Goal: Task Accomplishment & Management: Complete application form

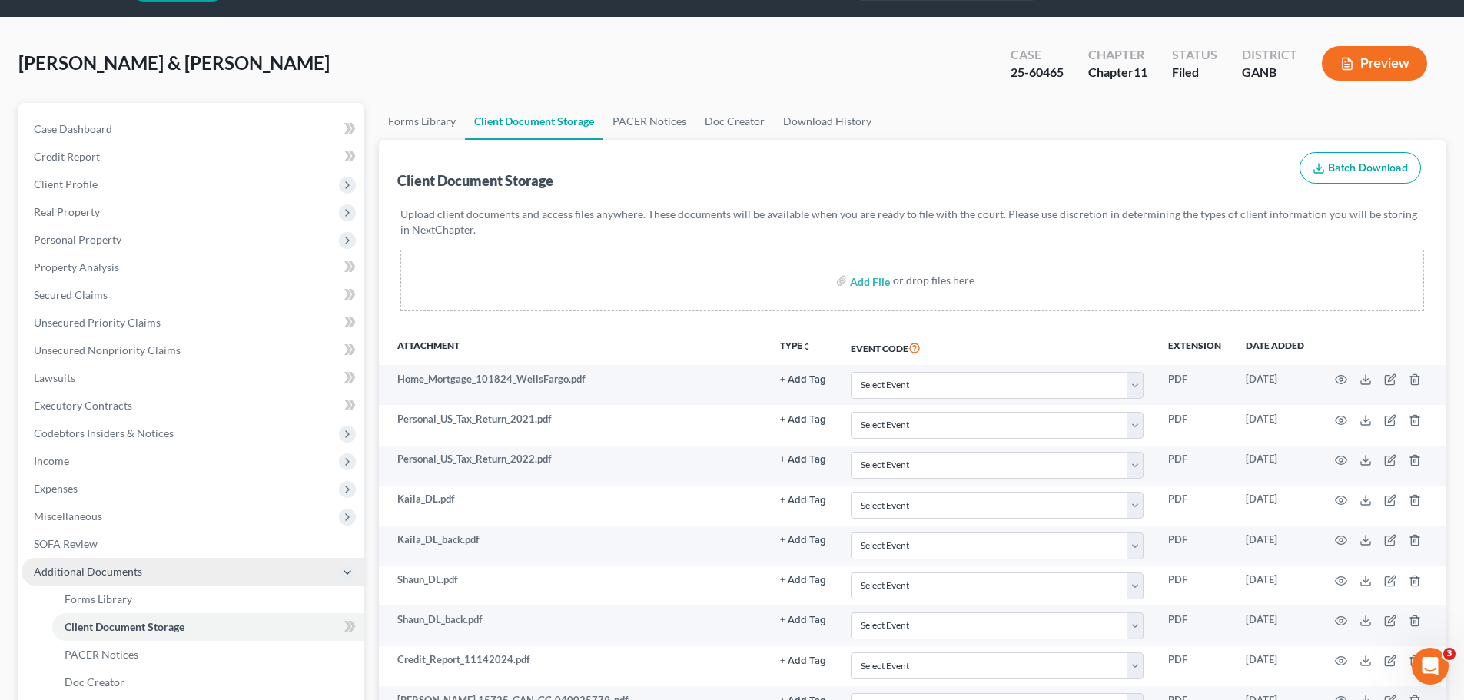
scroll to position [44, 0]
click at [63, 460] on span "Income" at bounding box center [51, 461] width 35 height 13
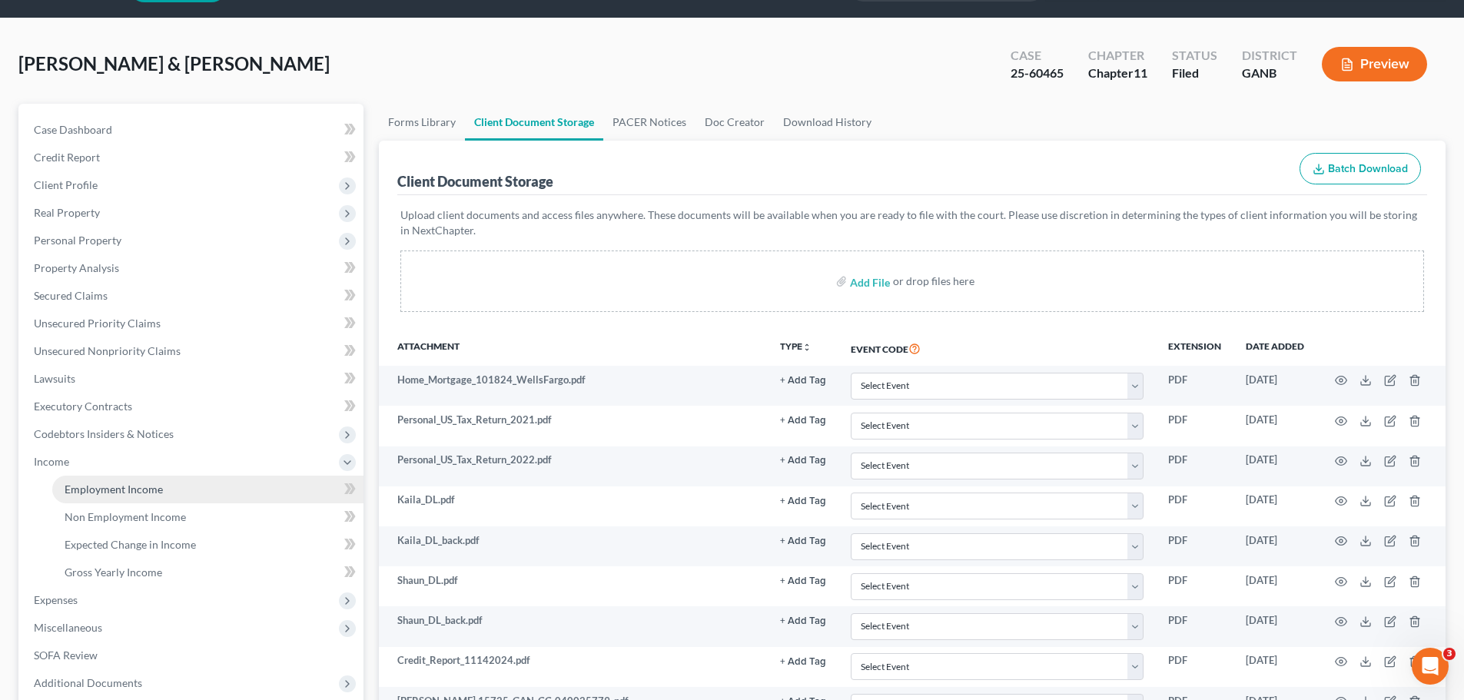
click at [115, 487] on span "Employment Income" at bounding box center [114, 489] width 98 height 13
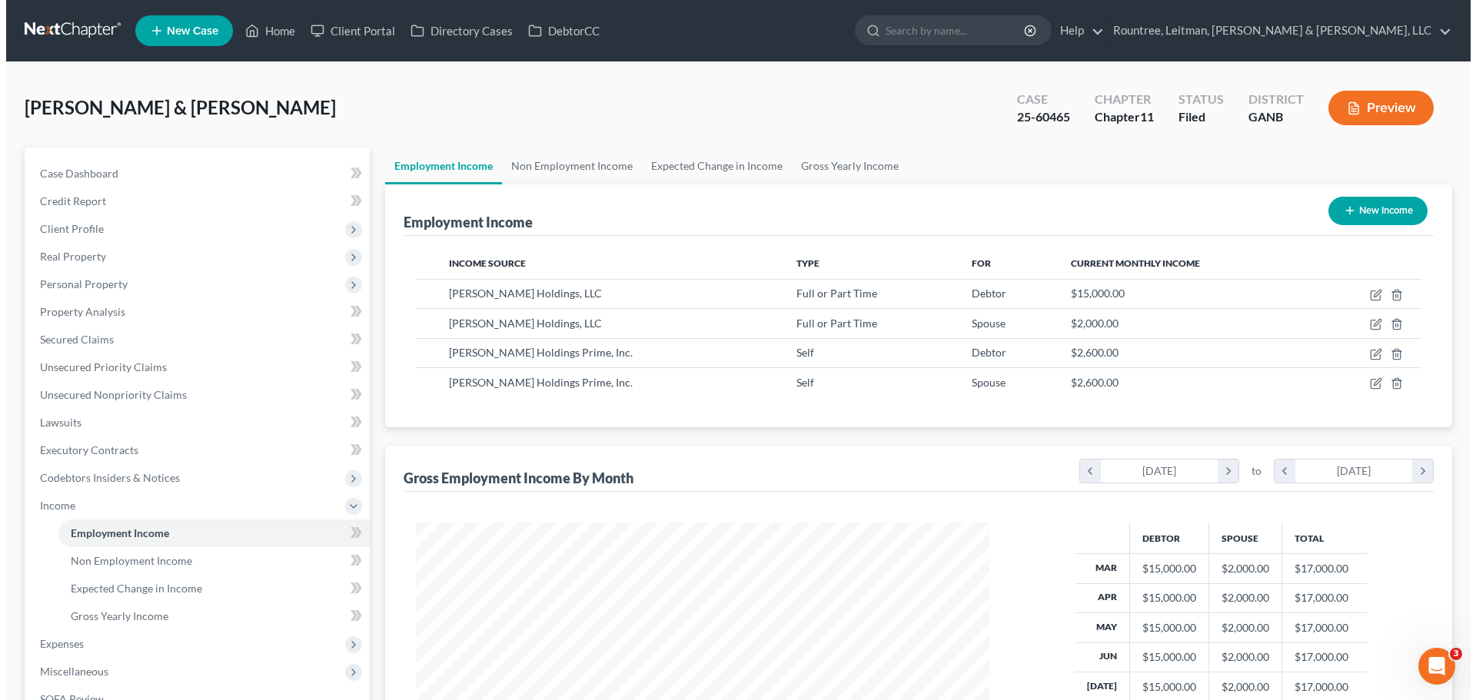
scroll to position [287, 604]
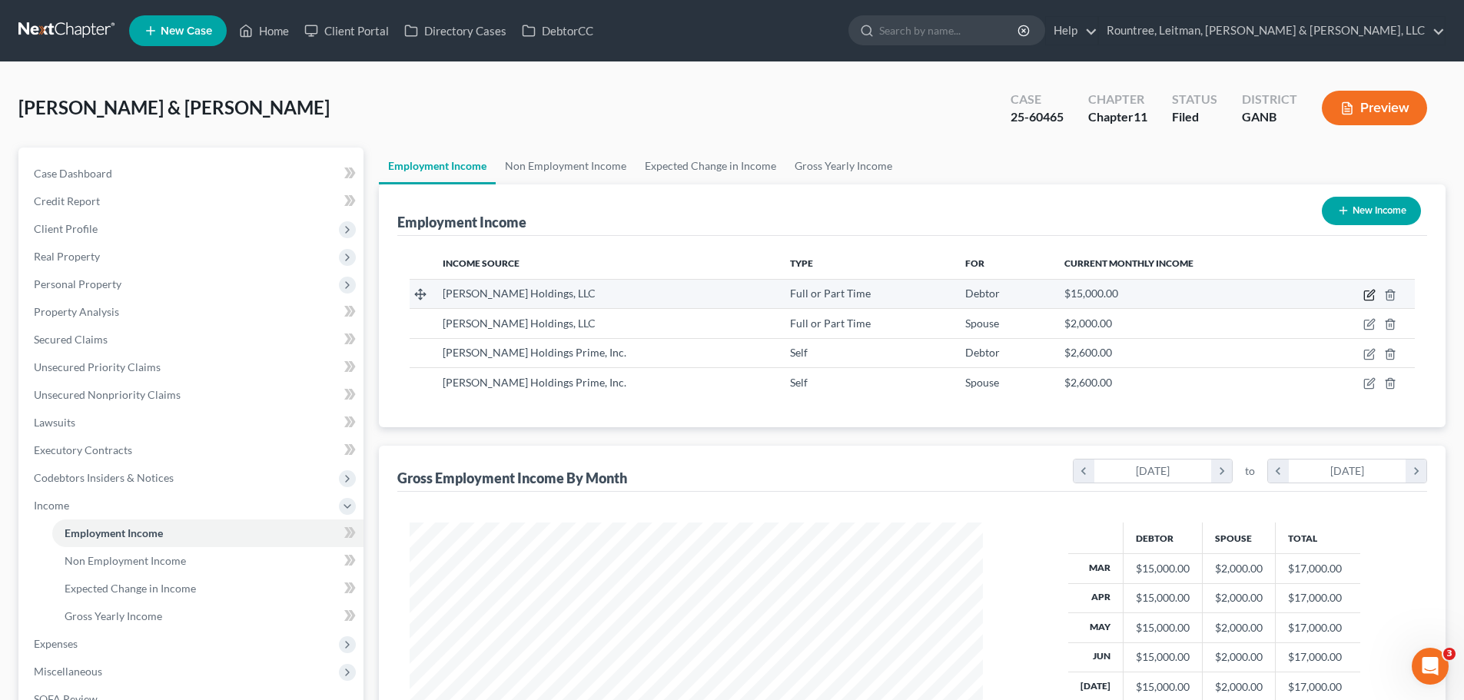
click at [1367, 295] on icon "button" at bounding box center [1370, 295] width 12 height 12
select select "0"
select select "10"
select select "1"
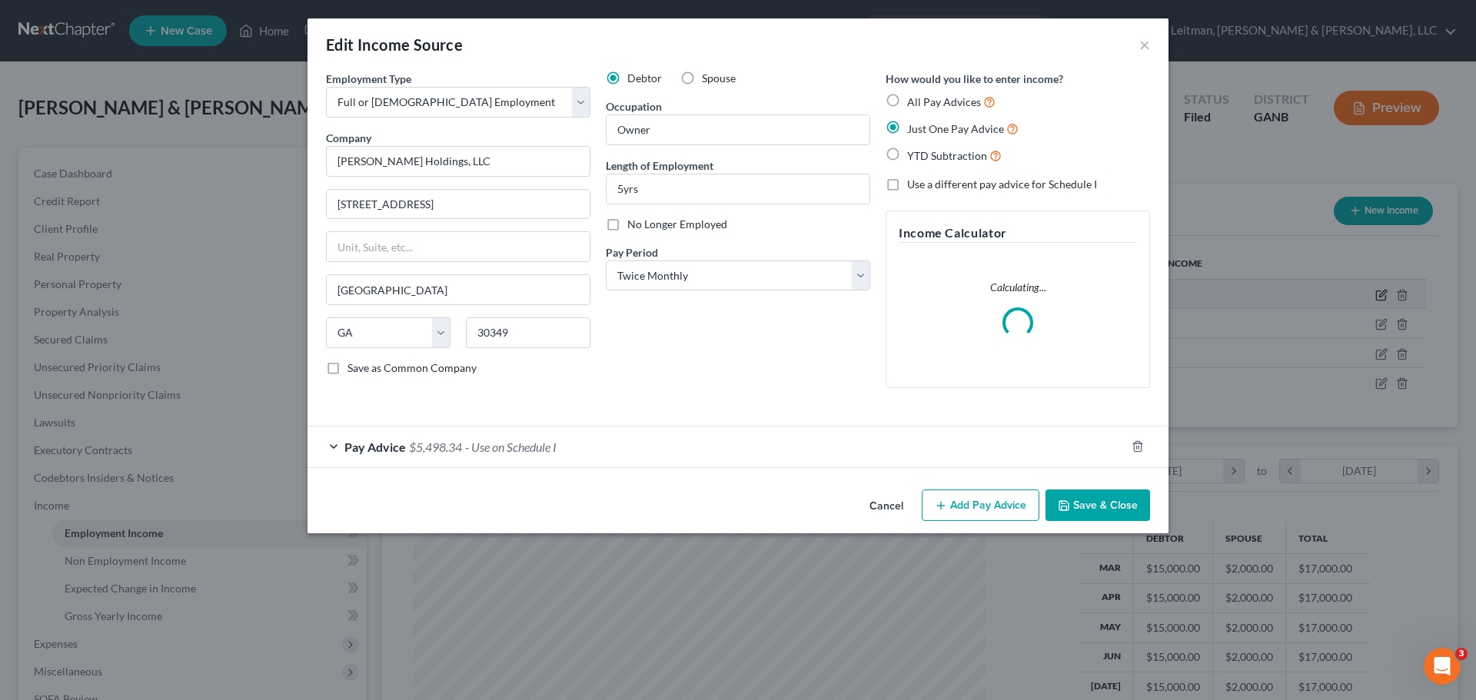
scroll to position [289, 610]
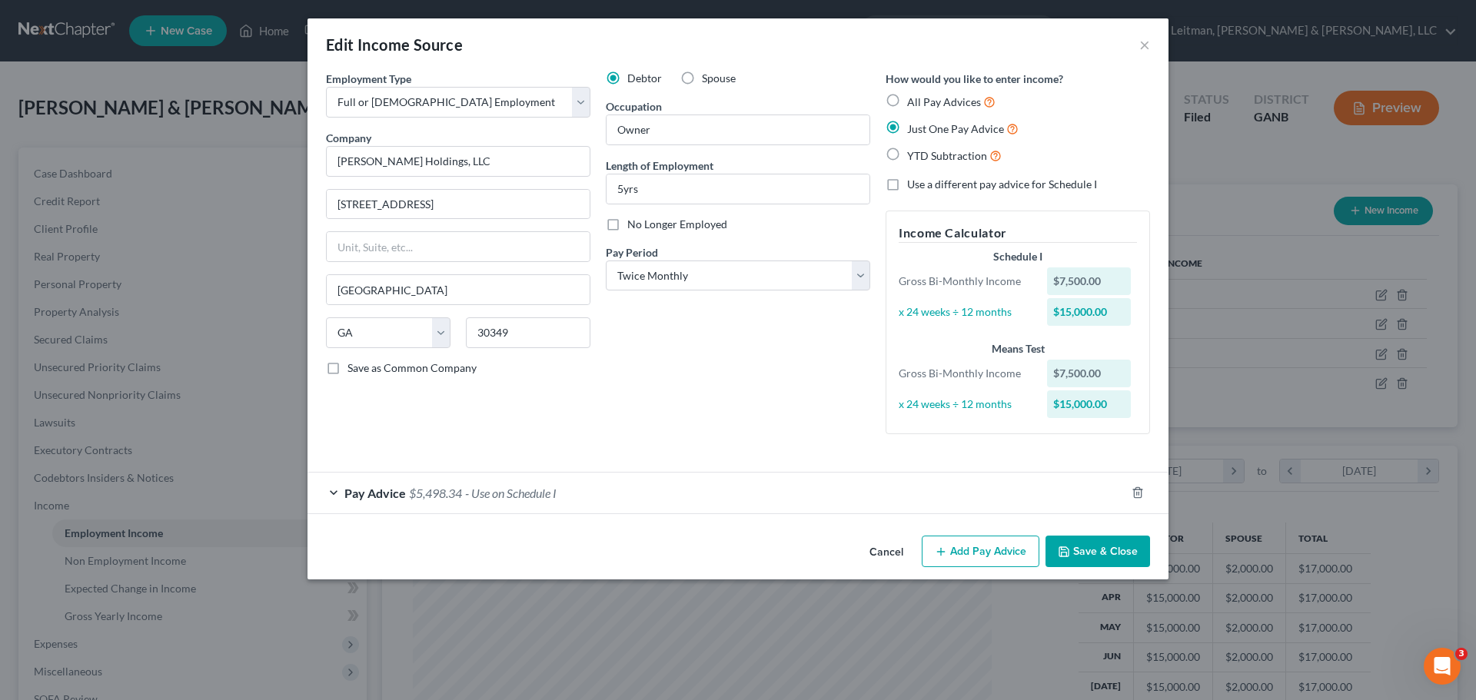
click at [511, 497] on span "- Use on Schedule I" at bounding box center [510, 493] width 91 height 15
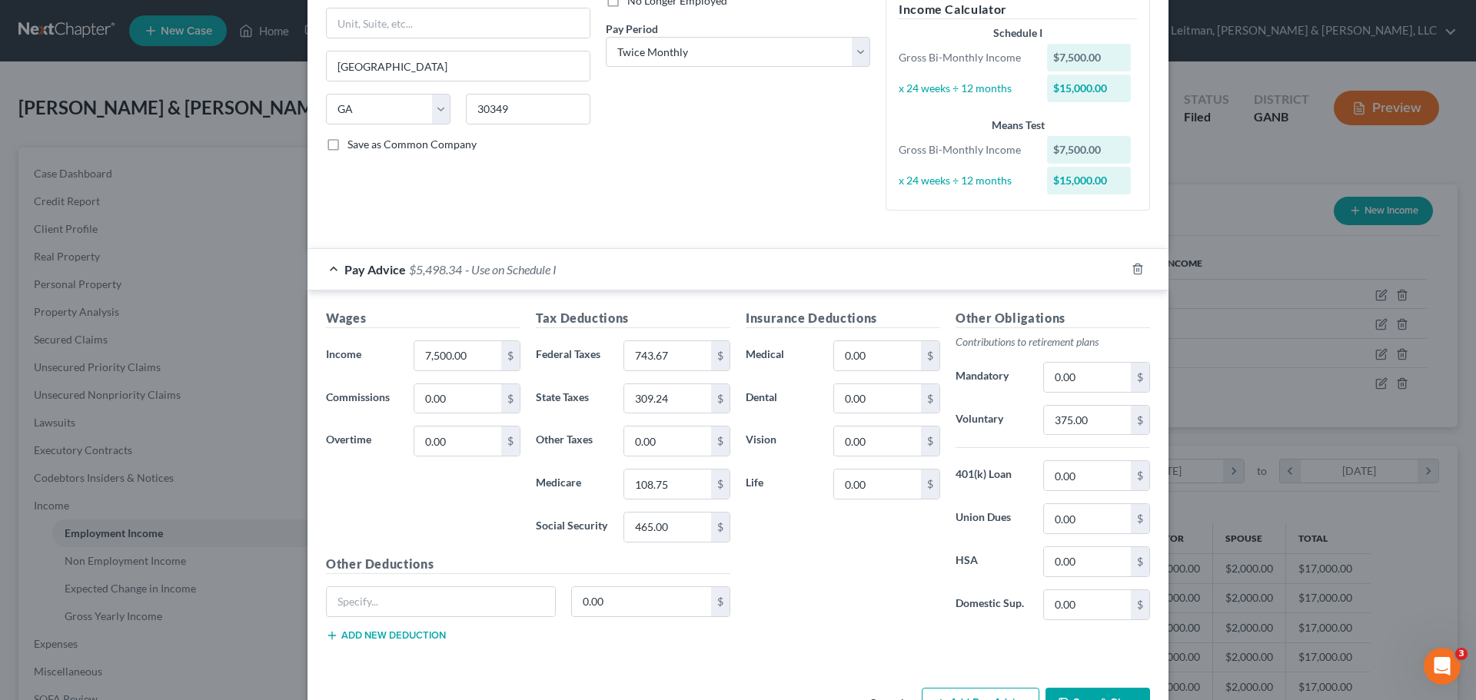
scroll to position [231, 0]
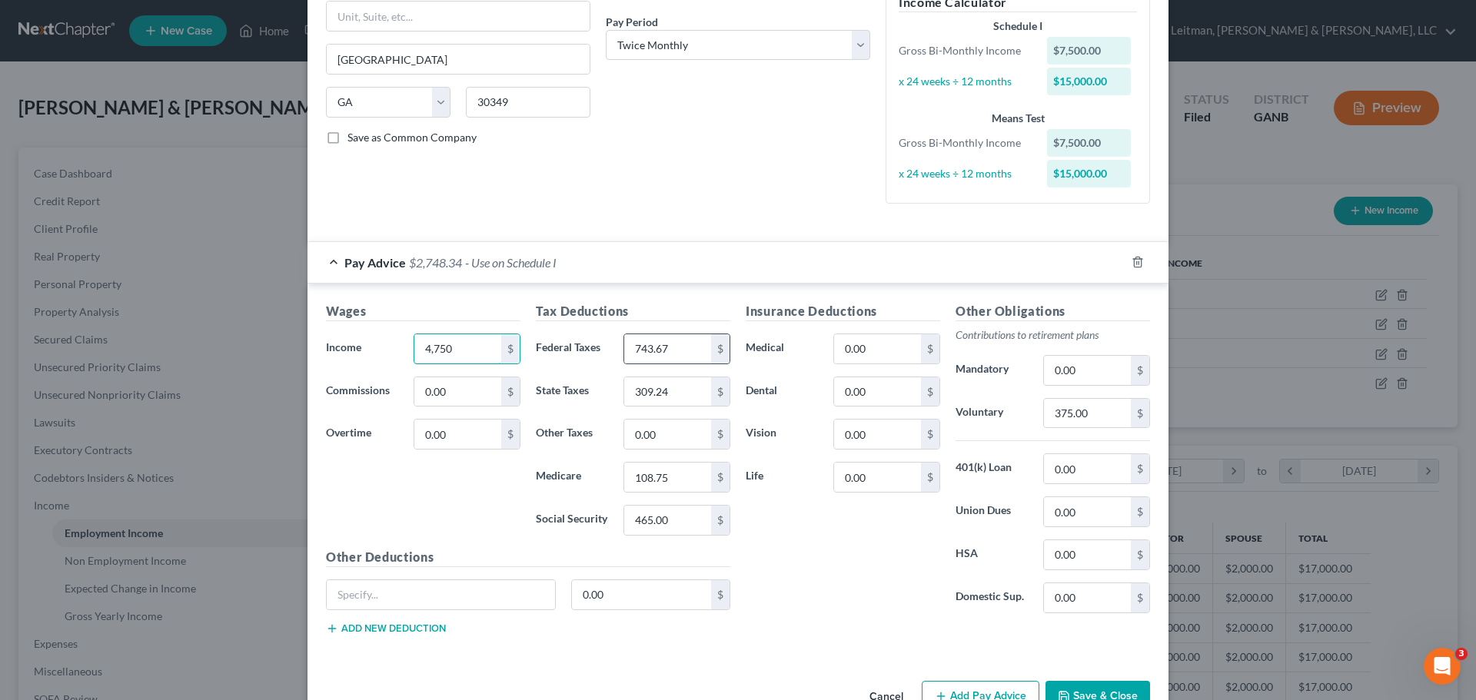
type input "4,750"
click at [711, 353] on div "$" at bounding box center [720, 348] width 18 height 29
click at [701, 352] on input "743.67" at bounding box center [667, 348] width 87 height 29
type input "246.63"
type input "173.65"
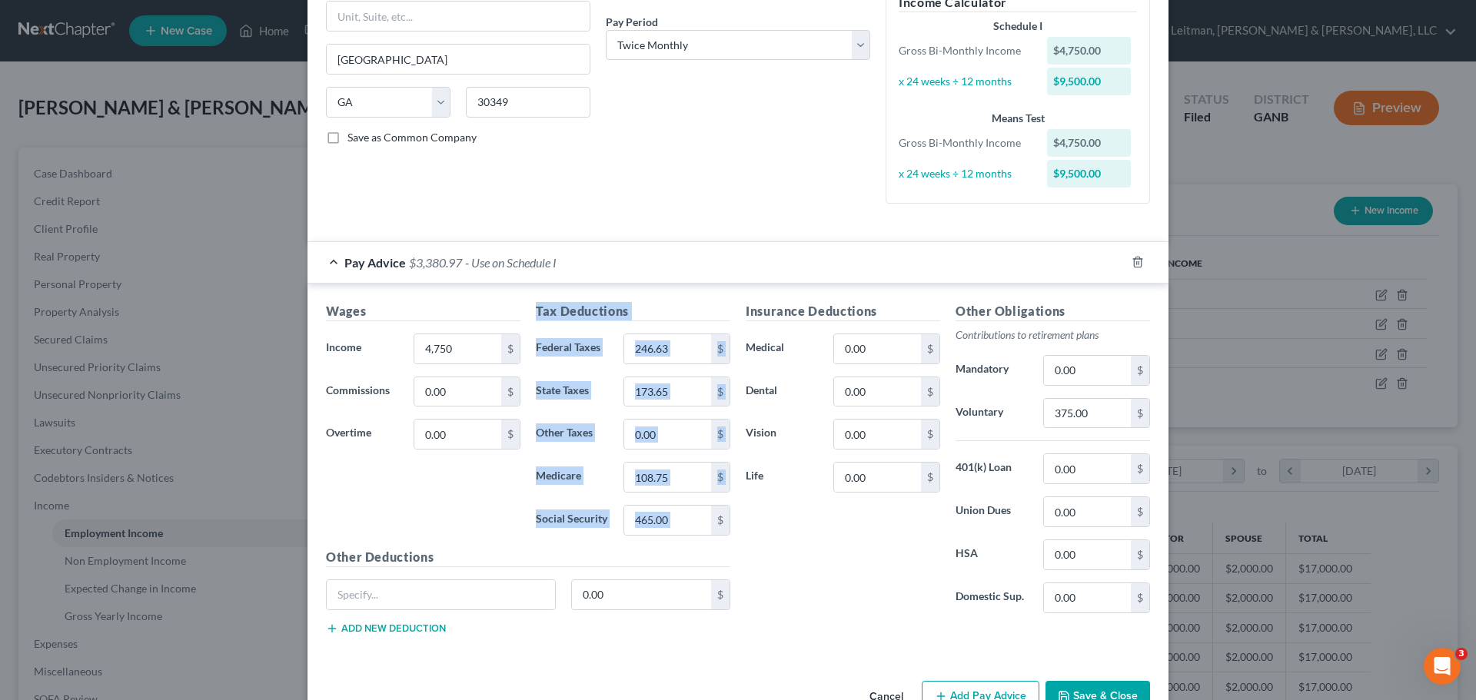
drag, startPoint x: 709, startPoint y: 520, endPoint x: 503, endPoint y: 509, distance: 206.3
click at [503, 509] on div "Wages Income * 4,750 $ Commissions 0.00 $ Overtime 0.00 $ Tax Deductions Federa…" at bounding box center [528, 474] width 420 height 345
click at [671, 517] on input "465.00" at bounding box center [667, 520] width 87 height 29
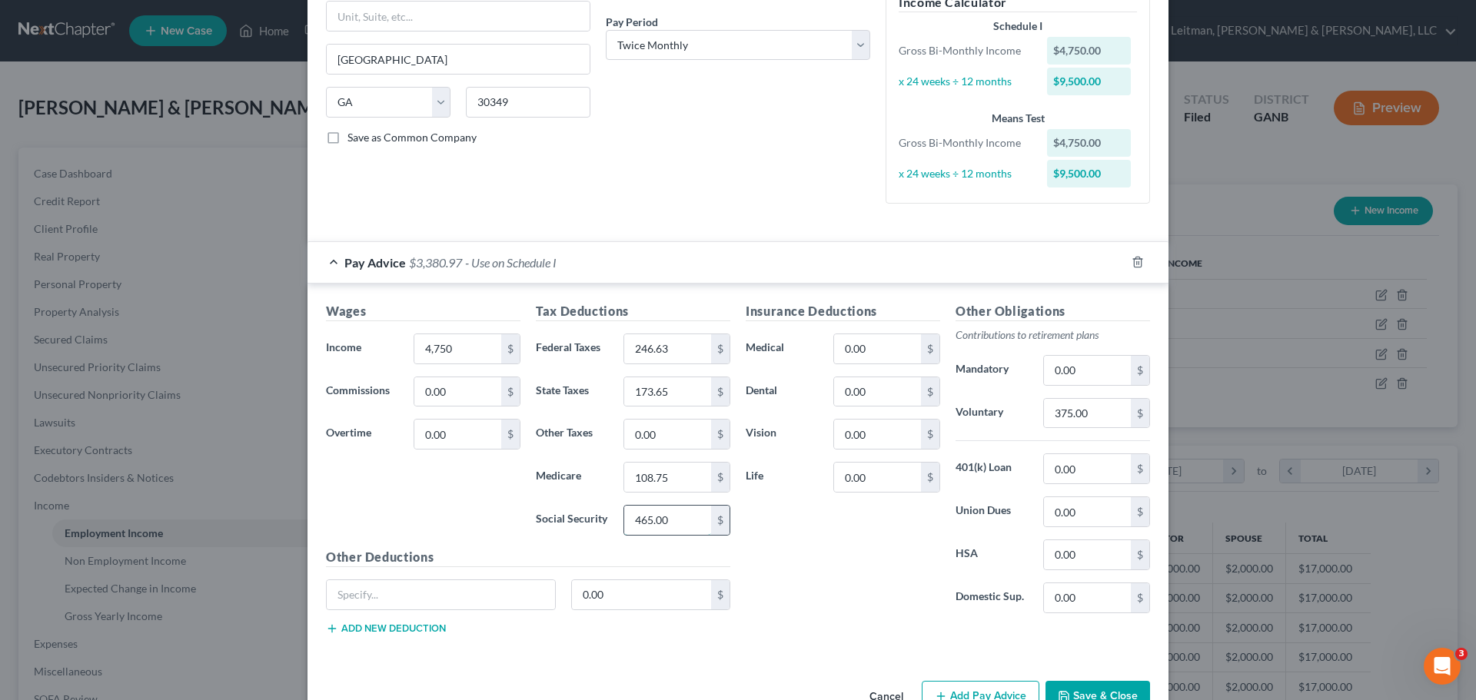
click at [673, 520] on input "465.00" at bounding box center [667, 520] width 87 height 29
type input "4"
type input "363.38"
click at [610, 598] on input "0.00" at bounding box center [642, 594] width 140 height 29
type input "1"
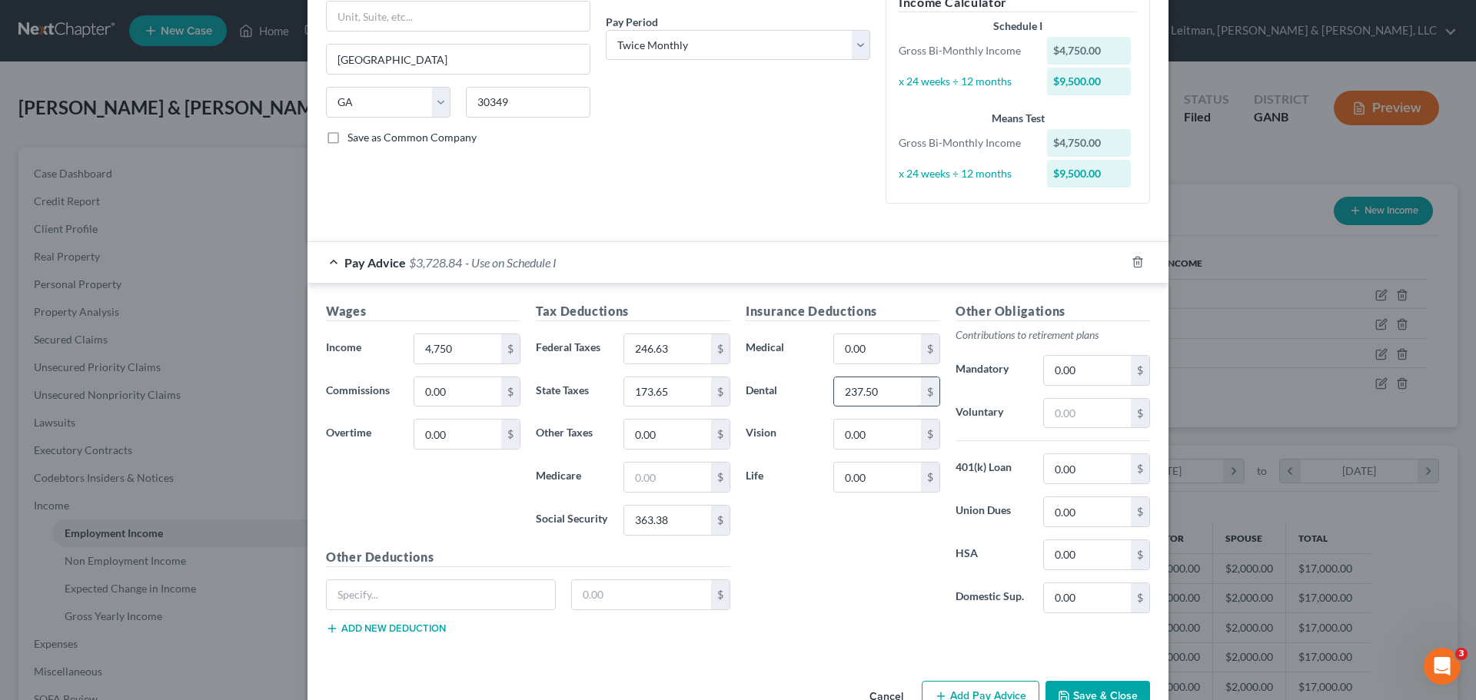
click at [895, 395] on input "237.50" at bounding box center [877, 391] width 87 height 29
type input "237.50"
click at [676, 523] on input "363.38" at bounding box center [667, 520] width 87 height 29
click at [790, 540] on div "Insurance Deductions Medical 0.00 $ Dental 237.50 $ Vision 0.00 $ Life 0.00 $" at bounding box center [843, 464] width 210 height 324
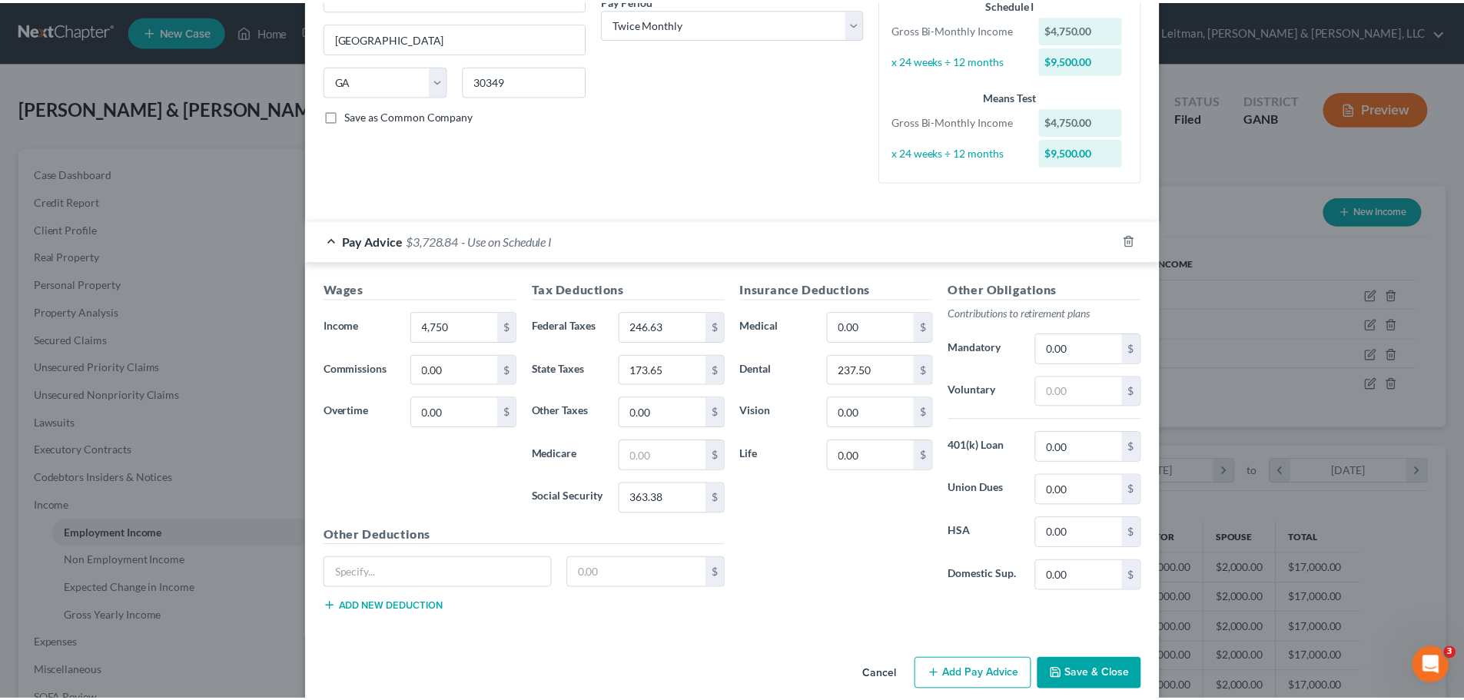
scroll to position [274, 0]
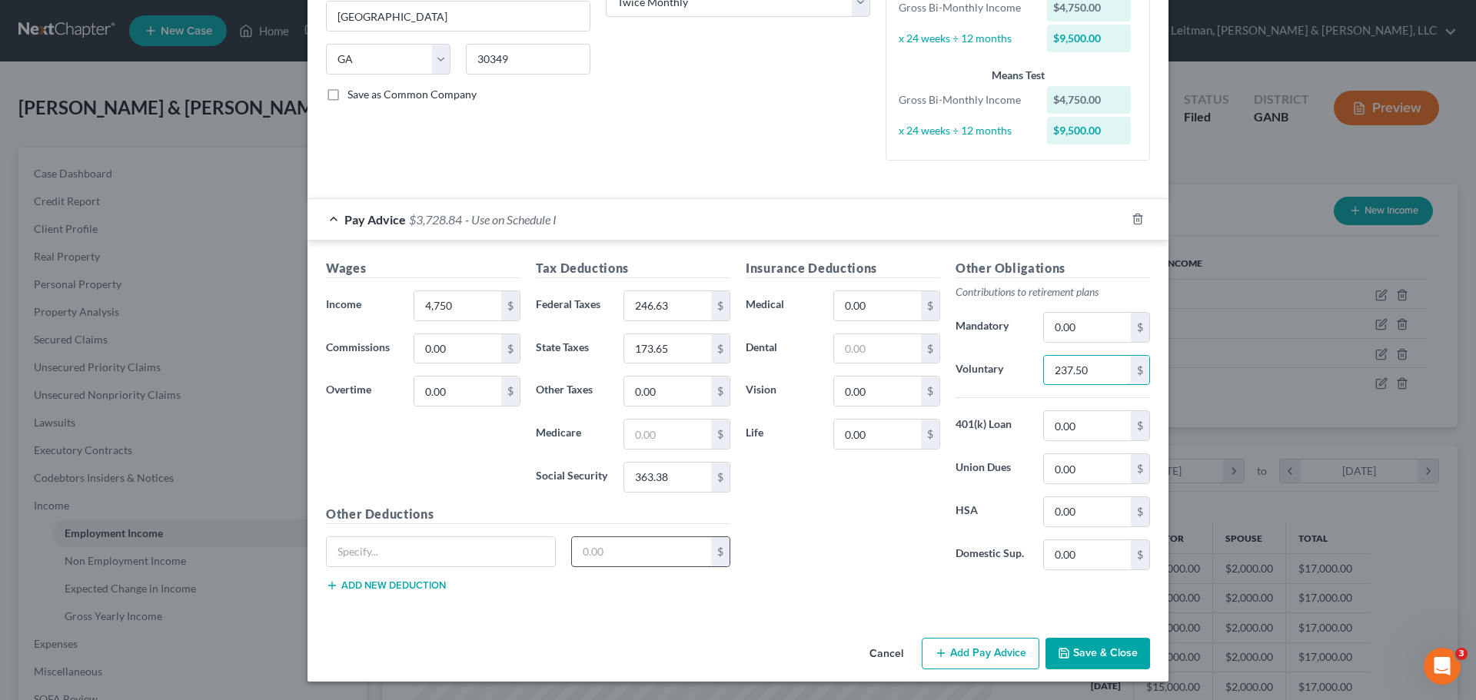
type input "237.50"
click at [646, 553] on input "text" at bounding box center [642, 551] width 140 height 29
type input "190.00"
click at [1073, 648] on button "Save & Close" at bounding box center [1097, 654] width 105 height 32
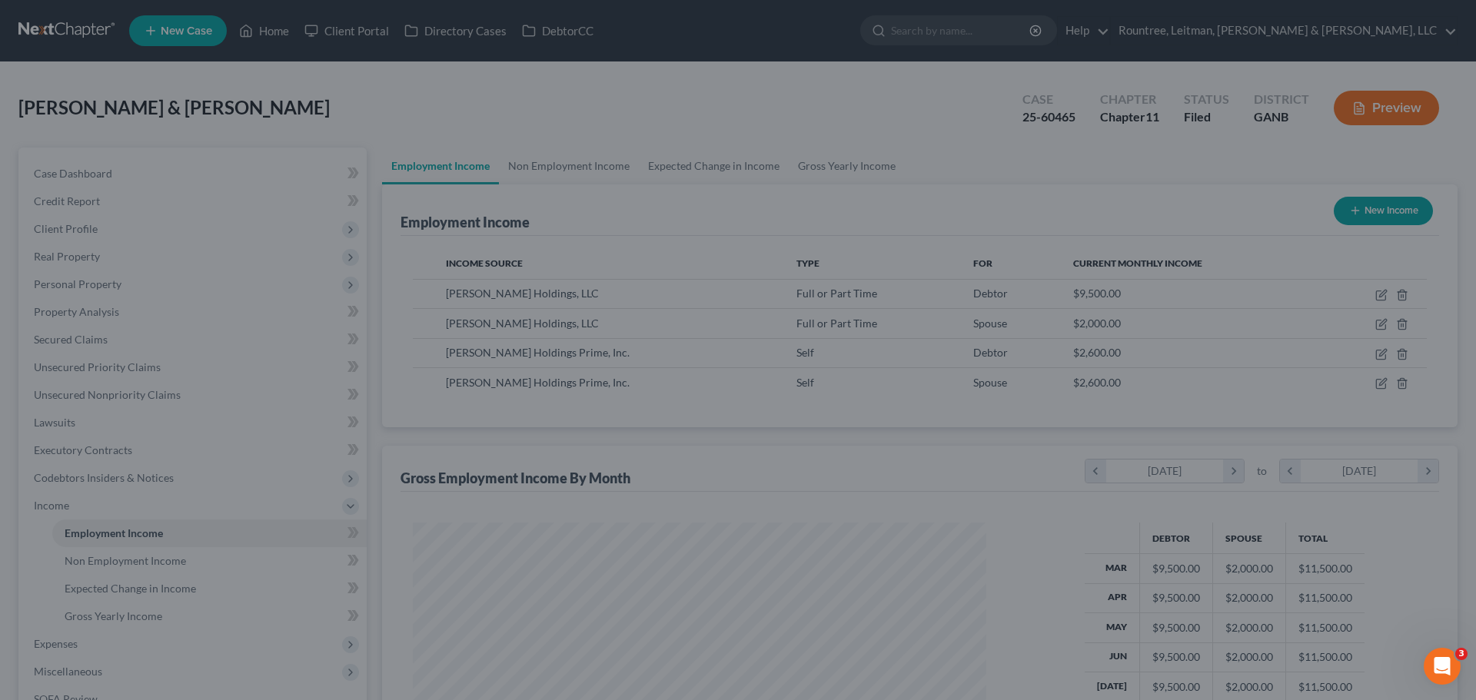
scroll to position [768353, 768035]
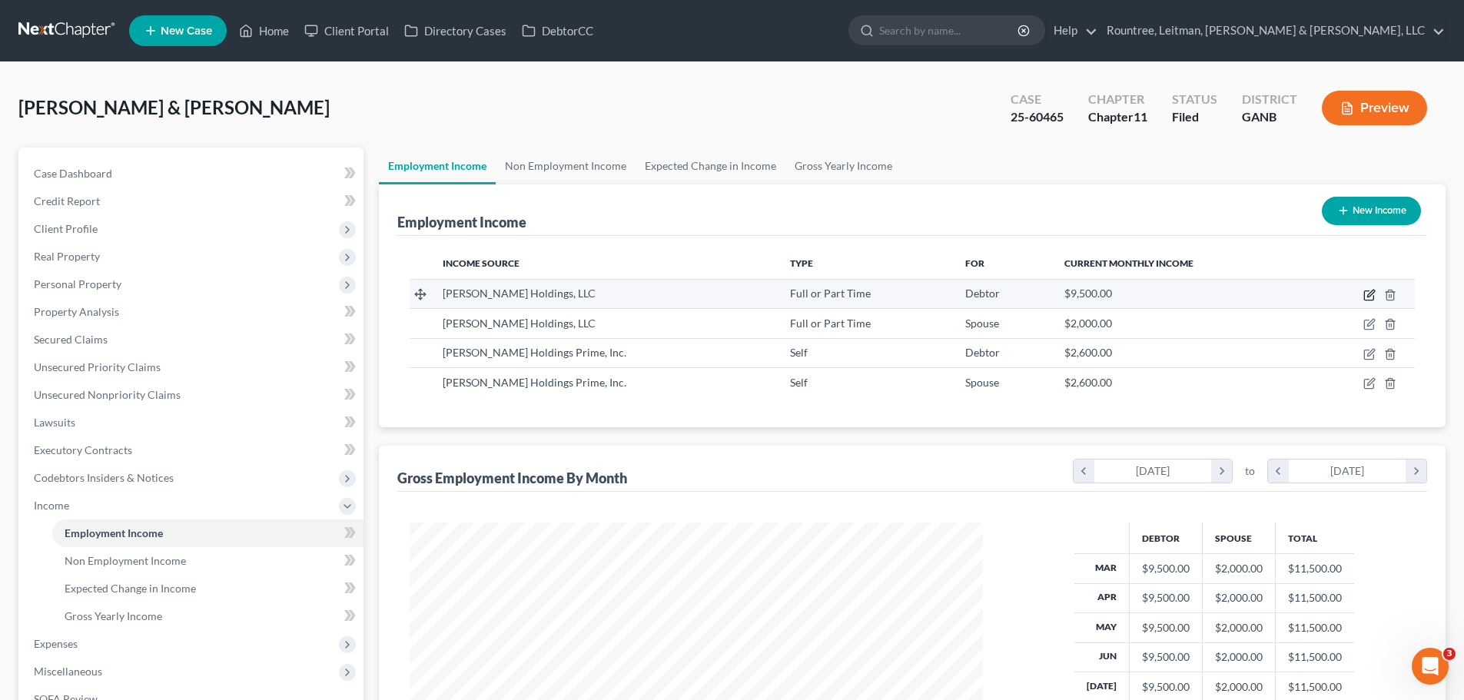
click at [1367, 294] on icon "button" at bounding box center [1370, 295] width 12 height 12
select select "0"
select select "10"
select select "1"
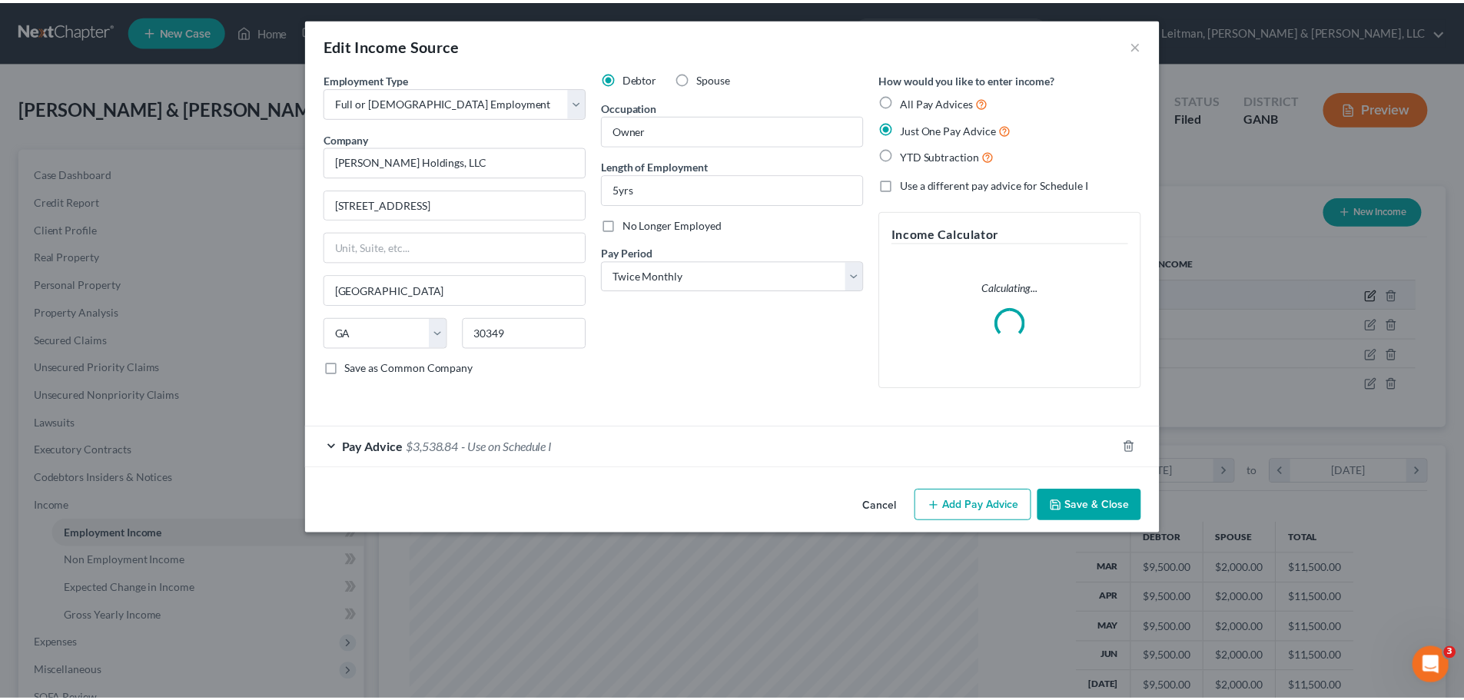
scroll to position [289, 610]
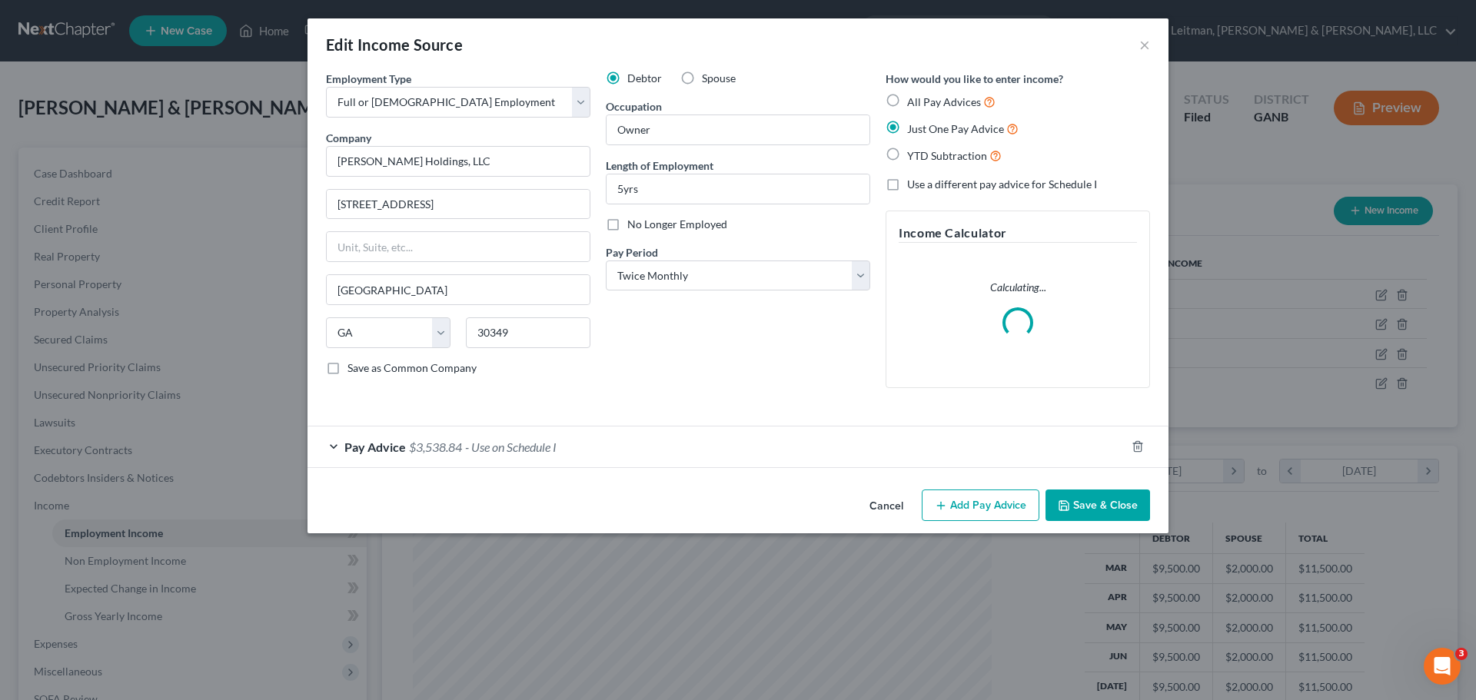
click at [1075, 503] on button "Save & Close" at bounding box center [1097, 506] width 105 height 32
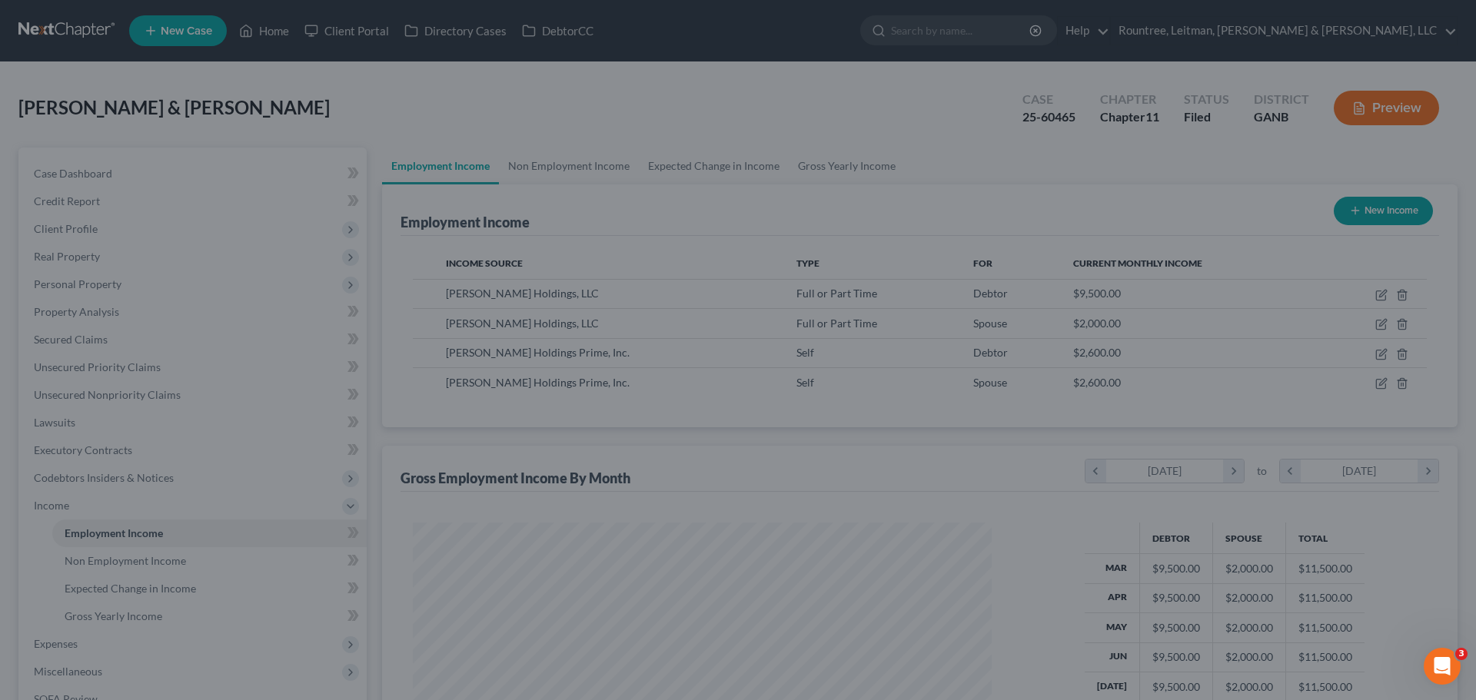
scroll to position [768353, 768035]
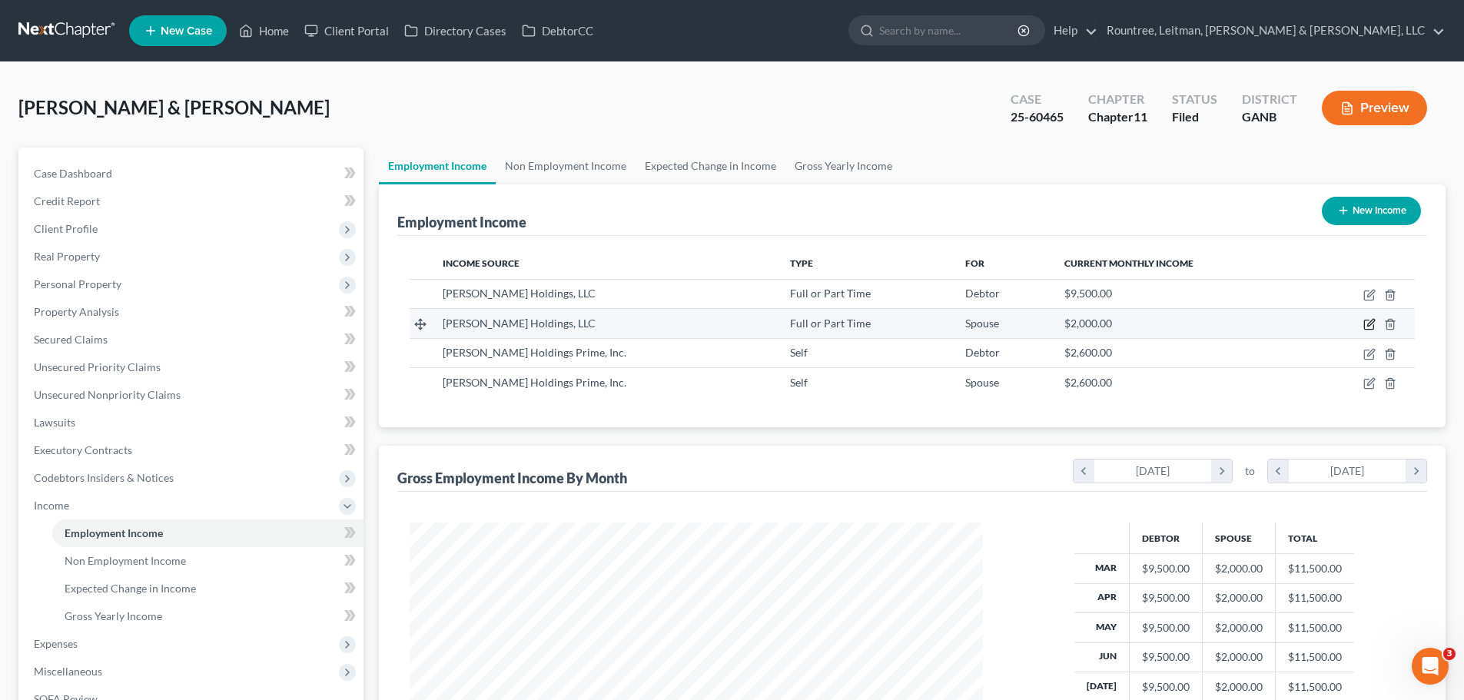
click at [1374, 324] on icon "button" at bounding box center [1370, 324] width 12 height 12
select select "0"
select select "10"
select select "1"
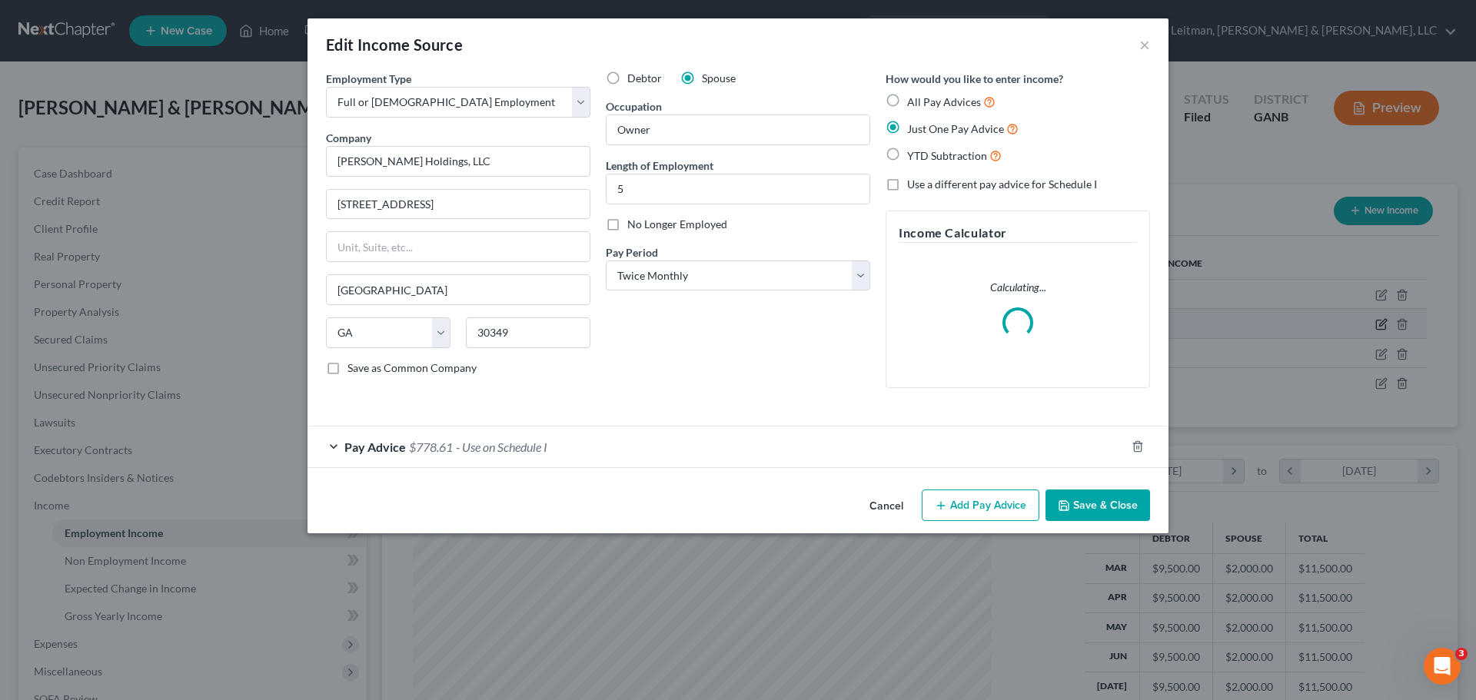
scroll to position [289, 610]
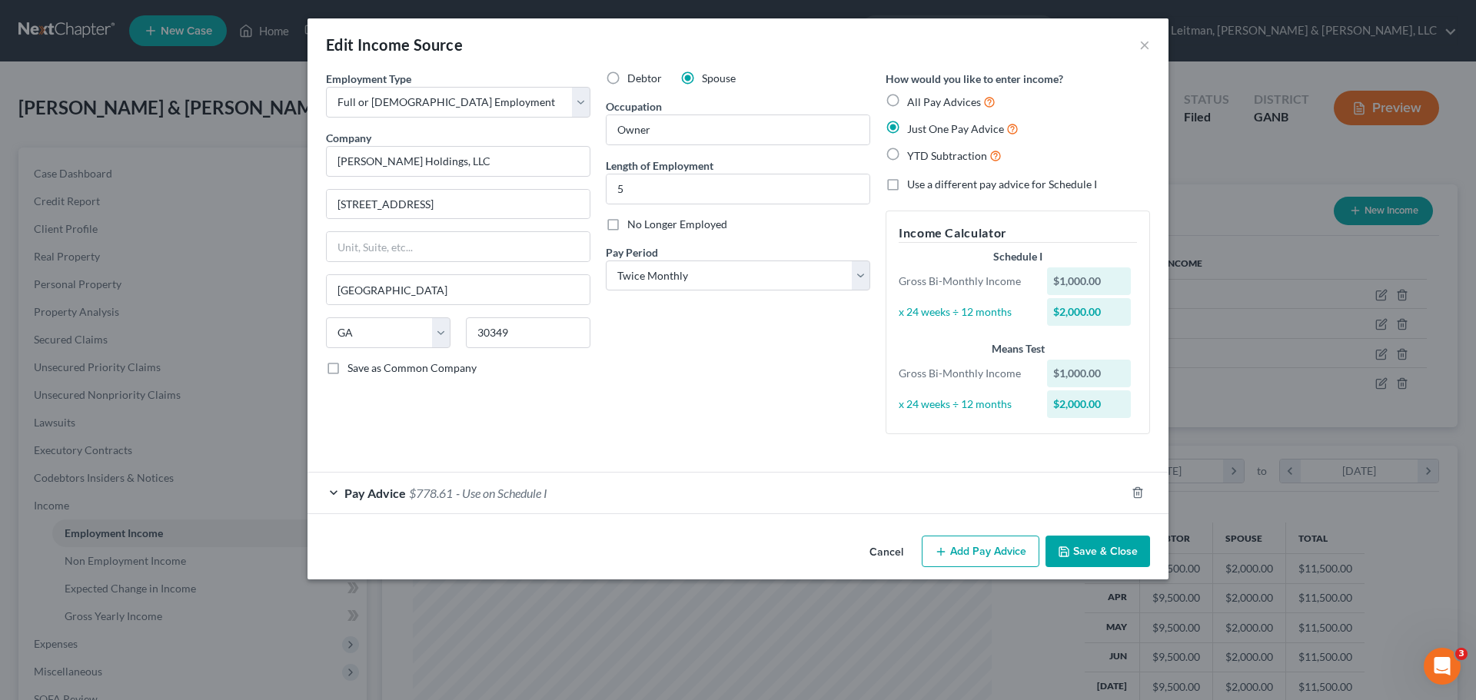
click at [426, 497] on span "$778.61" at bounding box center [431, 493] width 44 height 15
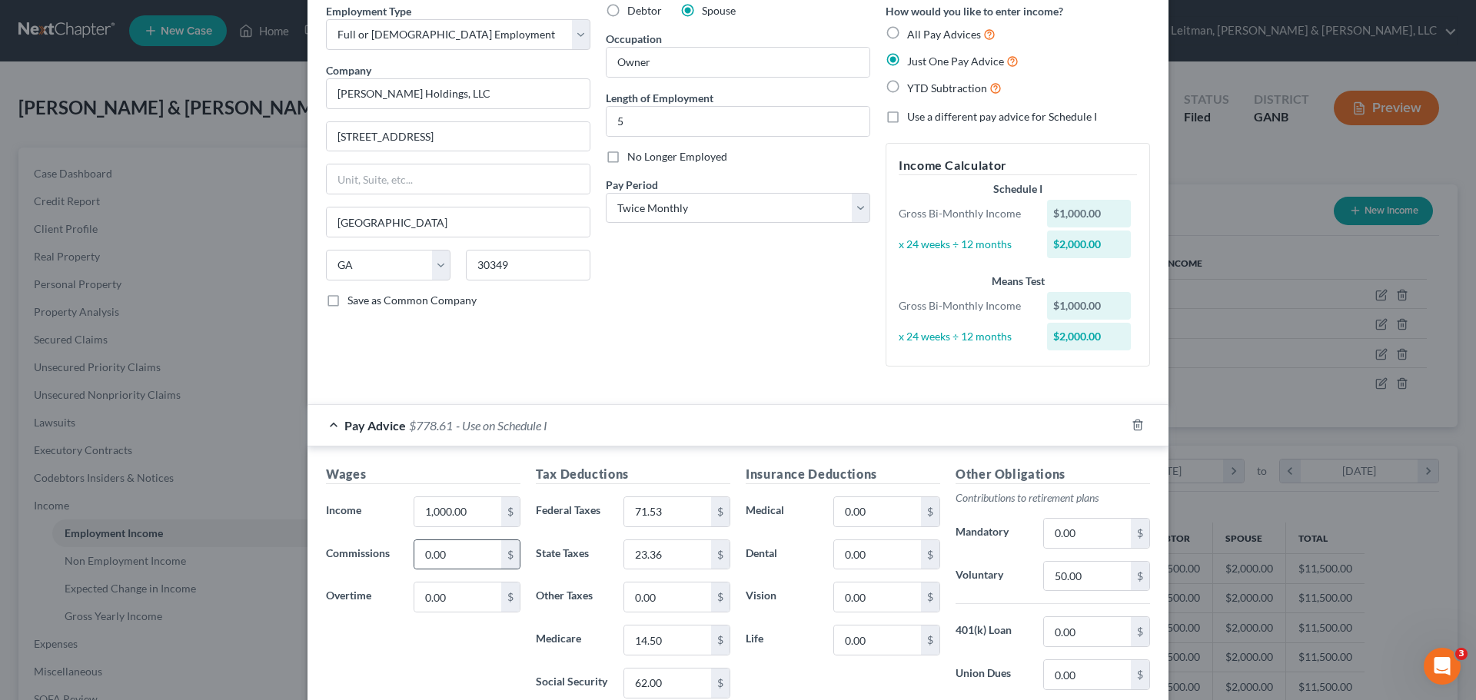
scroll to position [154, 0]
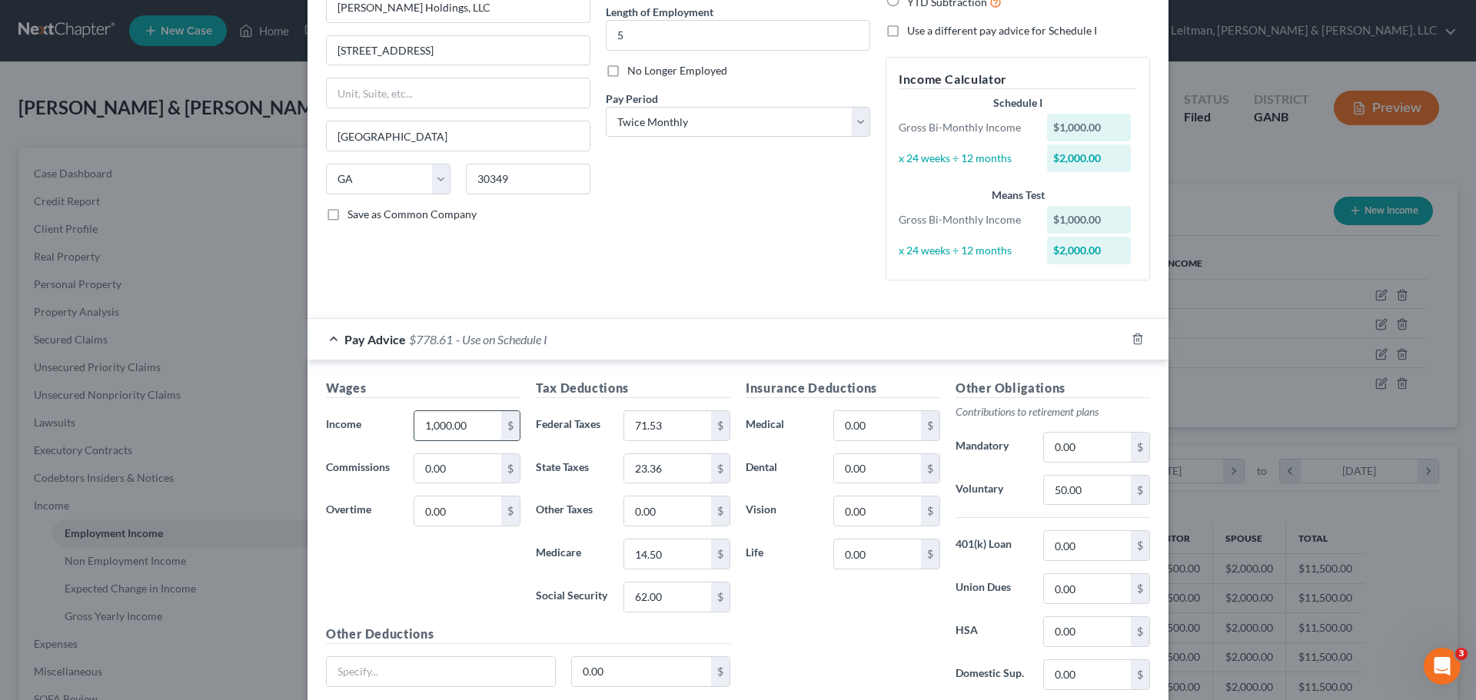
click at [489, 427] on input "1,000.00" at bounding box center [457, 425] width 87 height 29
type input "4,750"
click at [693, 425] on input "71.53" at bounding box center [667, 425] width 87 height 29
type input "246.63"
click at [693, 474] on input "23.36" at bounding box center [667, 468] width 87 height 29
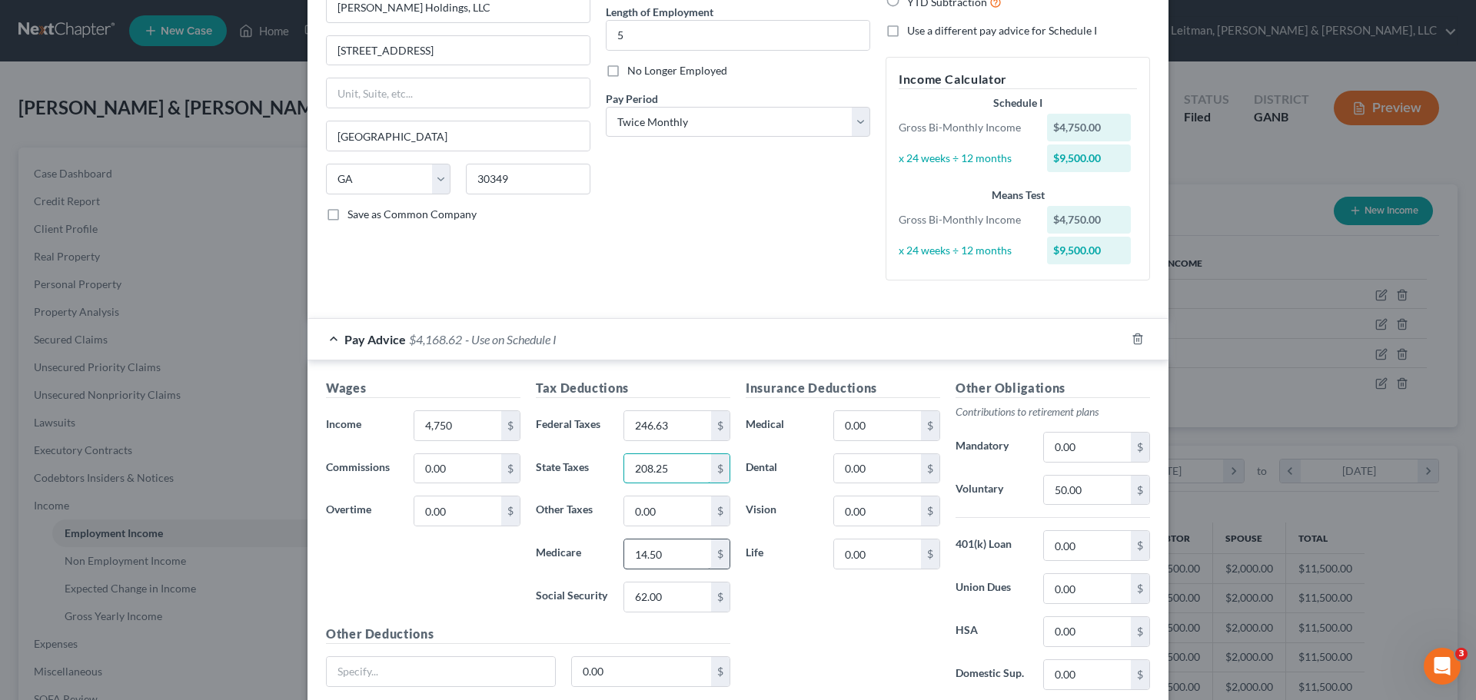
type input "208.25"
click at [693, 603] on input "62.00" at bounding box center [667, 597] width 87 height 29
type input "363.37"
click at [1098, 494] on input "50.00" at bounding box center [1087, 490] width 87 height 29
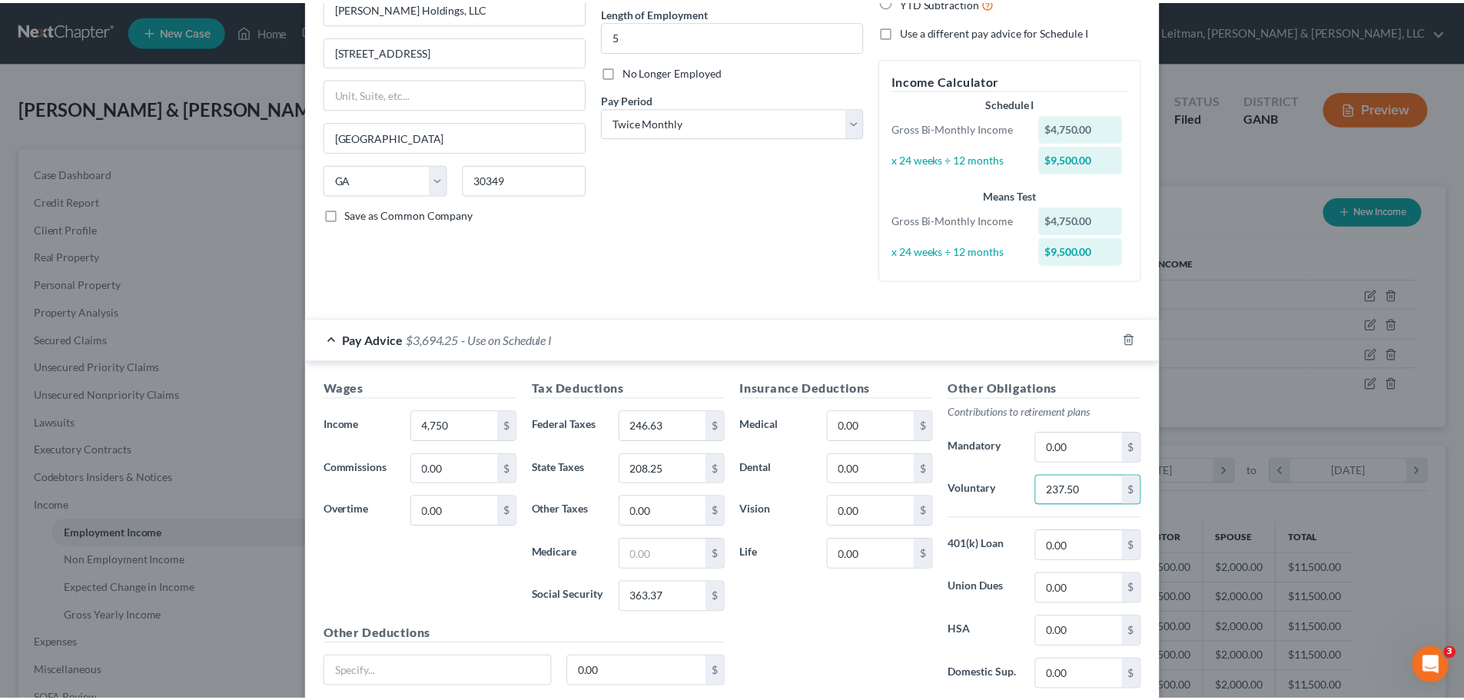
scroll to position [274, 0]
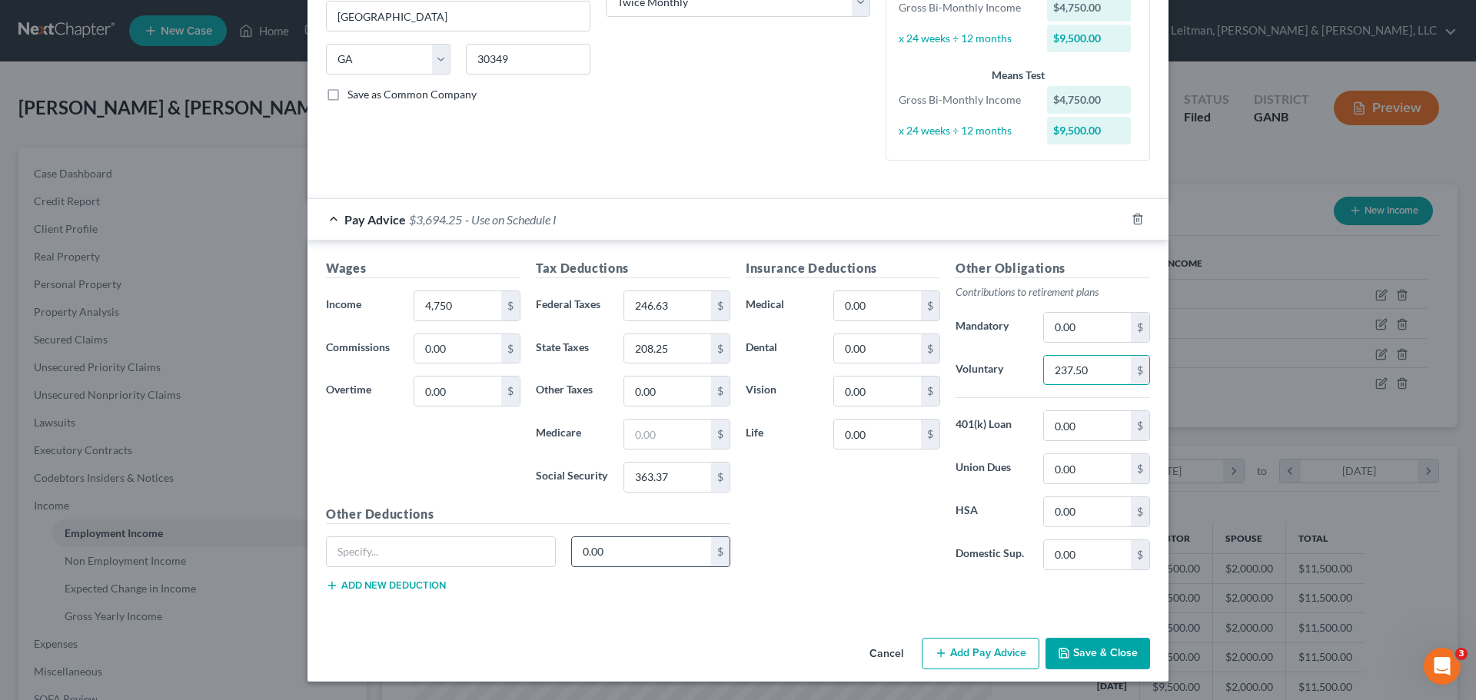
type input "237.50"
click at [653, 552] on input "0.00" at bounding box center [642, 551] width 140 height 29
type input "190.00"
click at [1099, 651] on button "Save & Close" at bounding box center [1097, 654] width 105 height 32
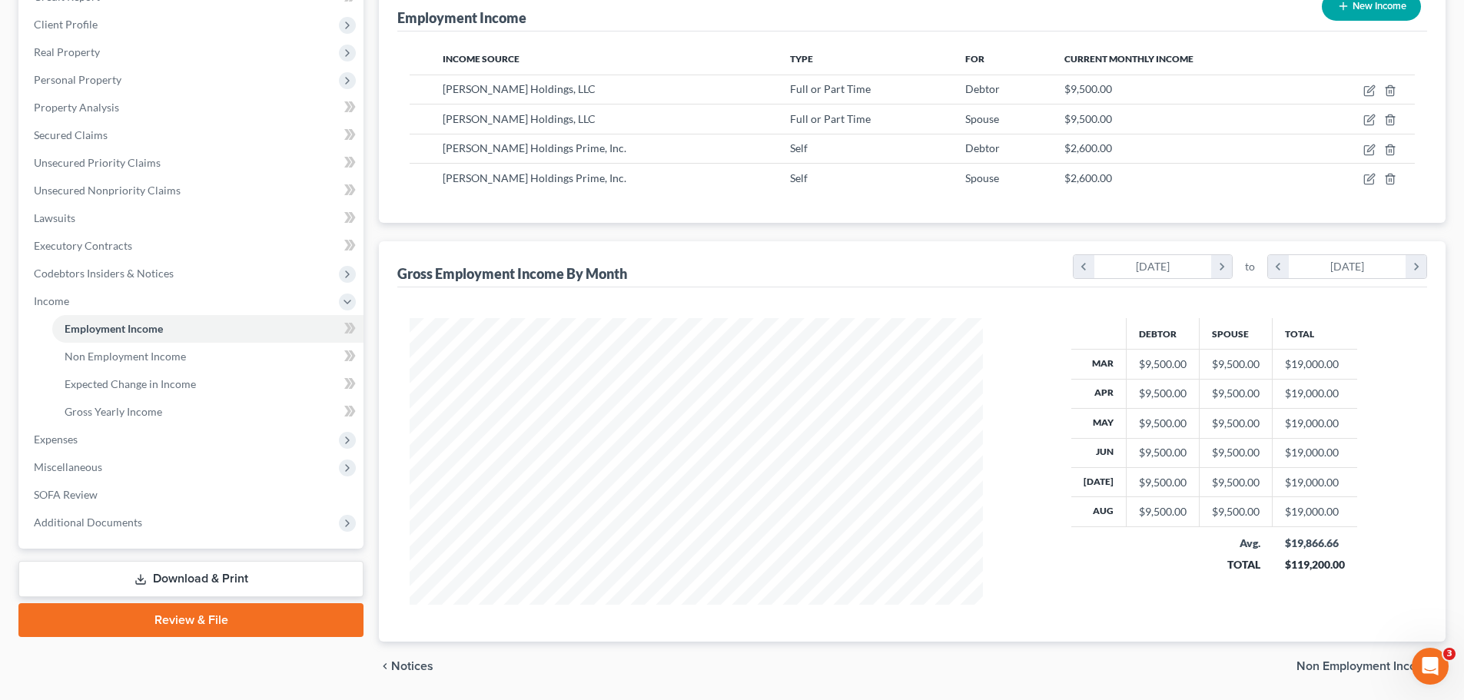
scroll to position [177, 0]
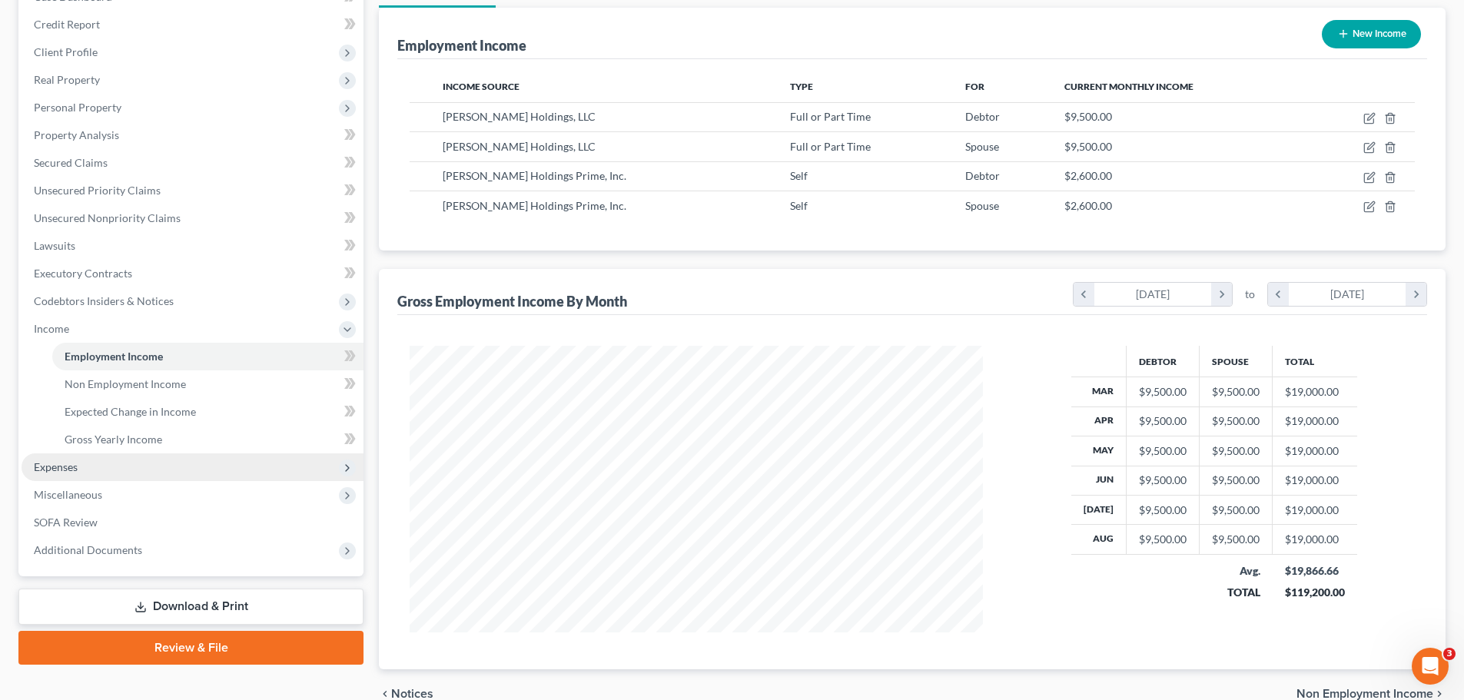
click at [66, 469] on span "Expenses" at bounding box center [56, 466] width 44 height 13
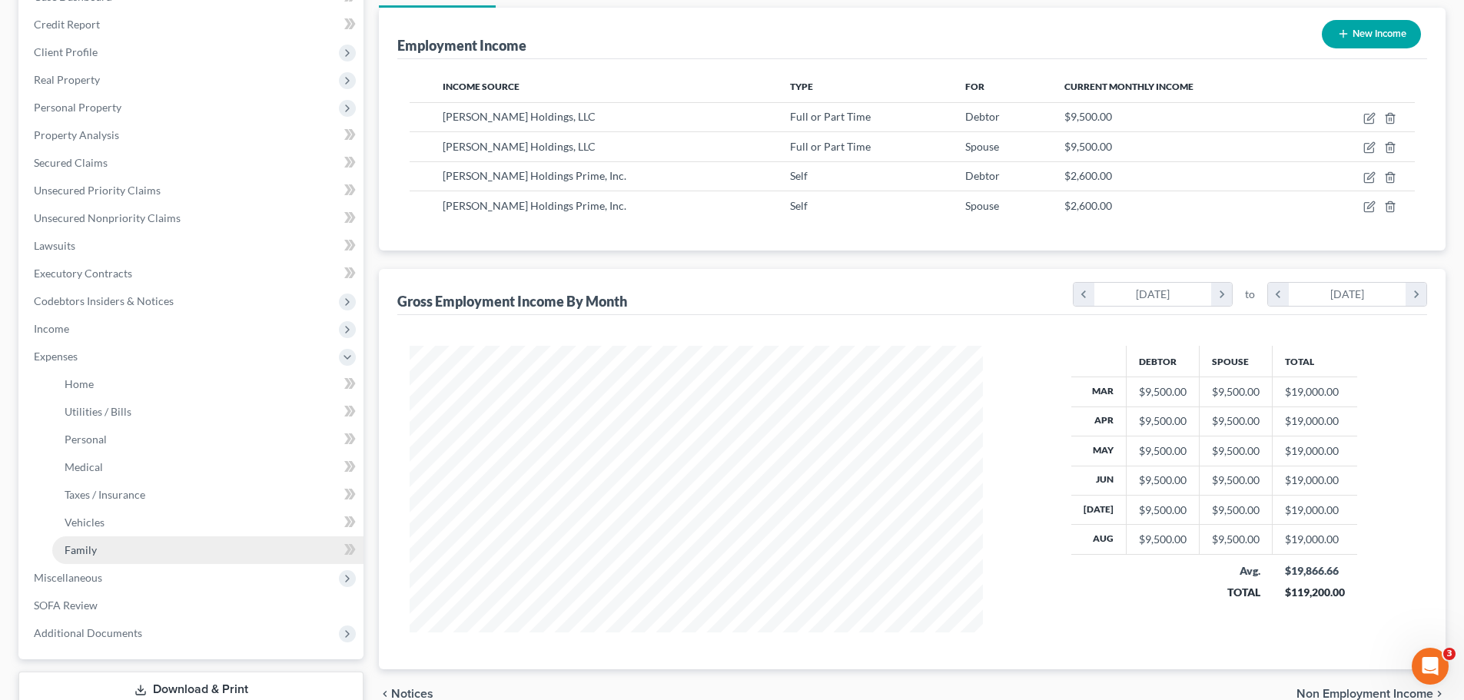
click at [131, 553] on link "Family" at bounding box center [207, 551] width 311 height 28
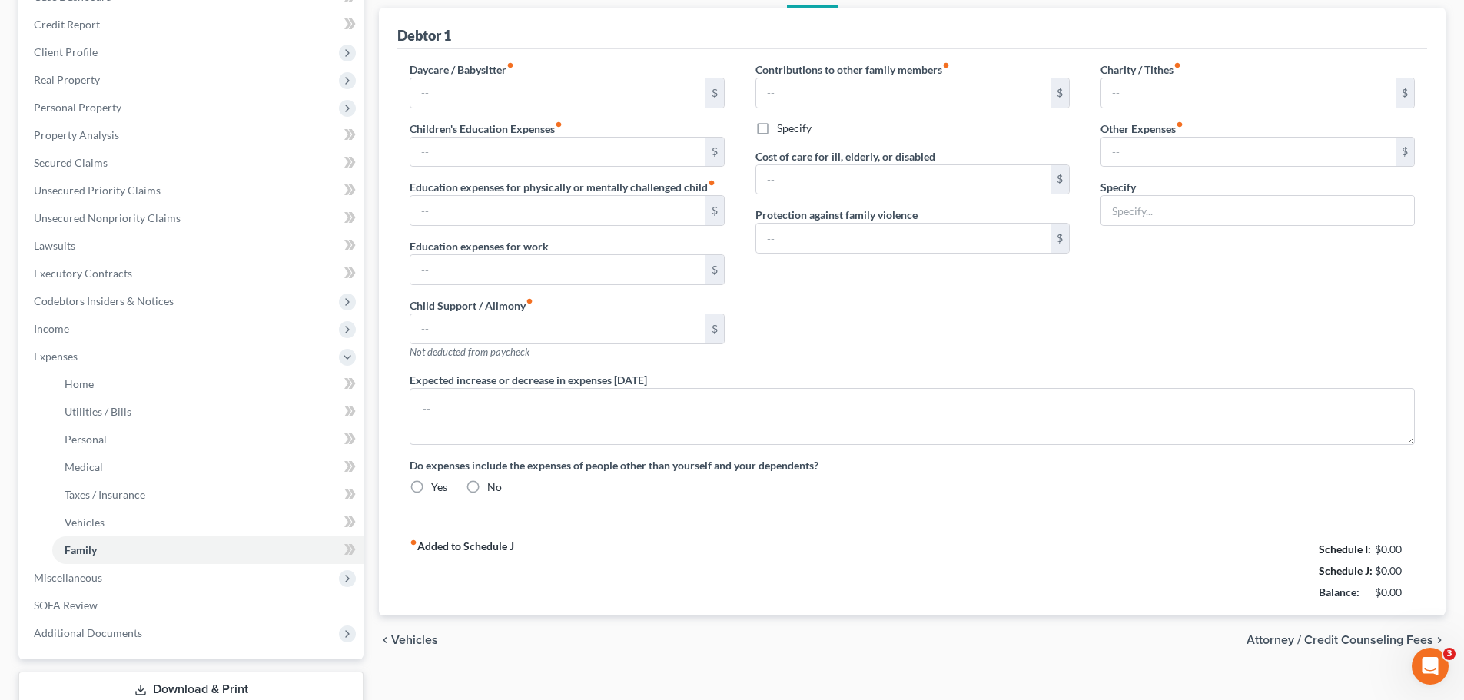
scroll to position [30, 0]
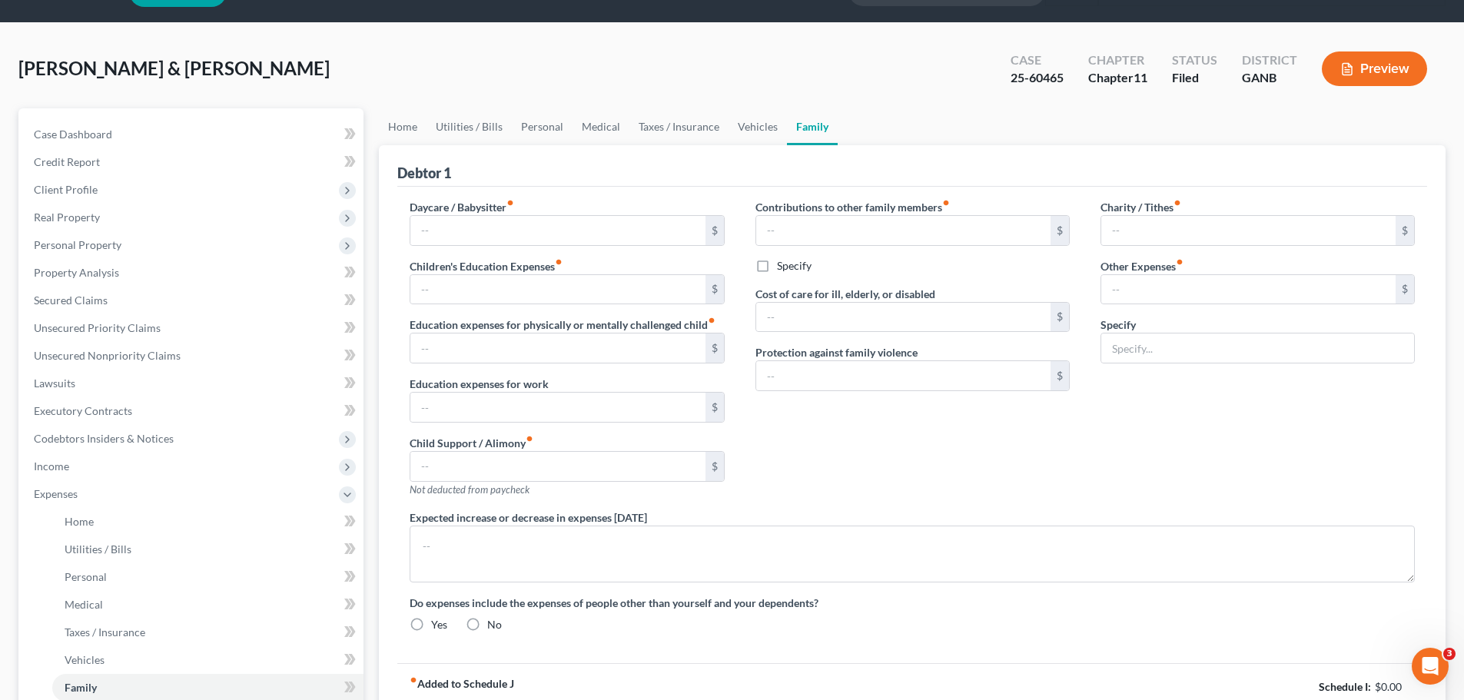
type input "0.00"
type input "125.00"
type input "0.00"
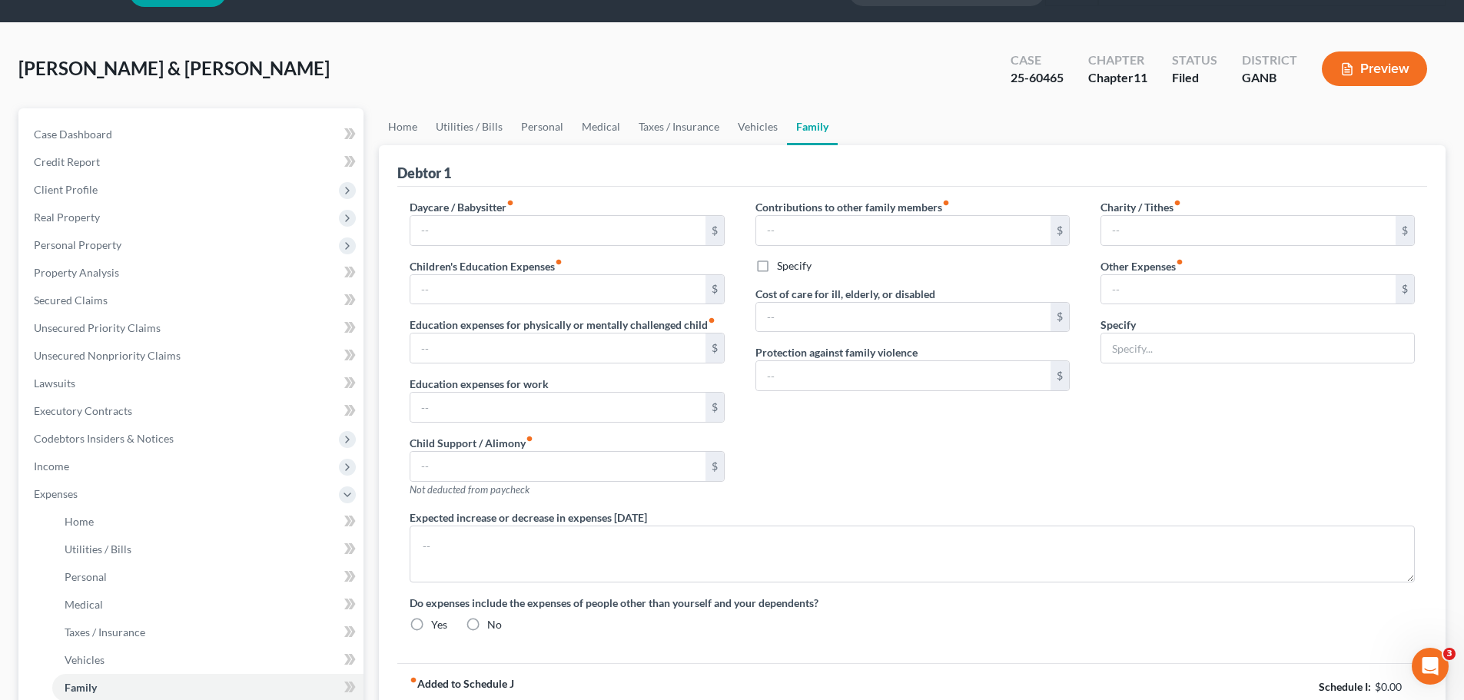
type input "200.00"
type input "0.00"
type input "600.00"
type input "0.00"
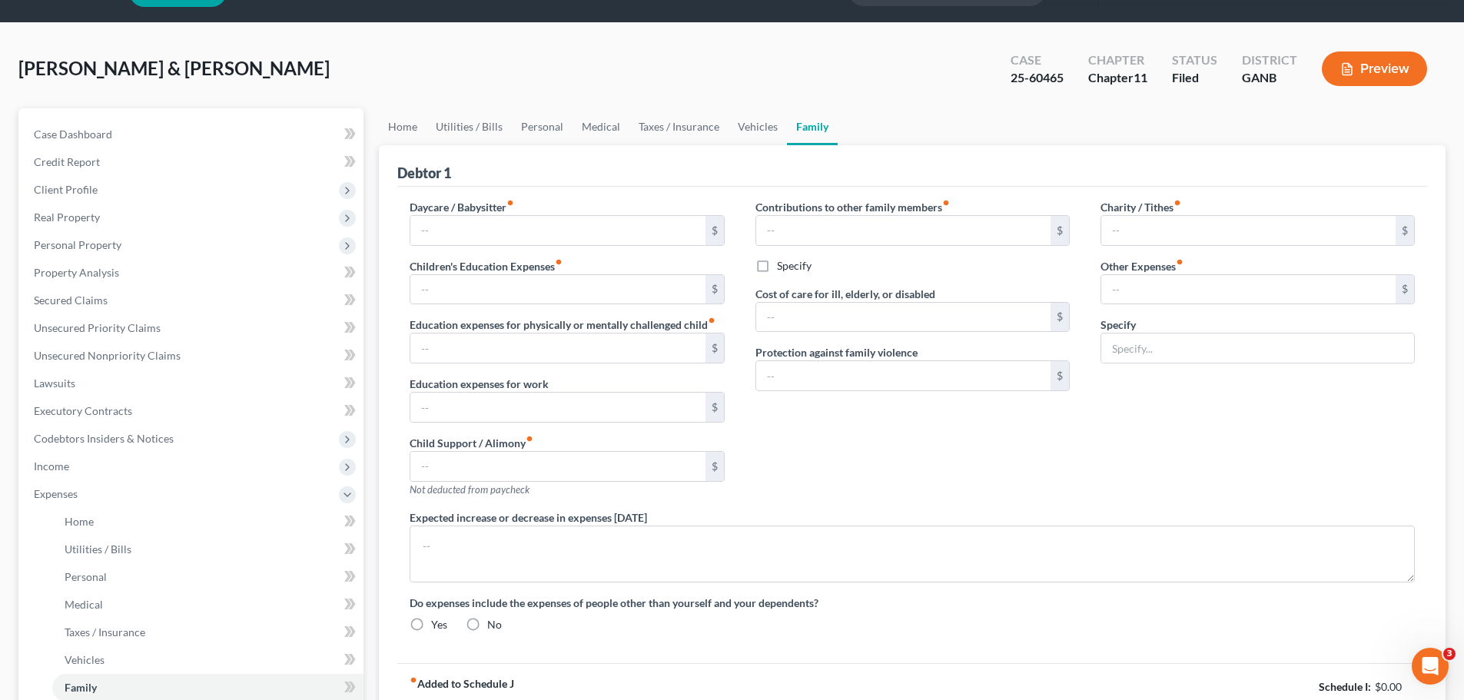
type textarea "Cost of living increase"
radio input "true"
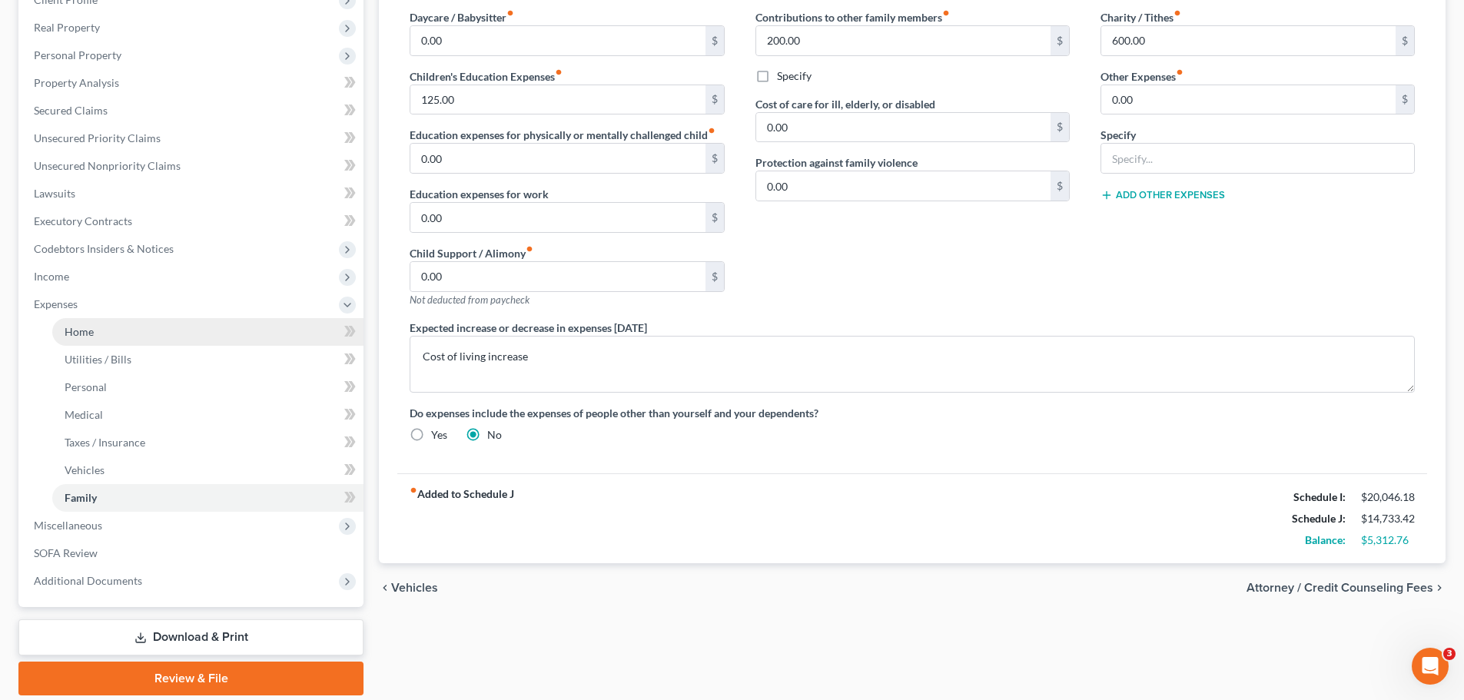
scroll to position [231, 0]
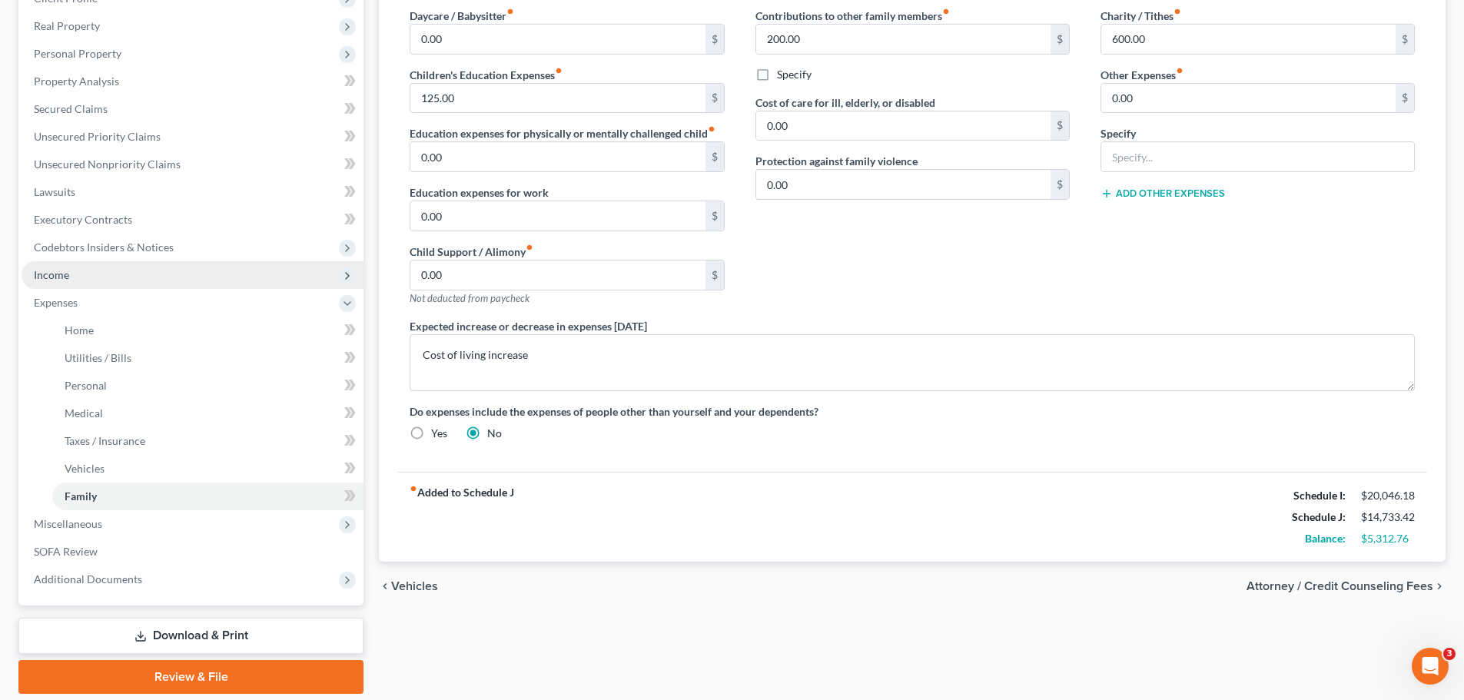
click at [62, 275] on span "Income" at bounding box center [51, 274] width 35 height 13
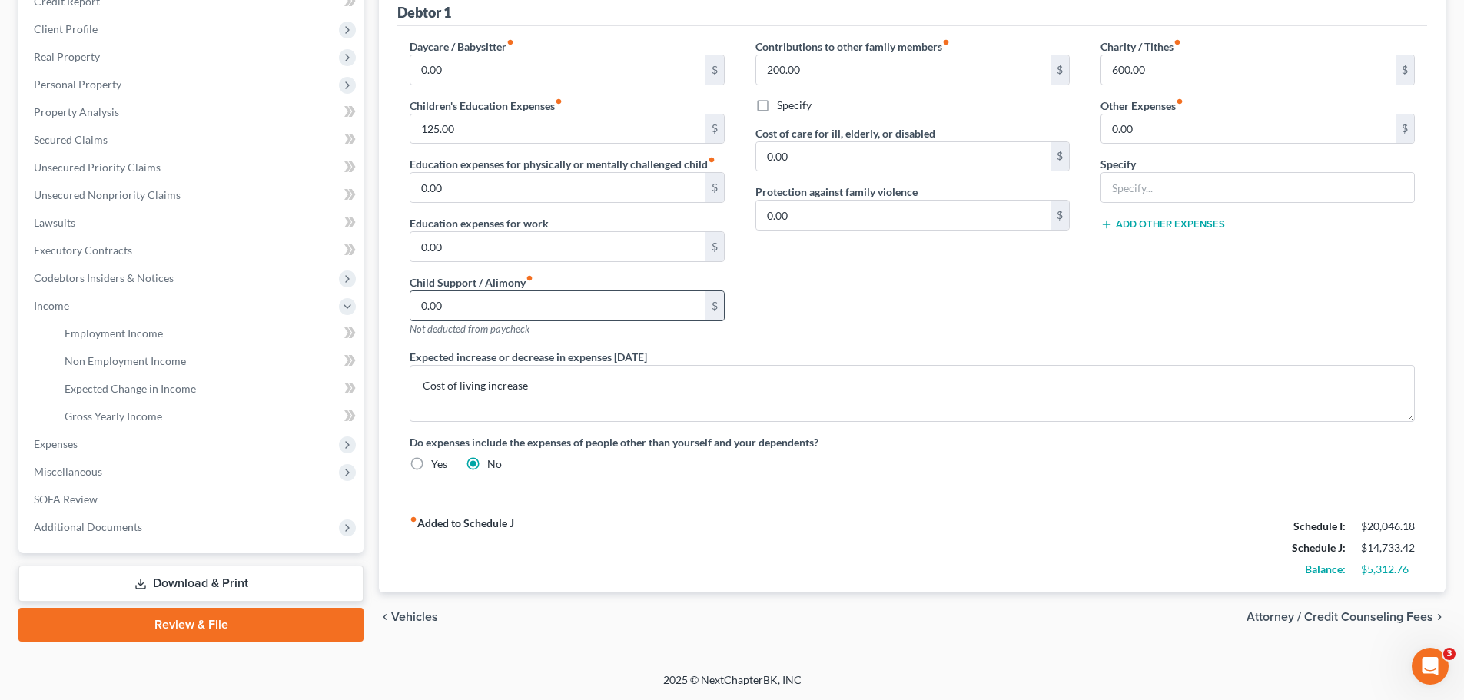
scroll to position [200, 0]
click at [122, 334] on span "Employment Income" at bounding box center [114, 333] width 98 height 13
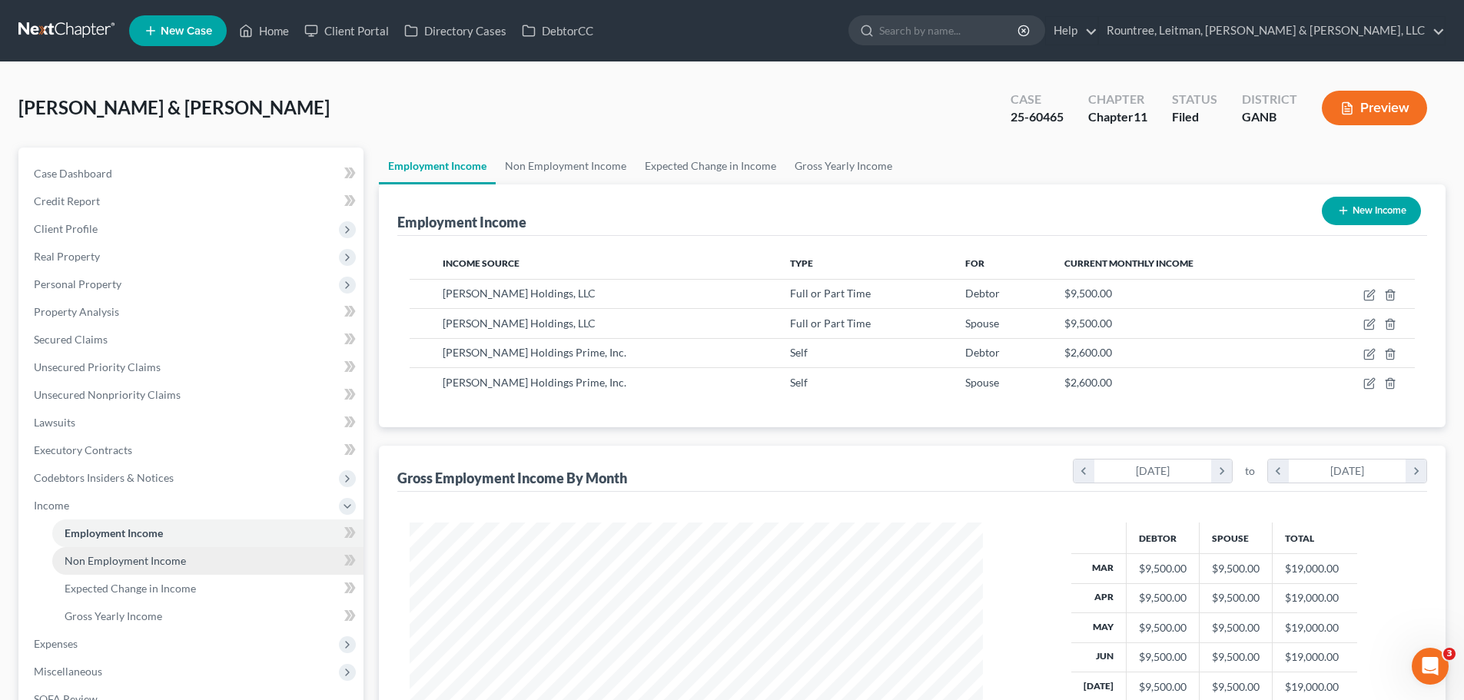
click at [201, 552] on link "Non Employment Income" at bounding box center [207, 561] width 311 height 28
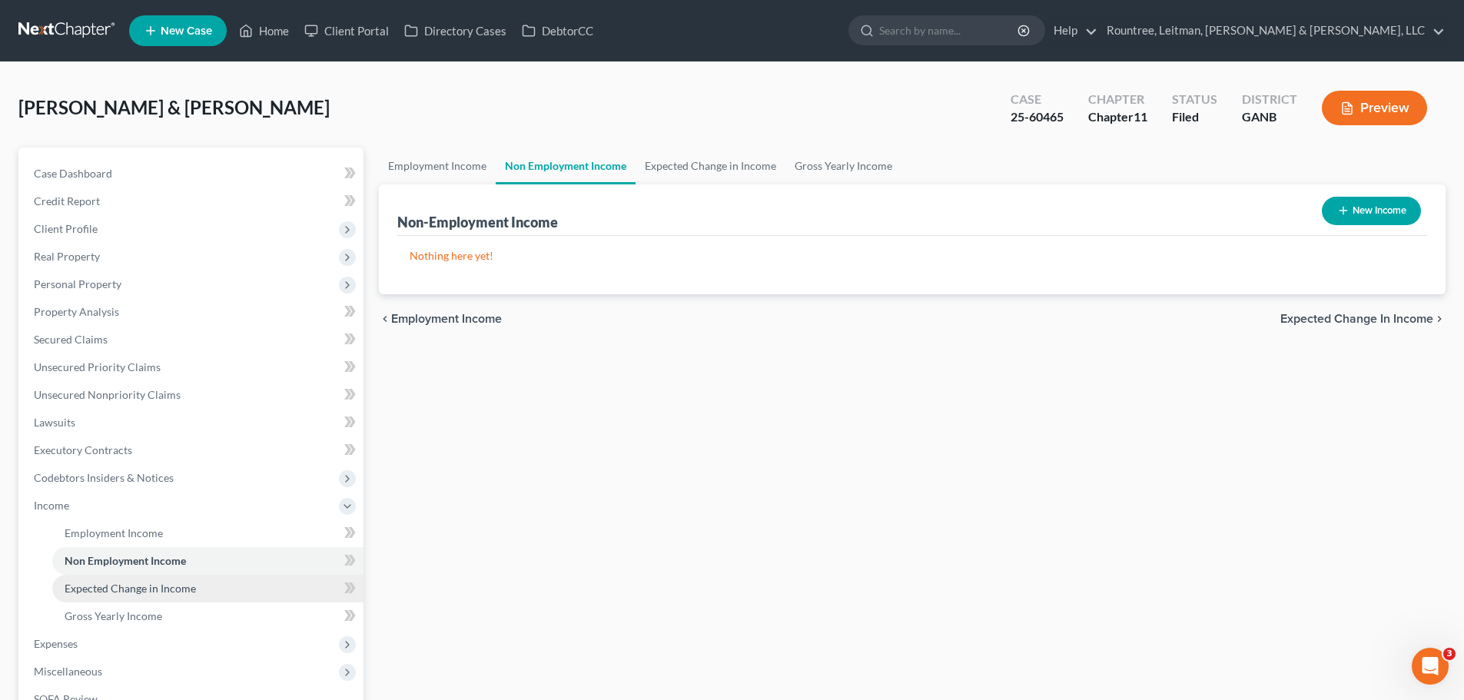
click at [170, 588] on span "Expected Change in Income" at bounding box center [130, 588] width 131 height 13
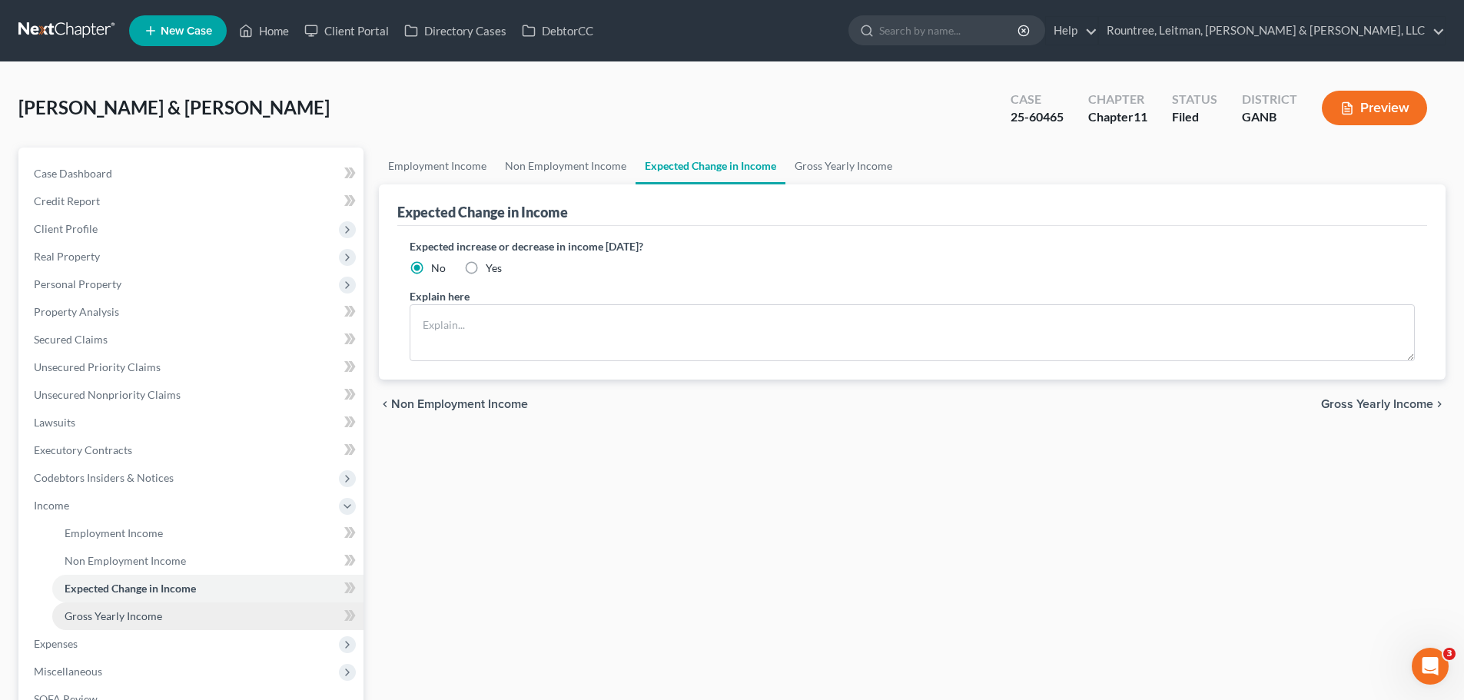
click at [145, 620] on span "Gross Yearly Income" at bounding box center [114, 616] width 98 height 13
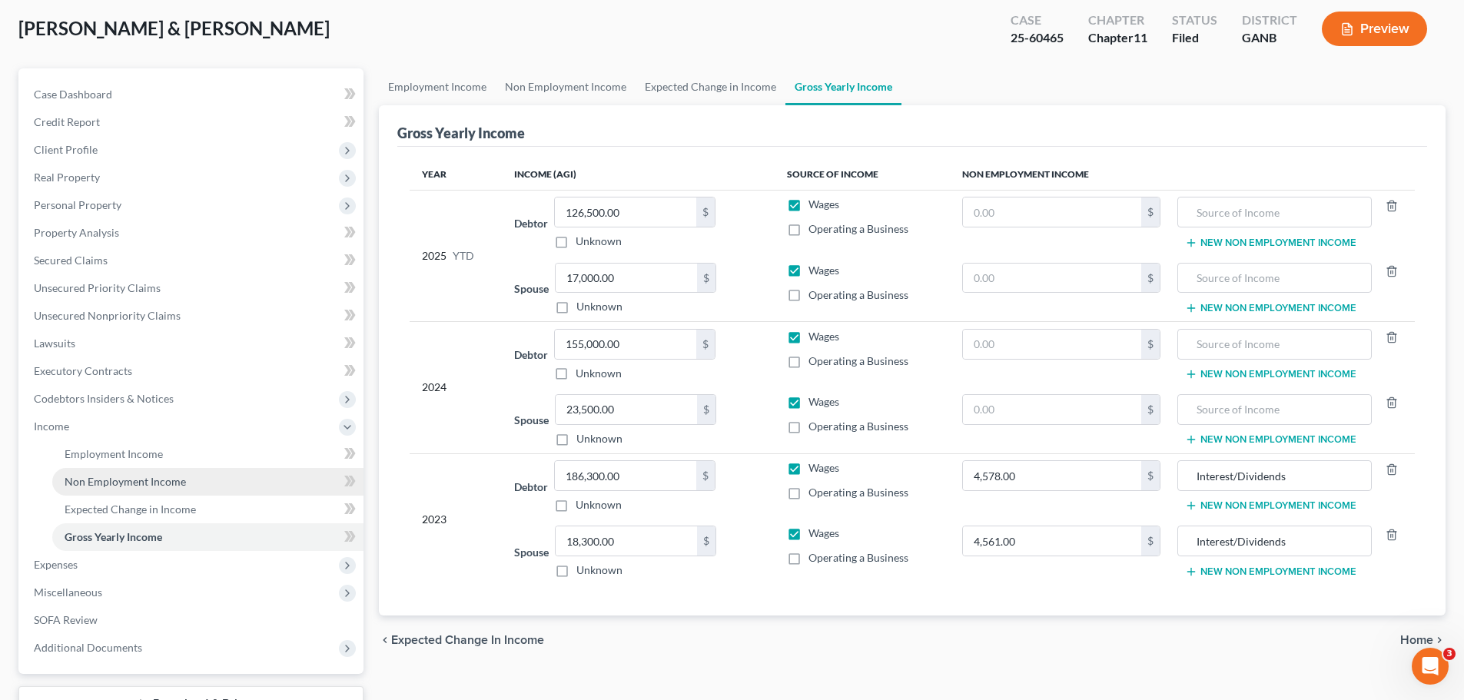
scroll to position [154, 0]
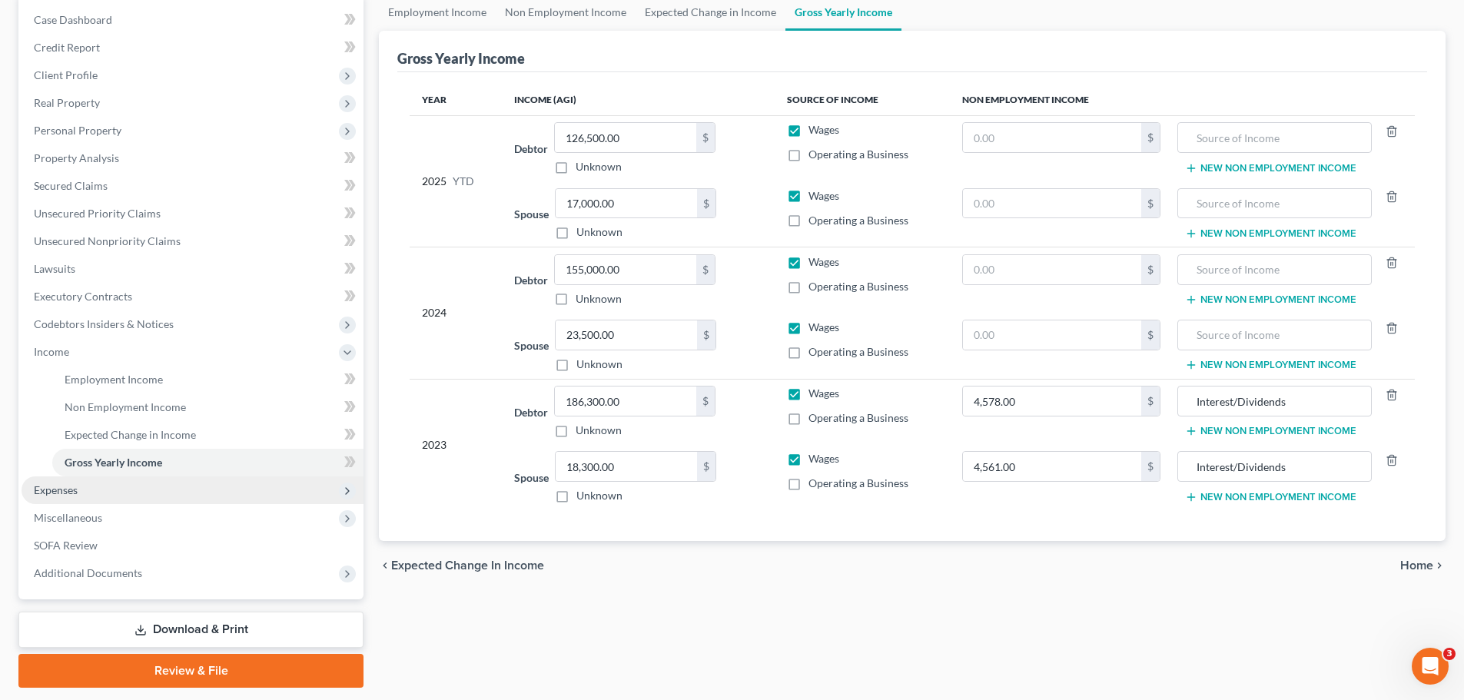
click at [68, 485] on span "Expenses" at bounding box center [56, 489] width 44 height 13
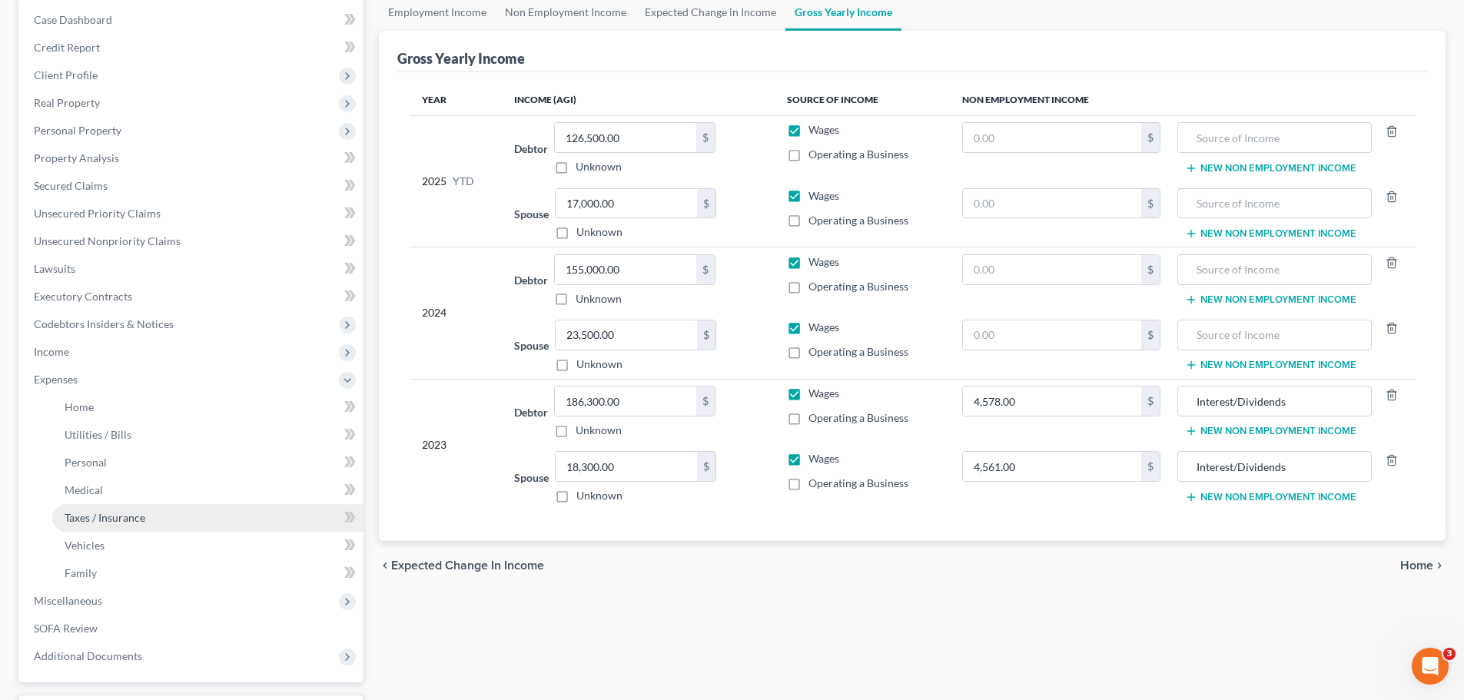
click at [105, 523] on span "Taxes / Insurance" at bounding box center [105, 517] width 81 height 13
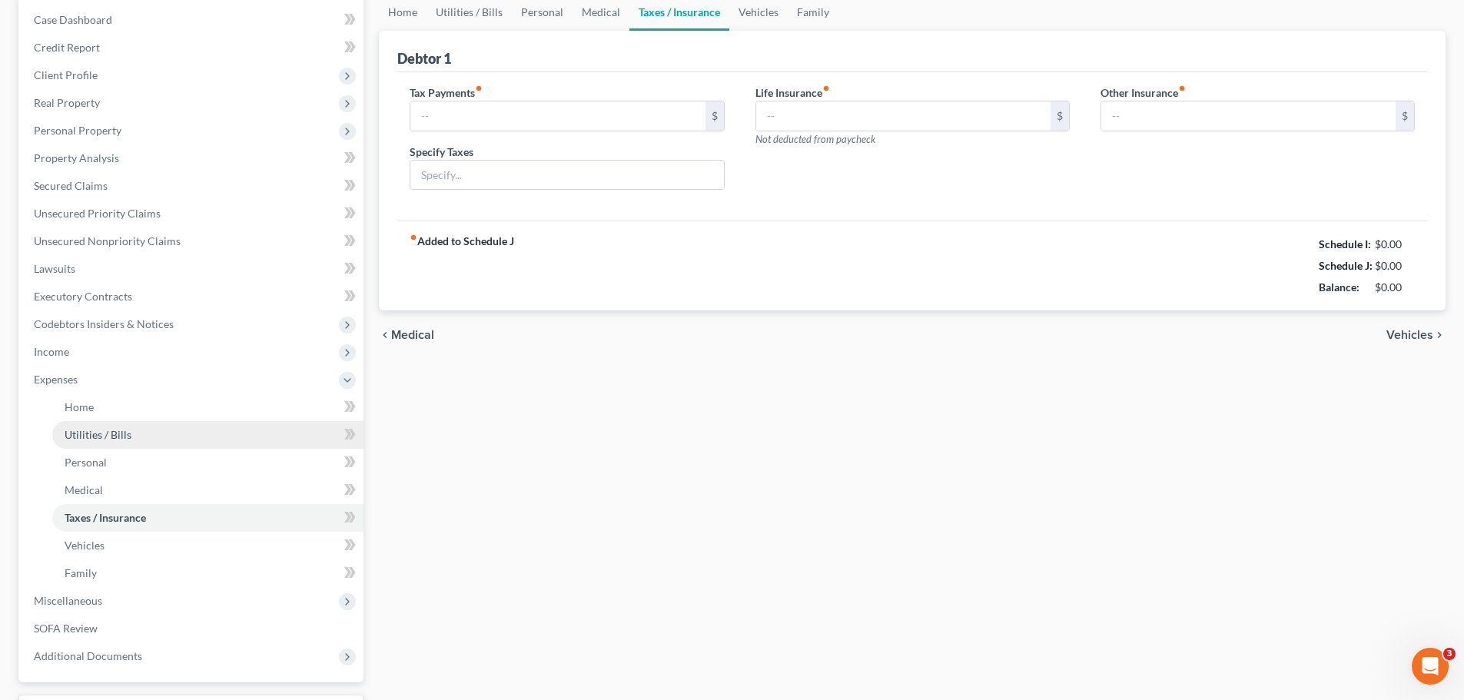
scroll to position [22, 0]
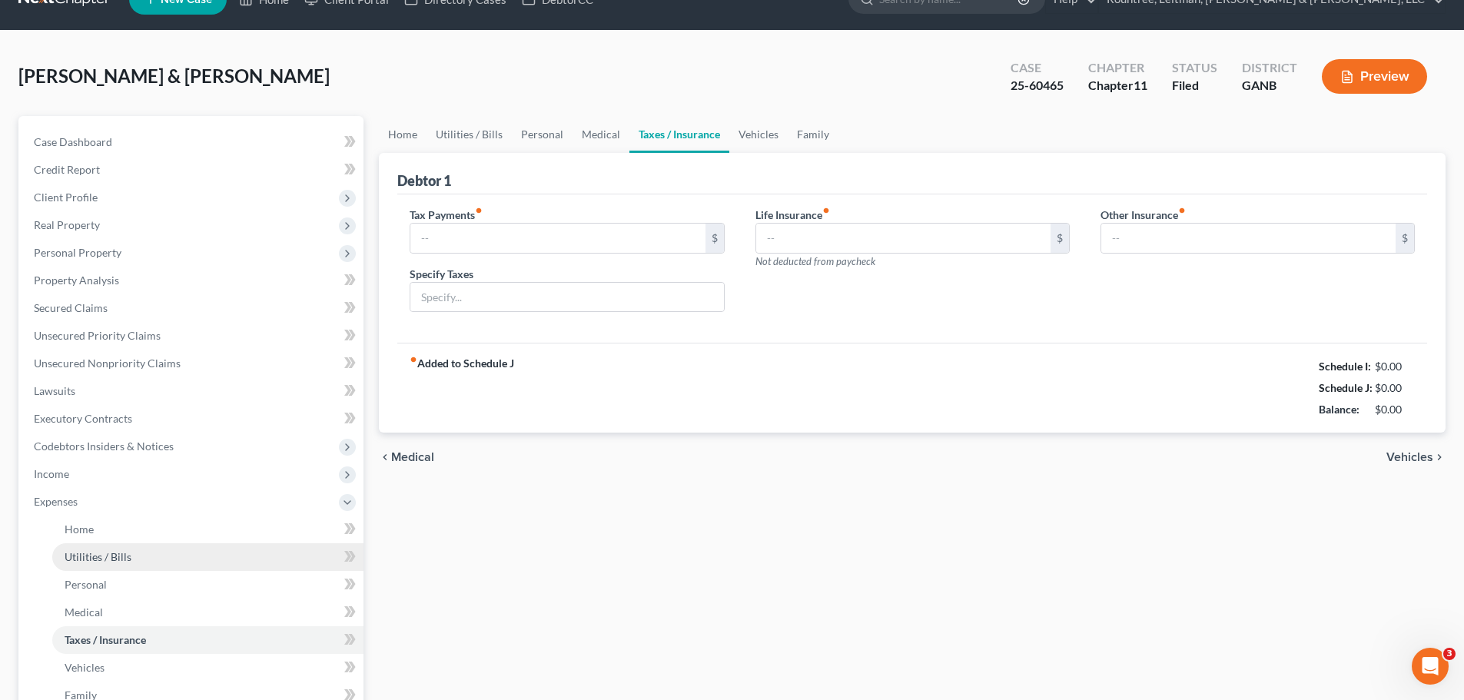
type input "0.00"
type input "2,500.00"
type input "0.00"
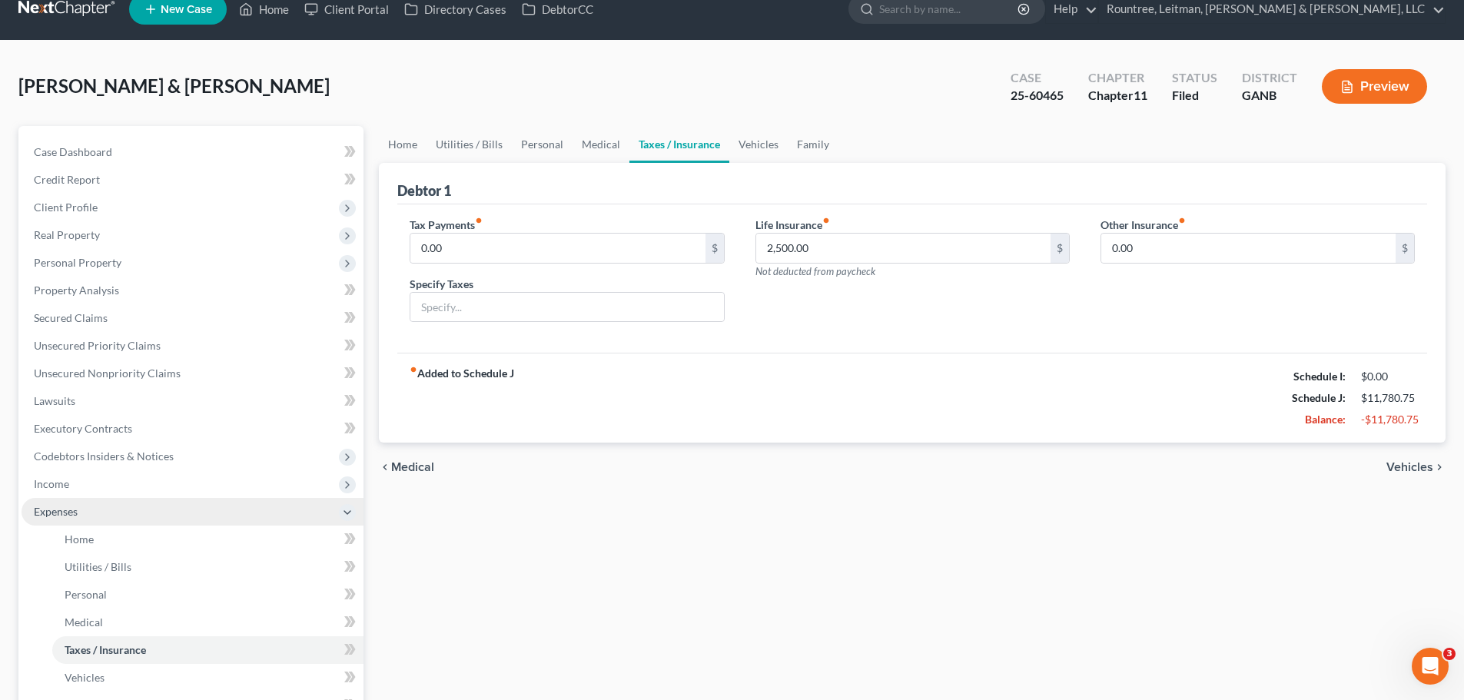
scroll to position [0, 0]
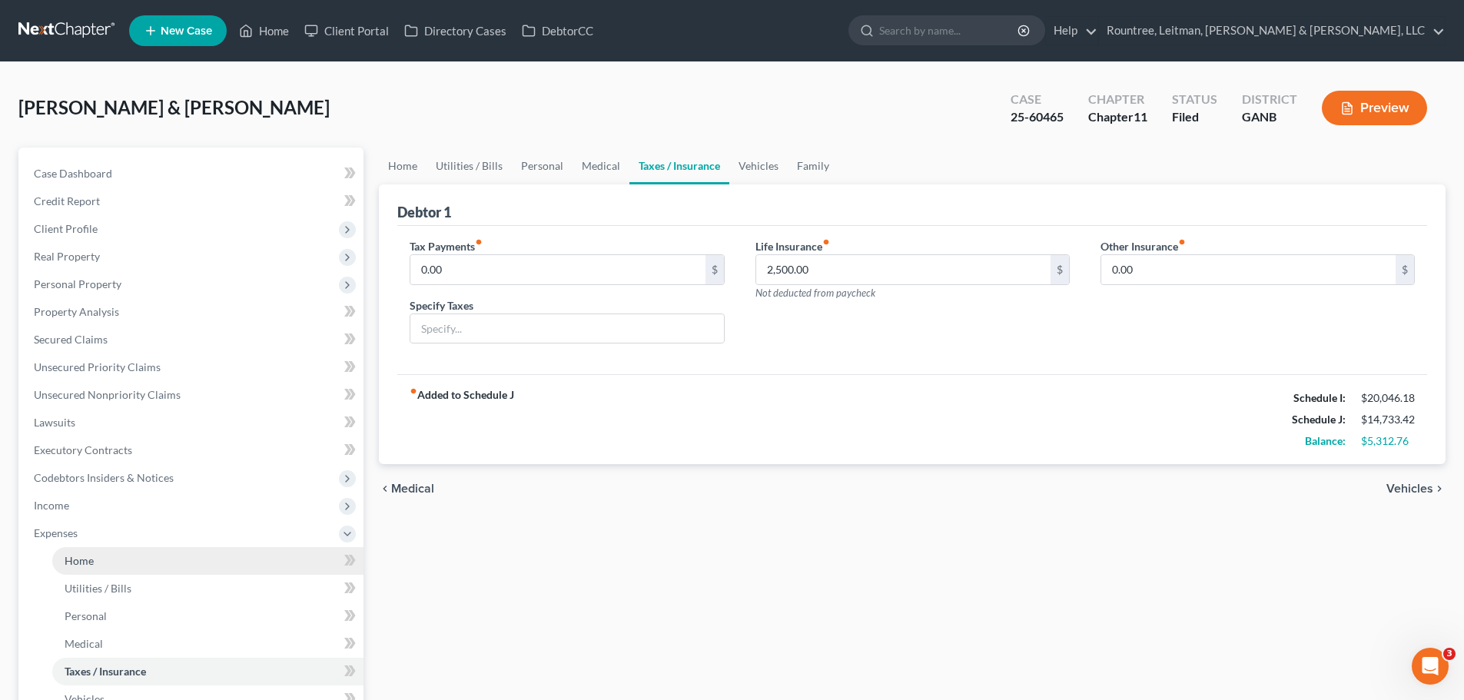
click at [82, 558] on span "Home" at bounding box center [79, 560] width 29 height 13
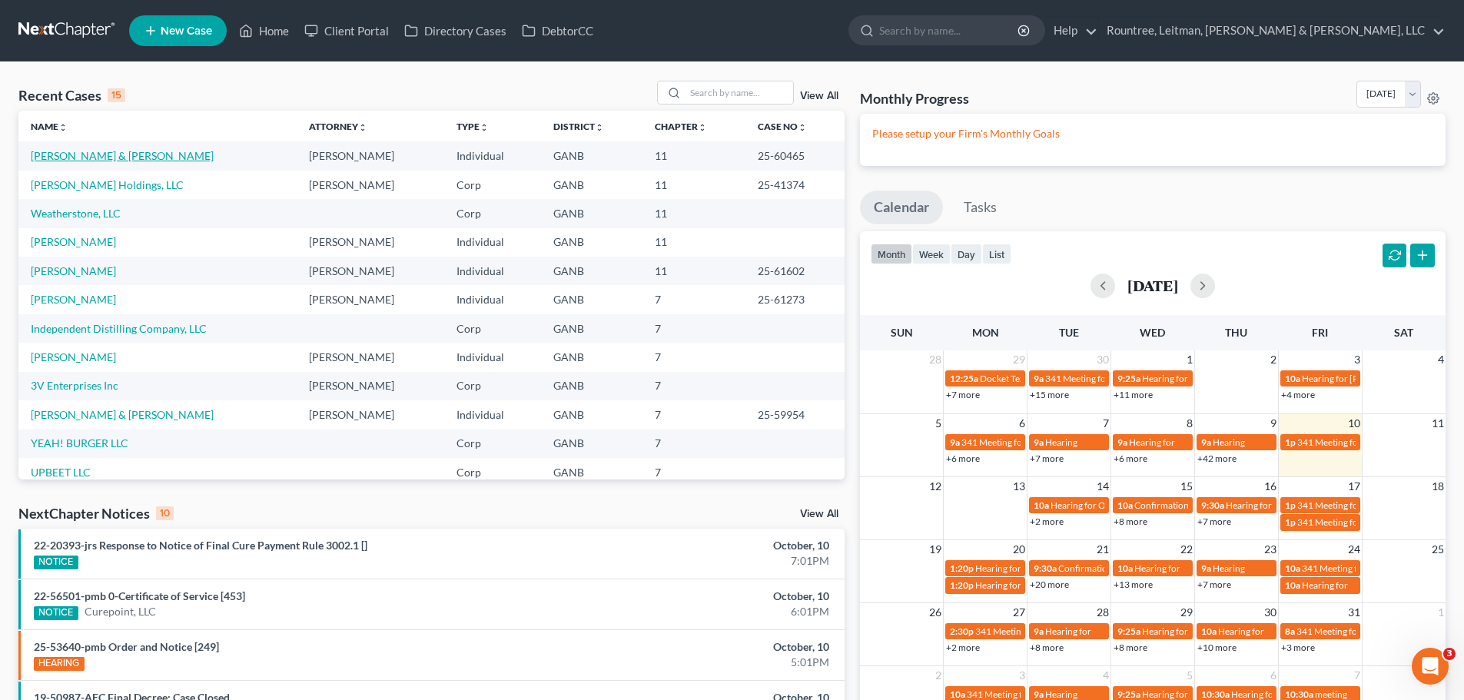
click at [74, 152] on link "[PERSON_NAME] & [PERSON_NAME]" at bounding box center [122, 155] width 183 height 13
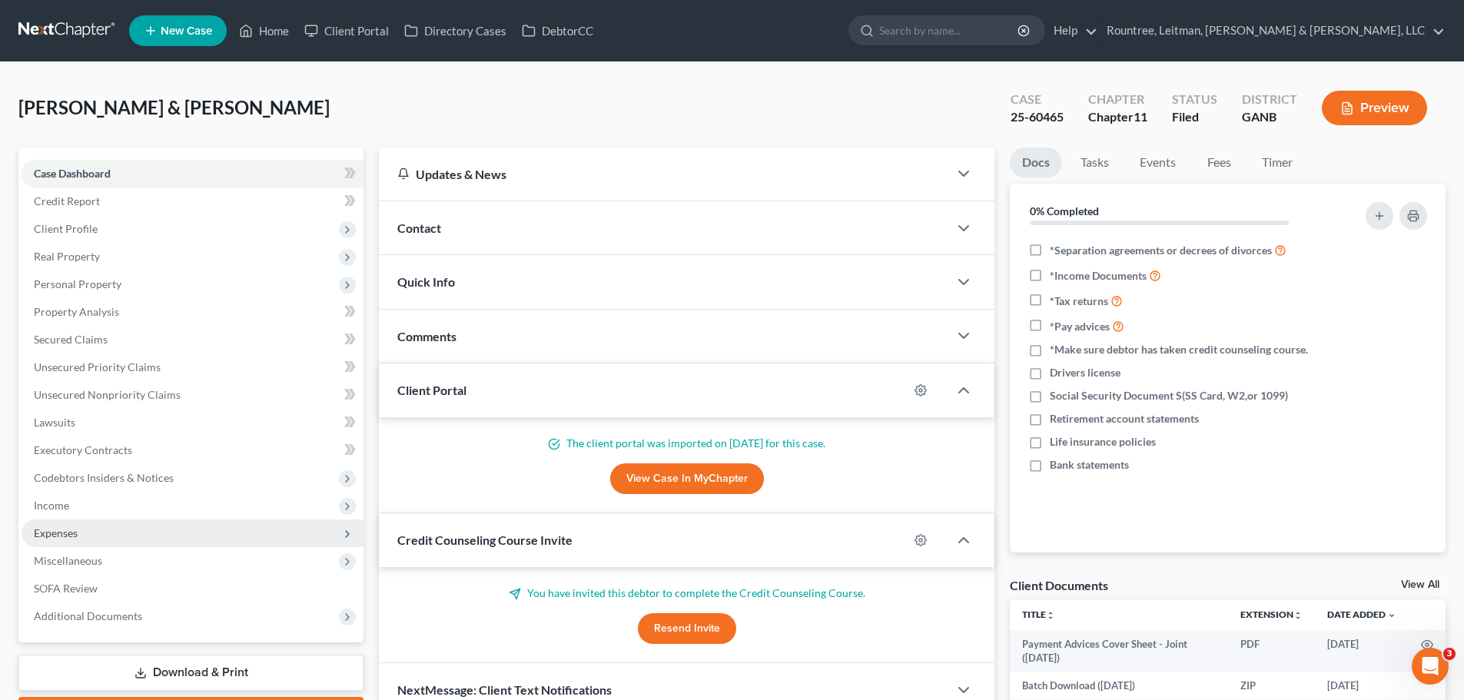
click at [73, 537] on span "Expenses" at bounding box center [56, 533] width 44 height 13
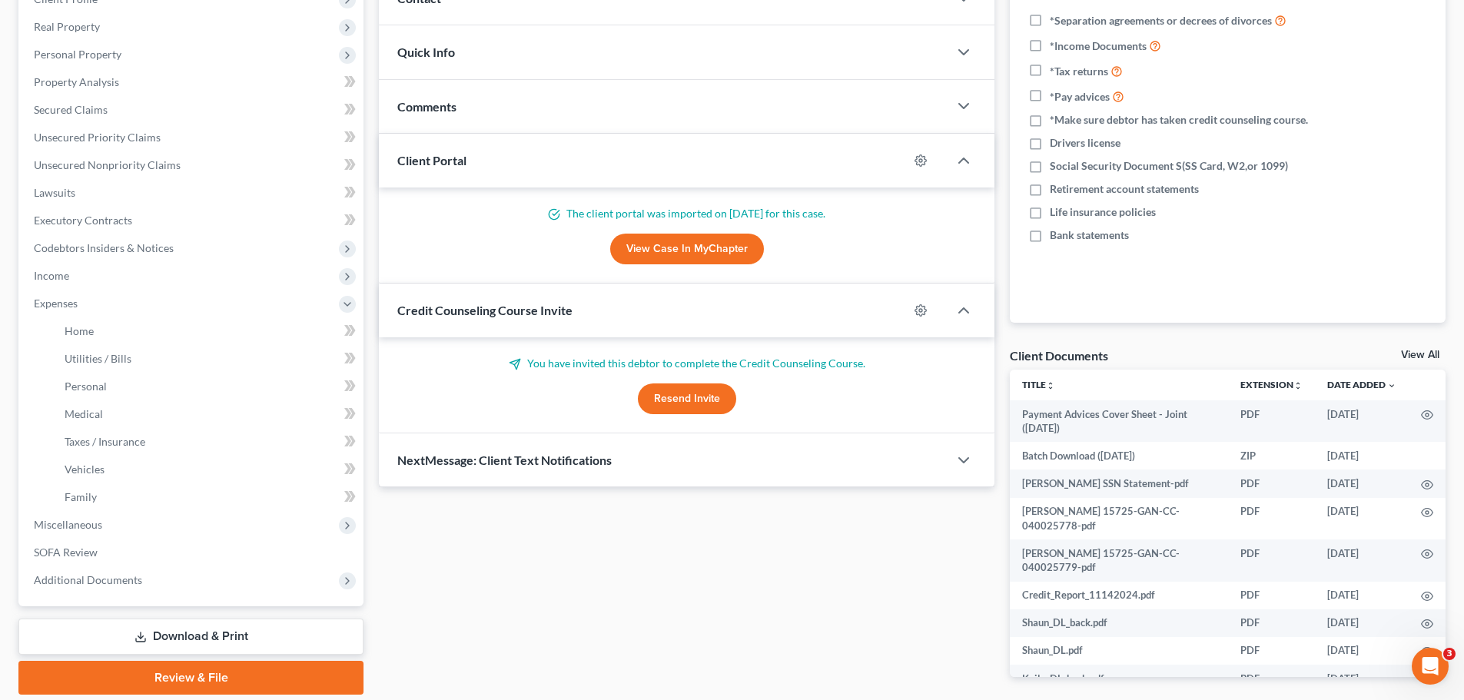
scroll to position [231, 0]
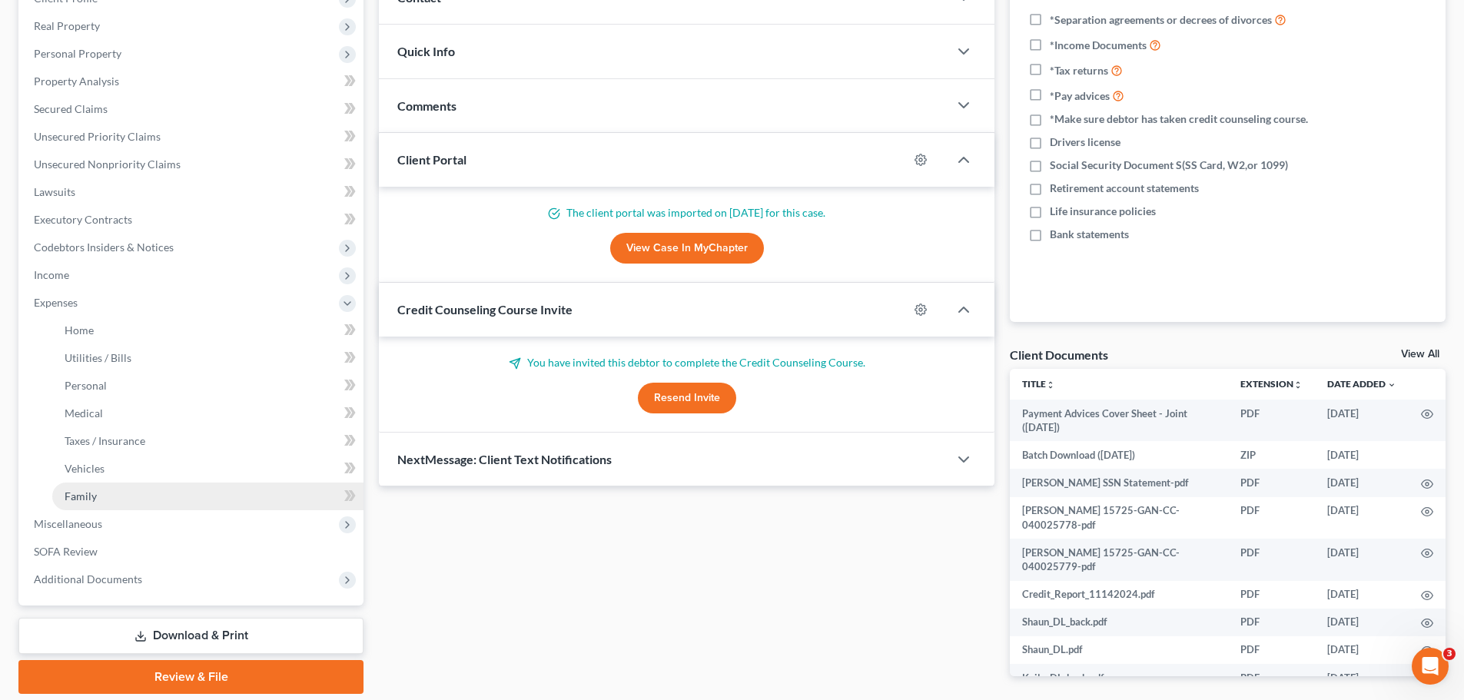
click at [78, 491] on span "Family" at bounding box center [81, 496] width 32 height 13
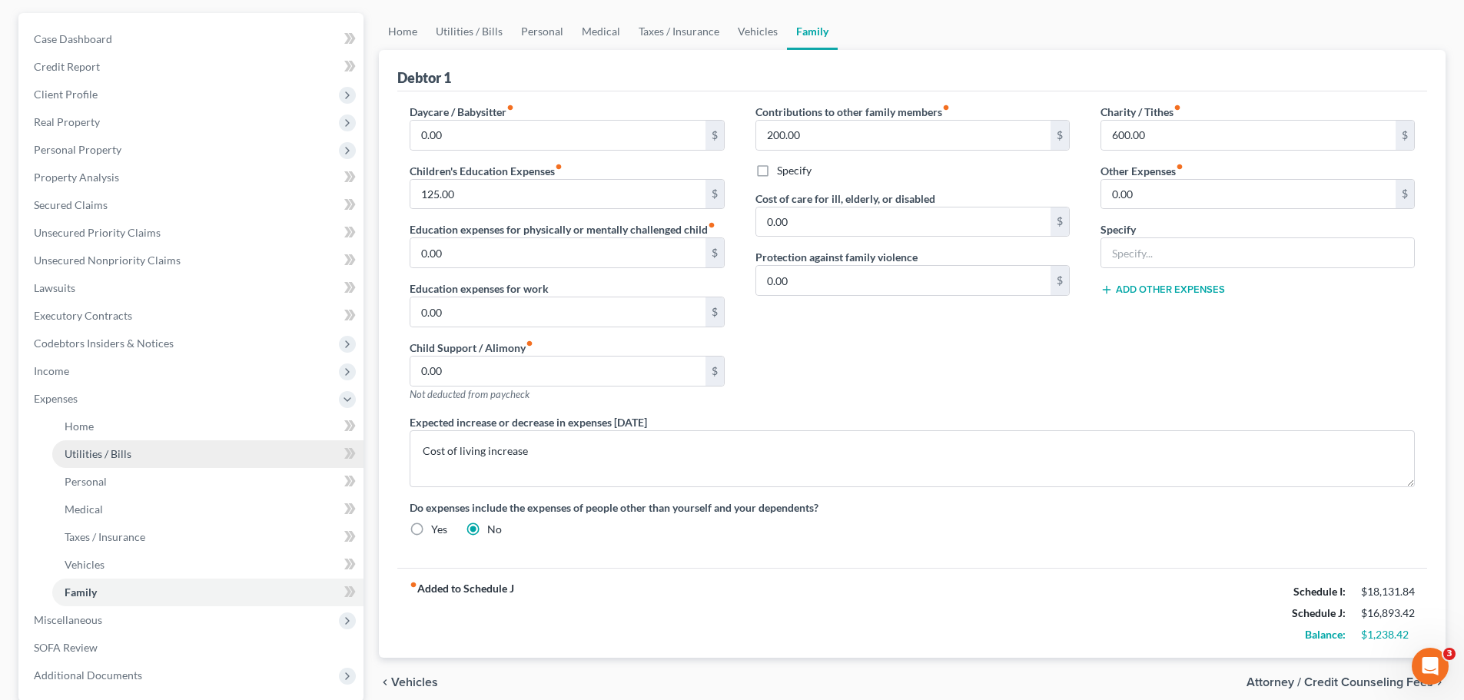
scroll to position [154, 0]
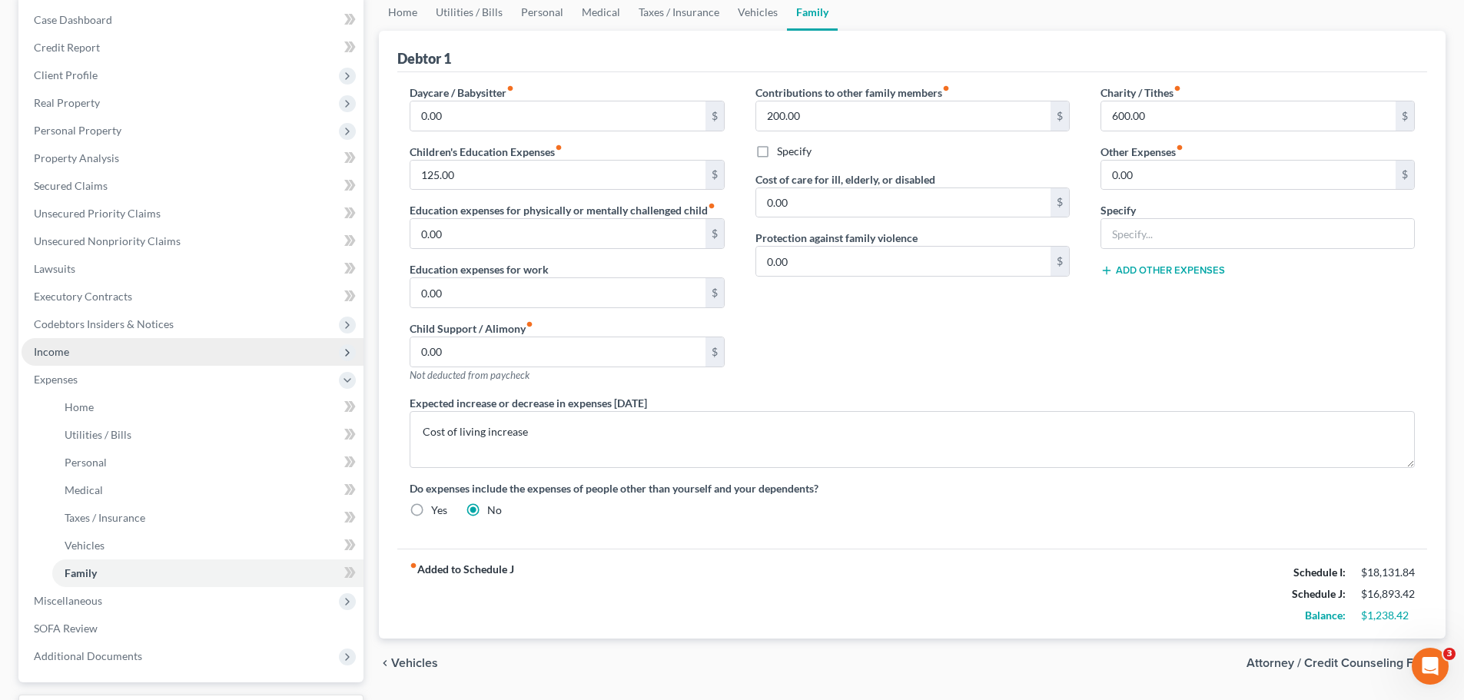
click at [71, 353] on span "Income" at bounding box center [193, 352] width 342 height 28
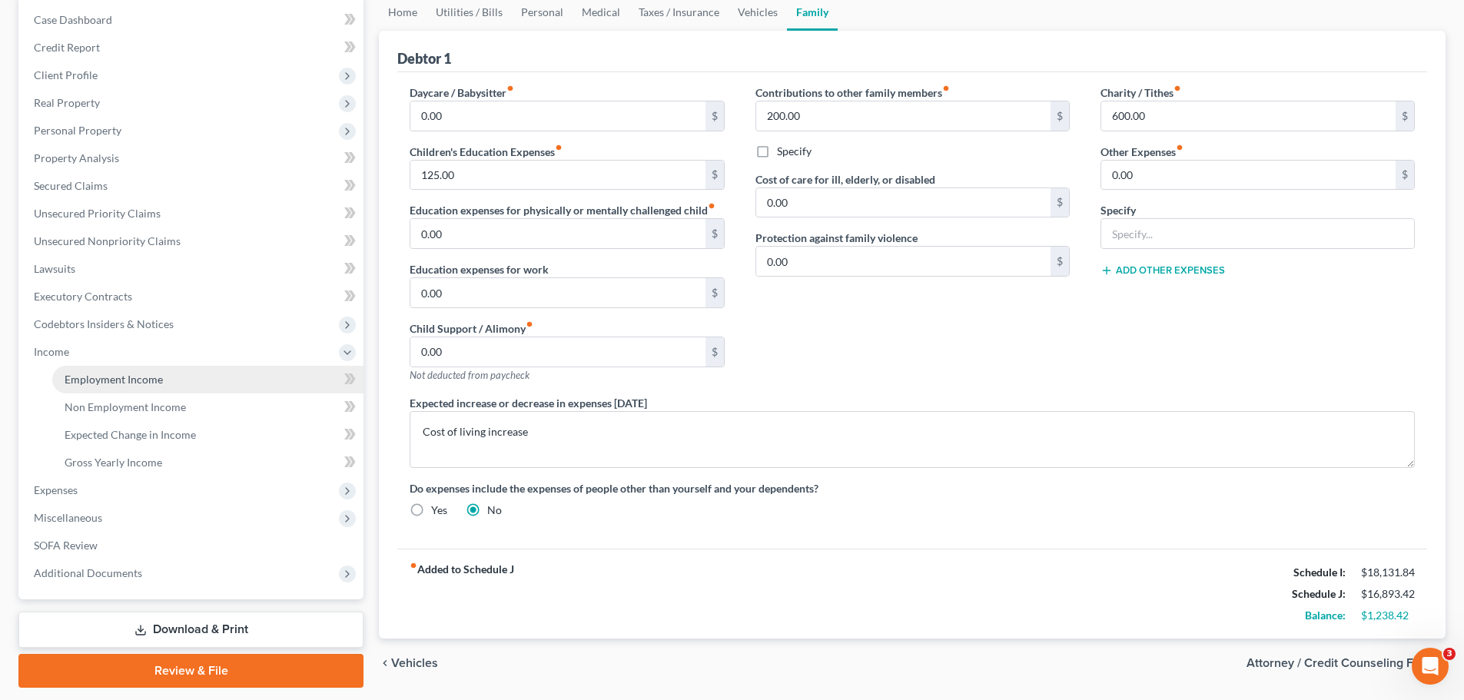
click at [108, 382] on span "Employment Income" at bounding box center [114, 379] width 98 height 13
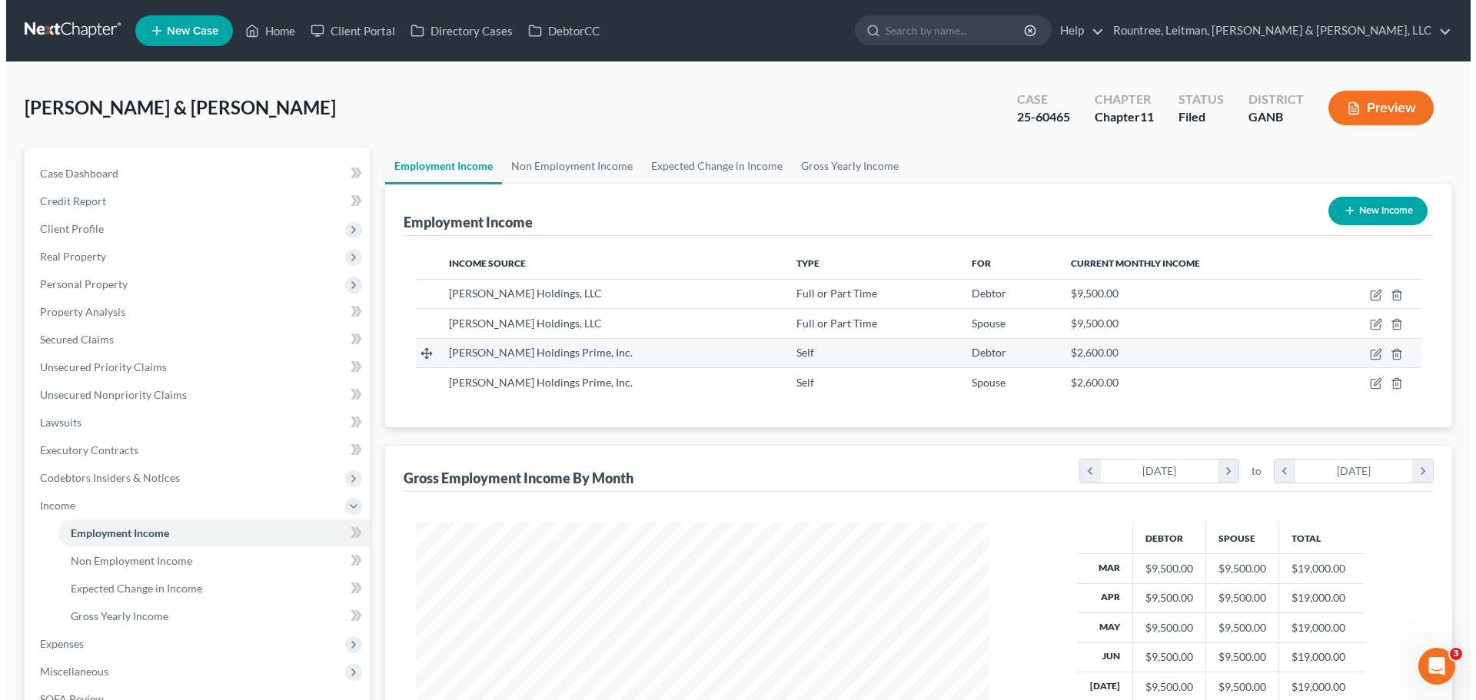
scroll to position [287, 604]
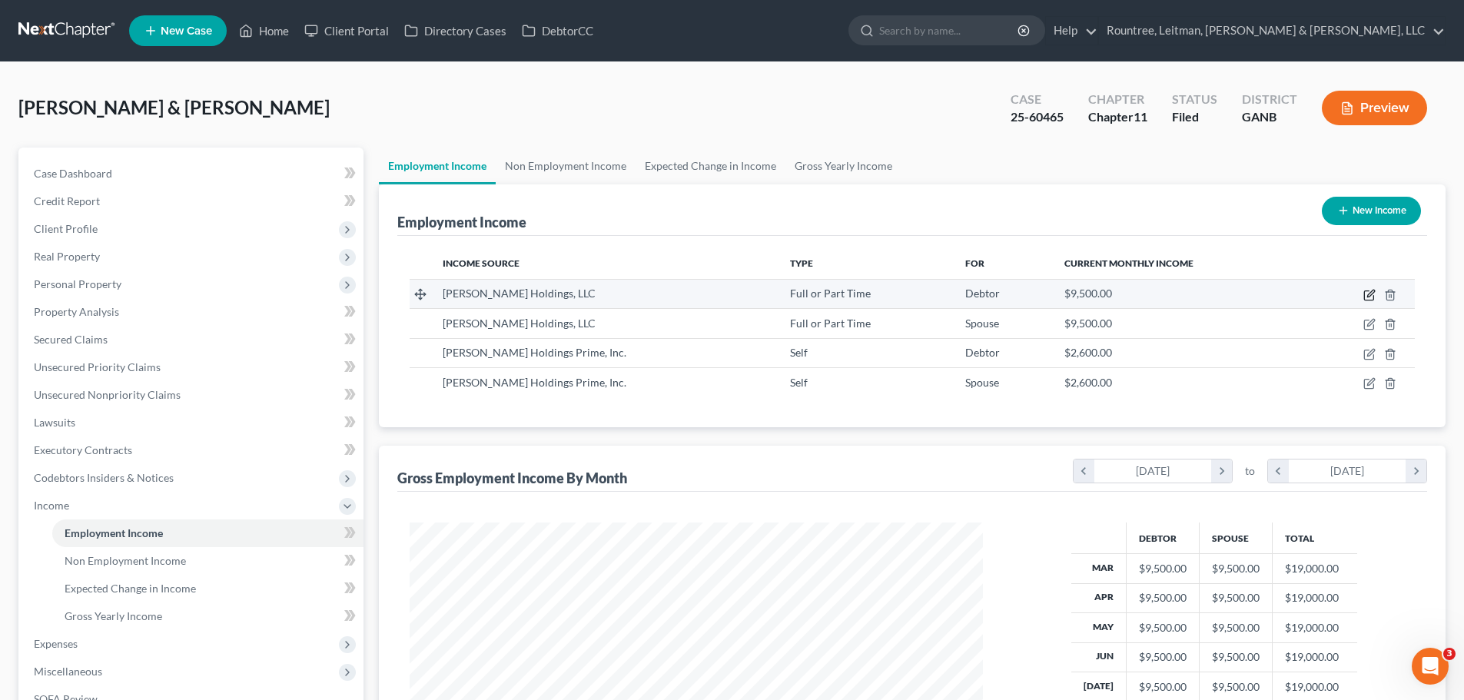
click at [1374, 294] on icon "button" at bounding box center [1370, 295] width 12 height 12
select select "0"
select select "10"
select select "1"
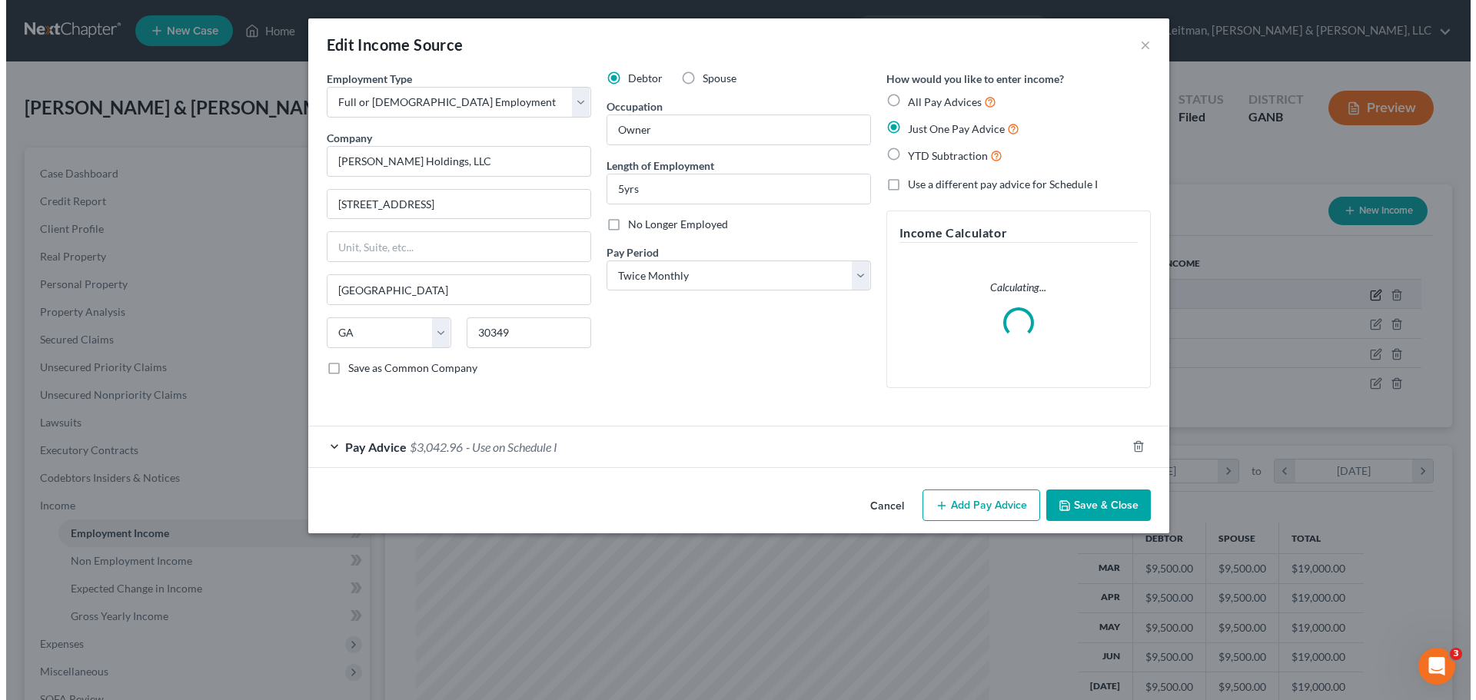
scroll to position [289, 610]
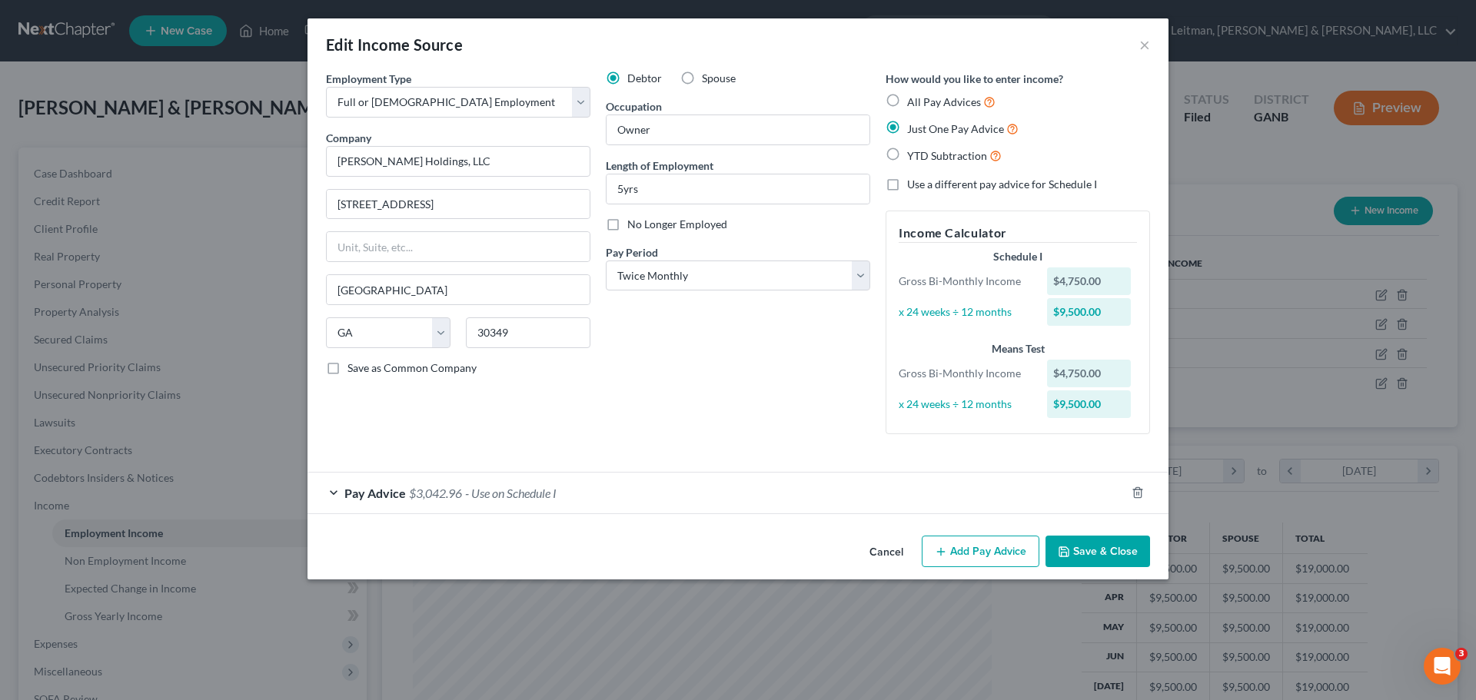
click at [437, 490] on span "$3,042.96" at bounding box center [435, 493] width 53 height 15
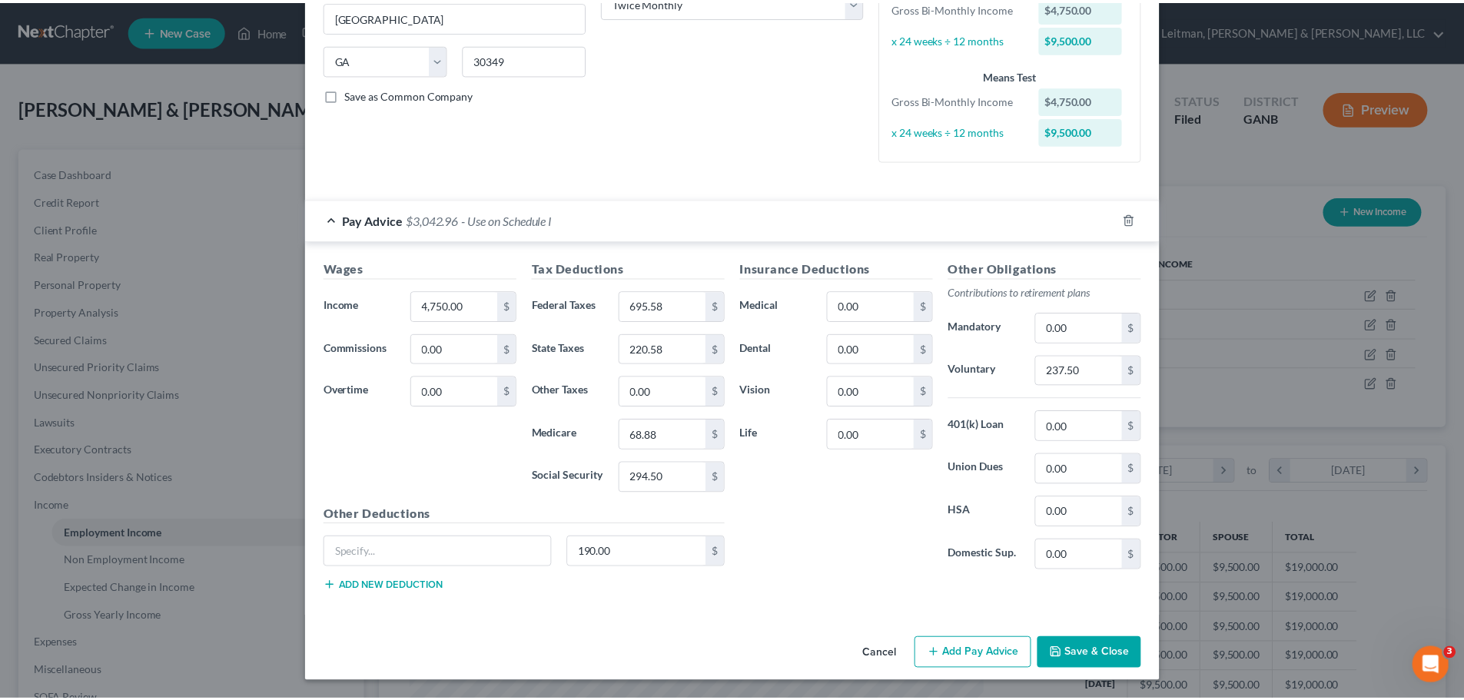
scroll to position [0, 0]
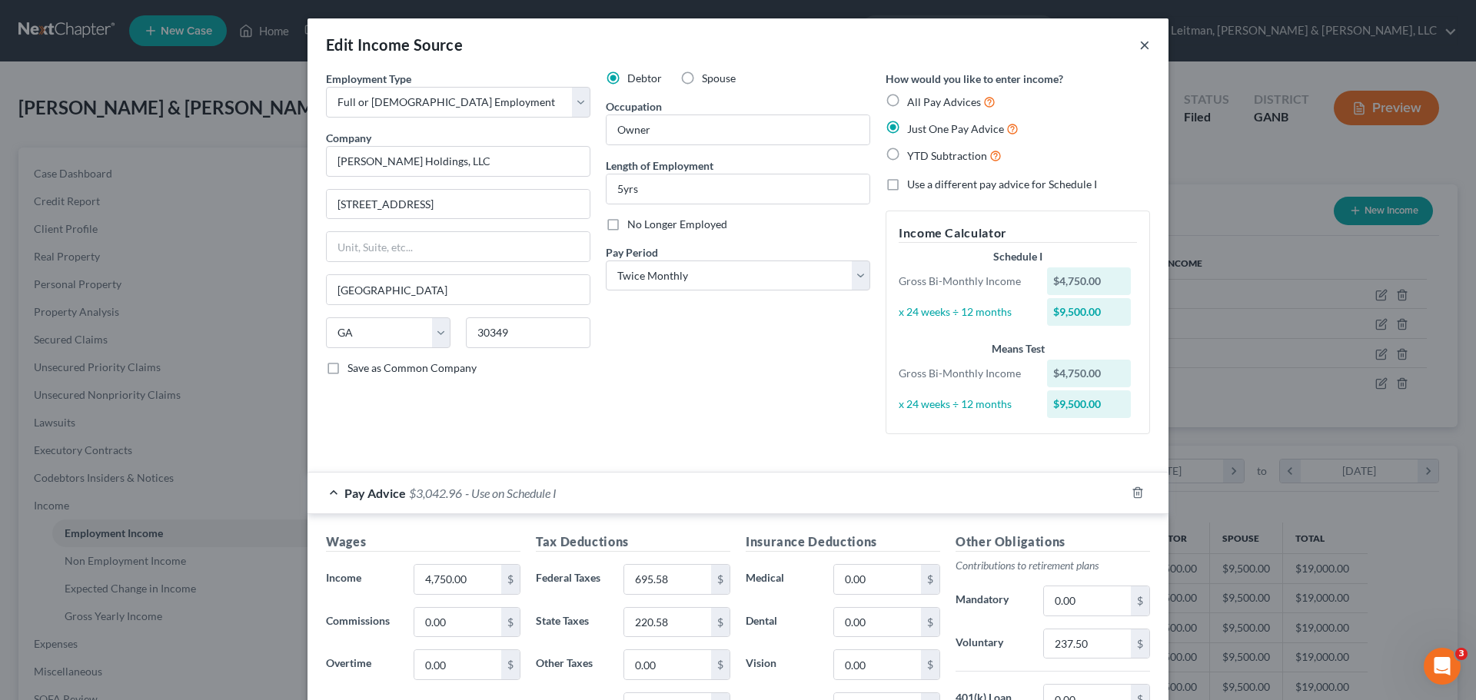
click at [1139, 46] on button "×" at bounding box center [1144, 44] width 11 height 18
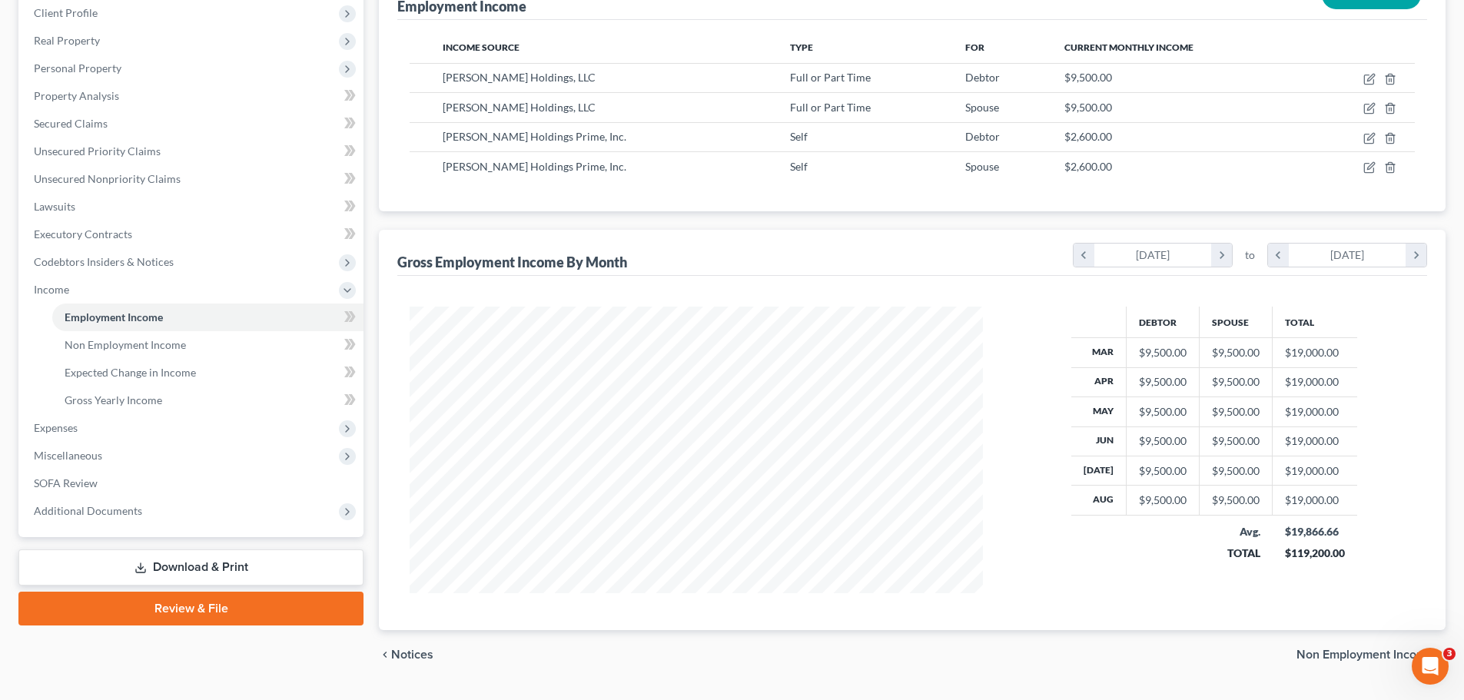
scroll to position [231, 0]
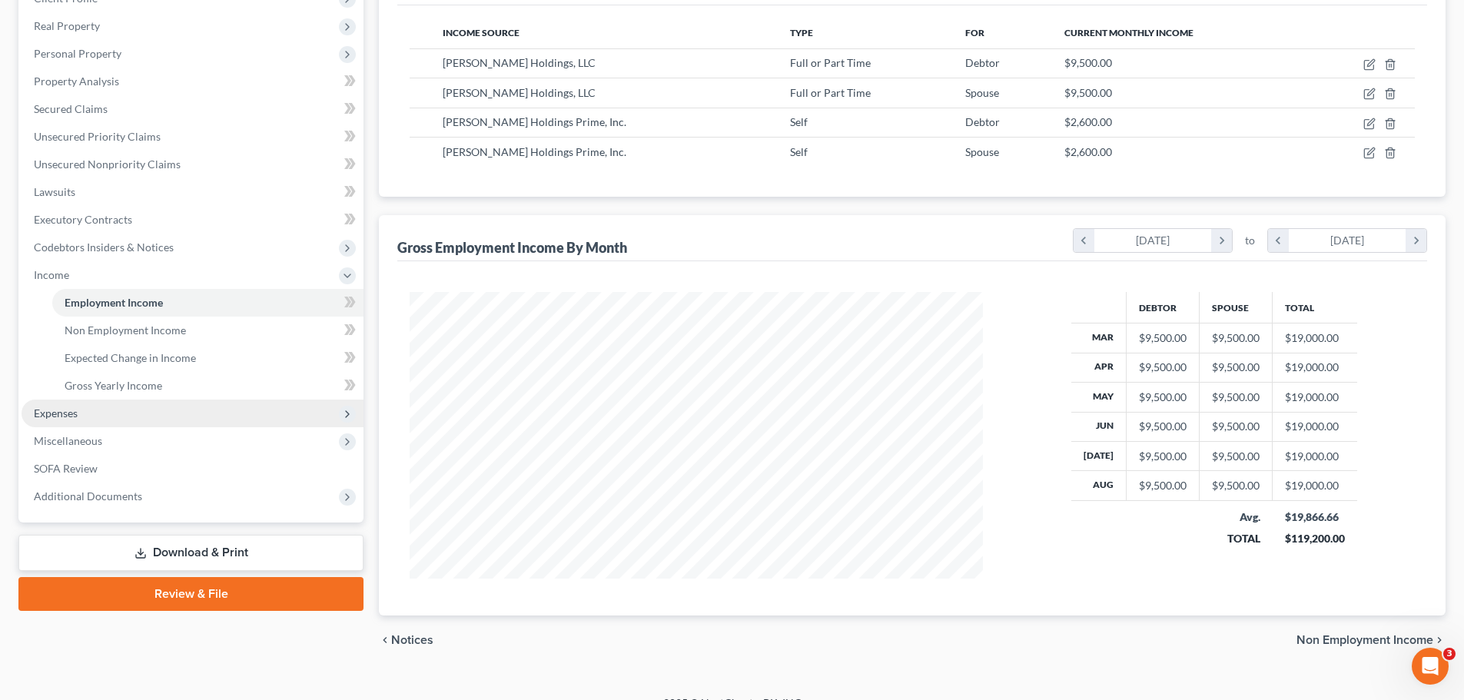
click at [85, 417] on span "Expenses" at bounding box center [193, 414] width 342 height 28
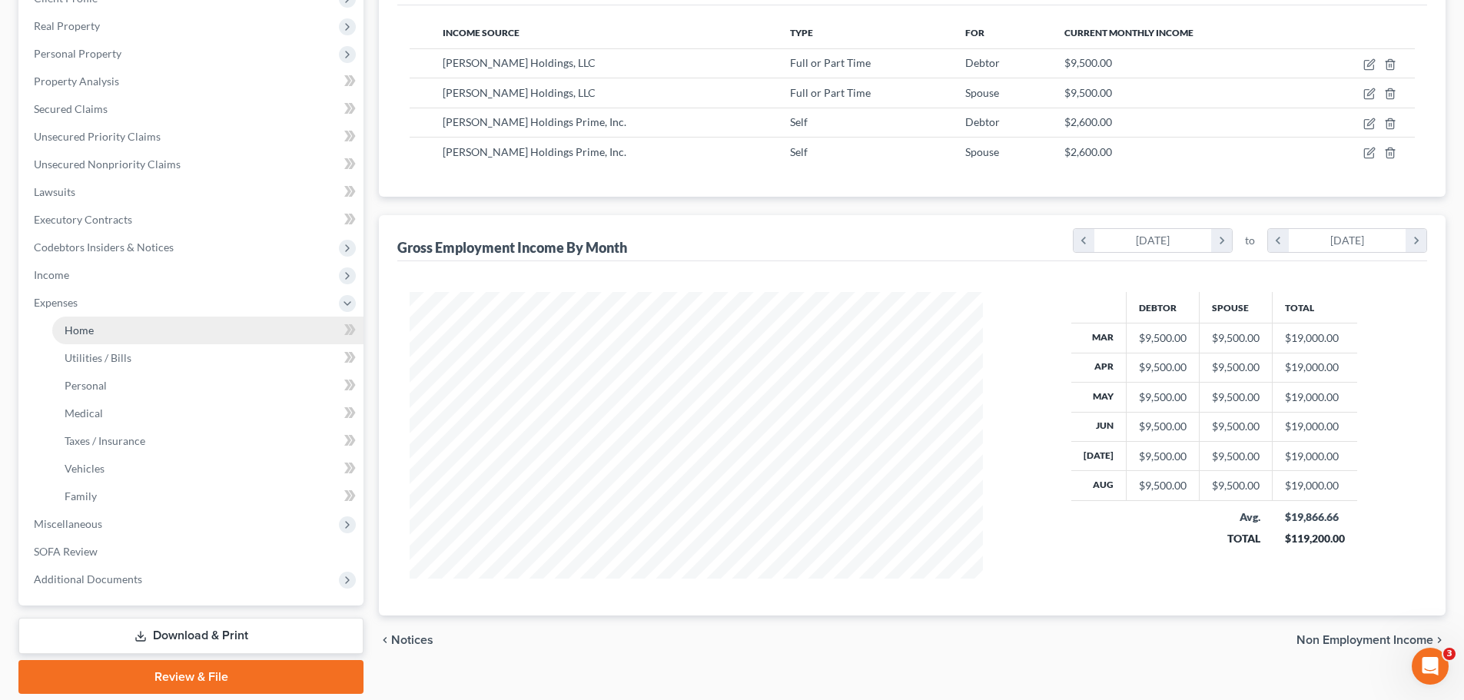
click at [115, 334] on link "Home" at bounding box center [207, 331] width 311 height 28
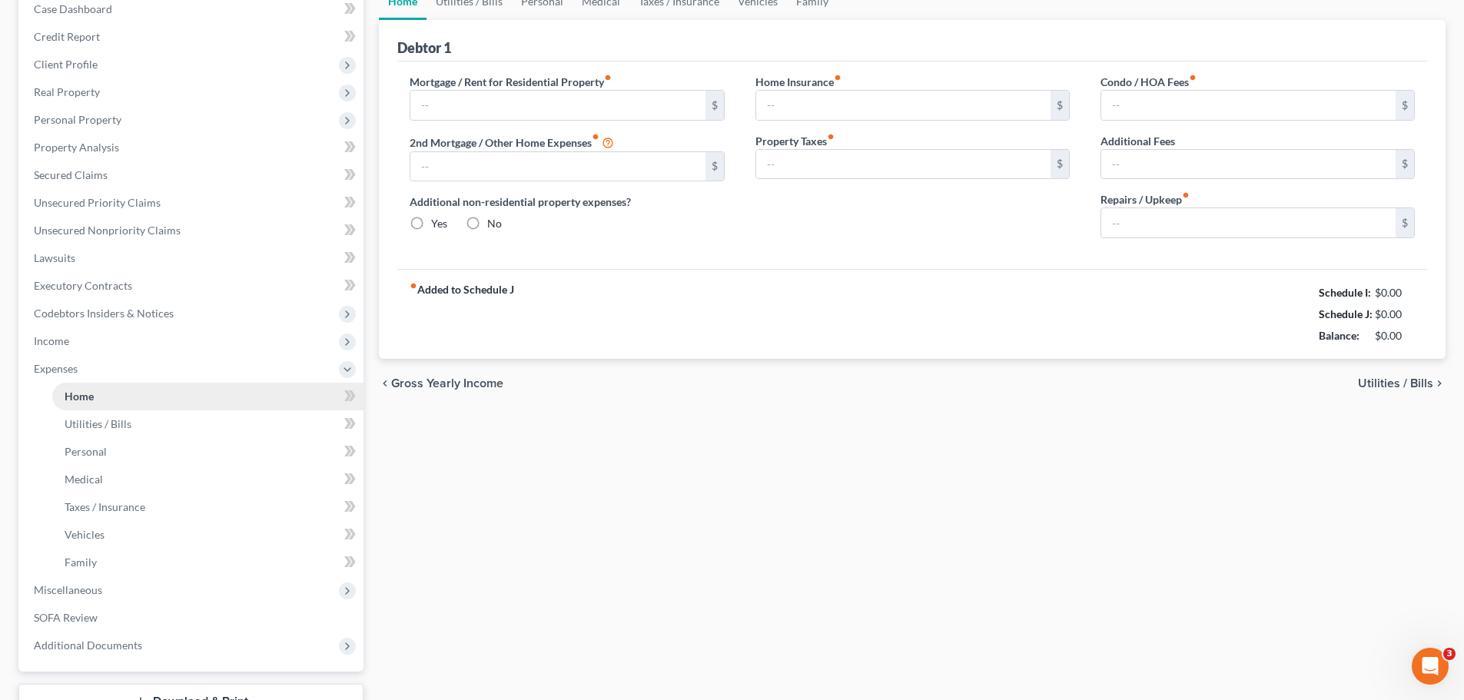
type input "2,359.69"
type input "446.06"
radio input "true"
type input "60.00"
type input "0.00"
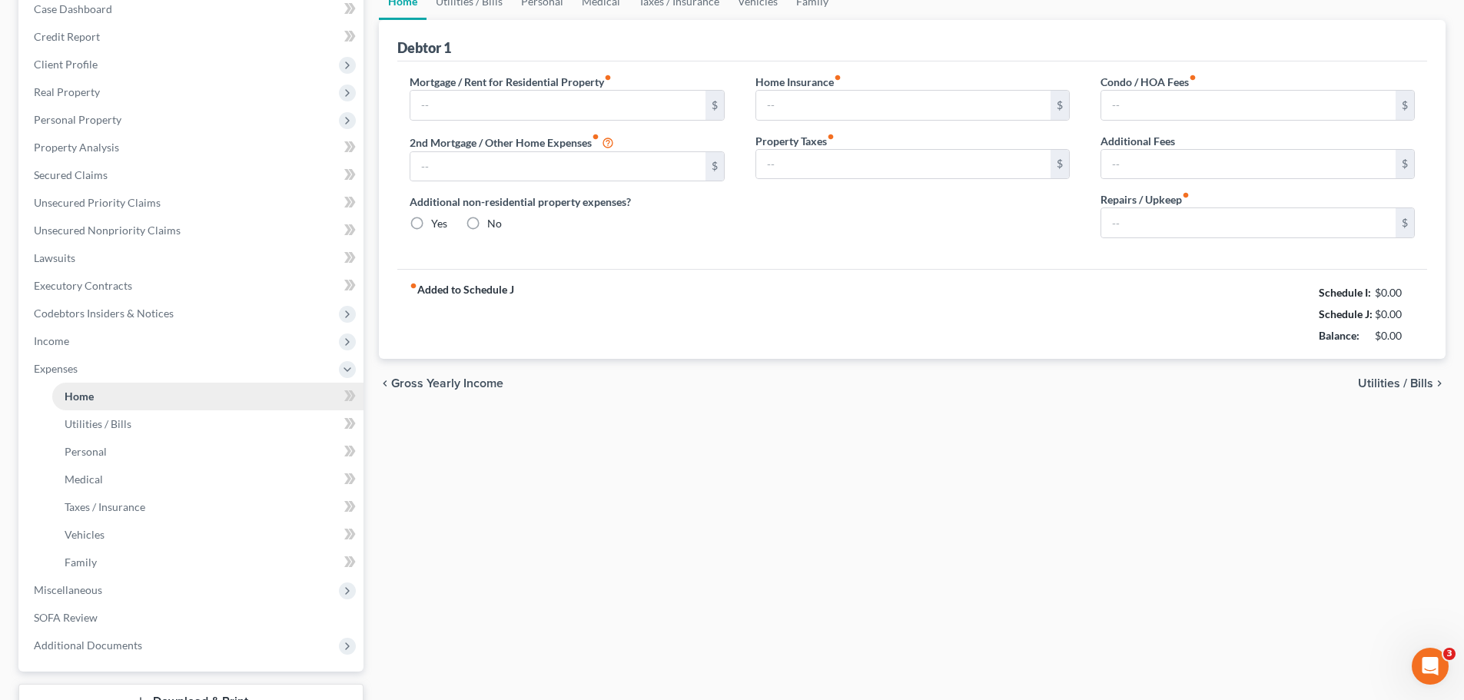
type input "550.00"
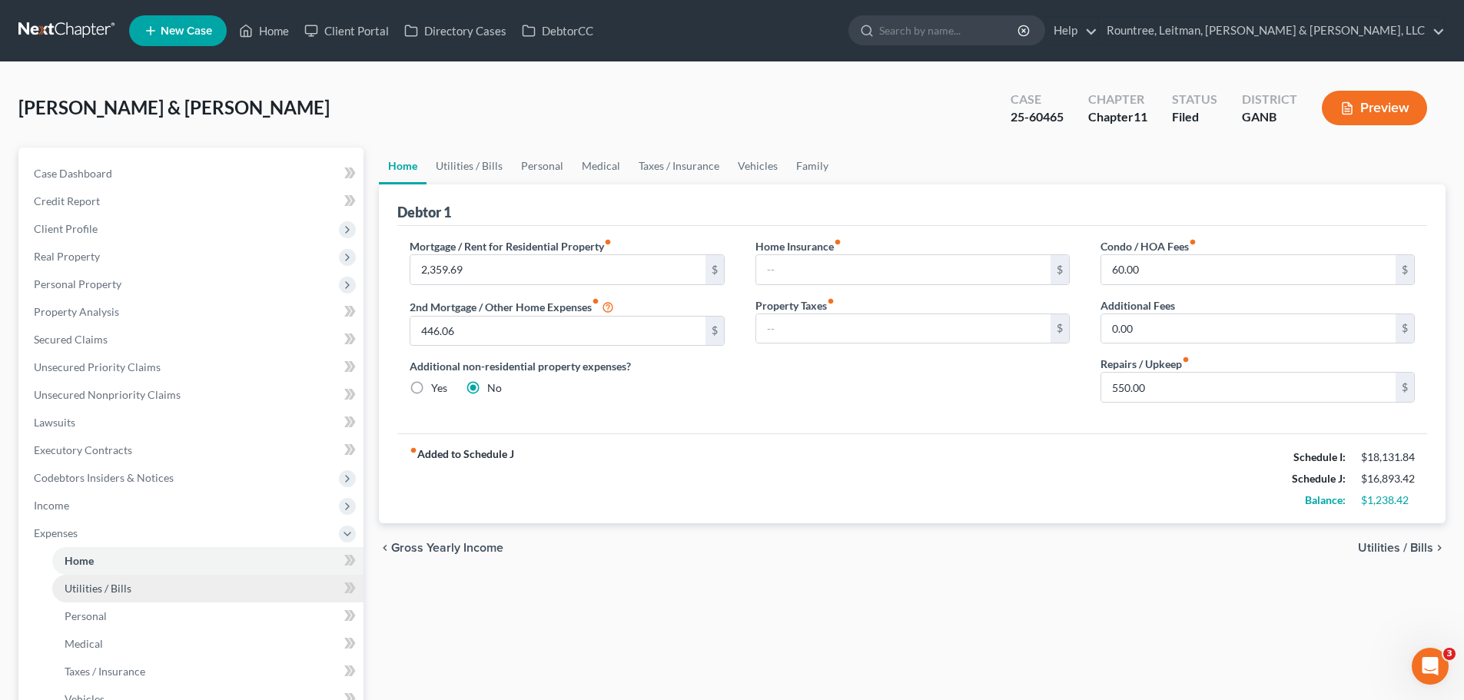
click at [103, 589] on span "Utilities / Bills" at bounding box center [98, 588] width 67 height 13
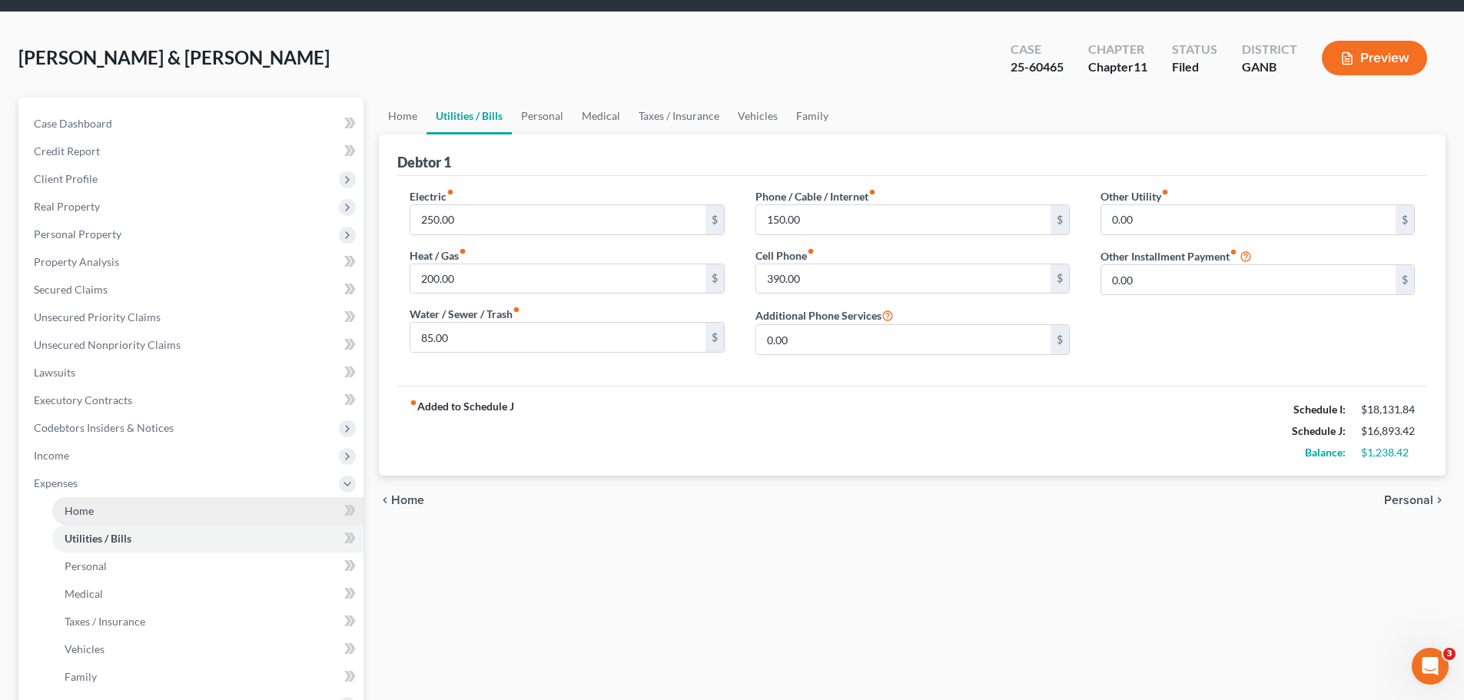
scroll to position [77, 0]
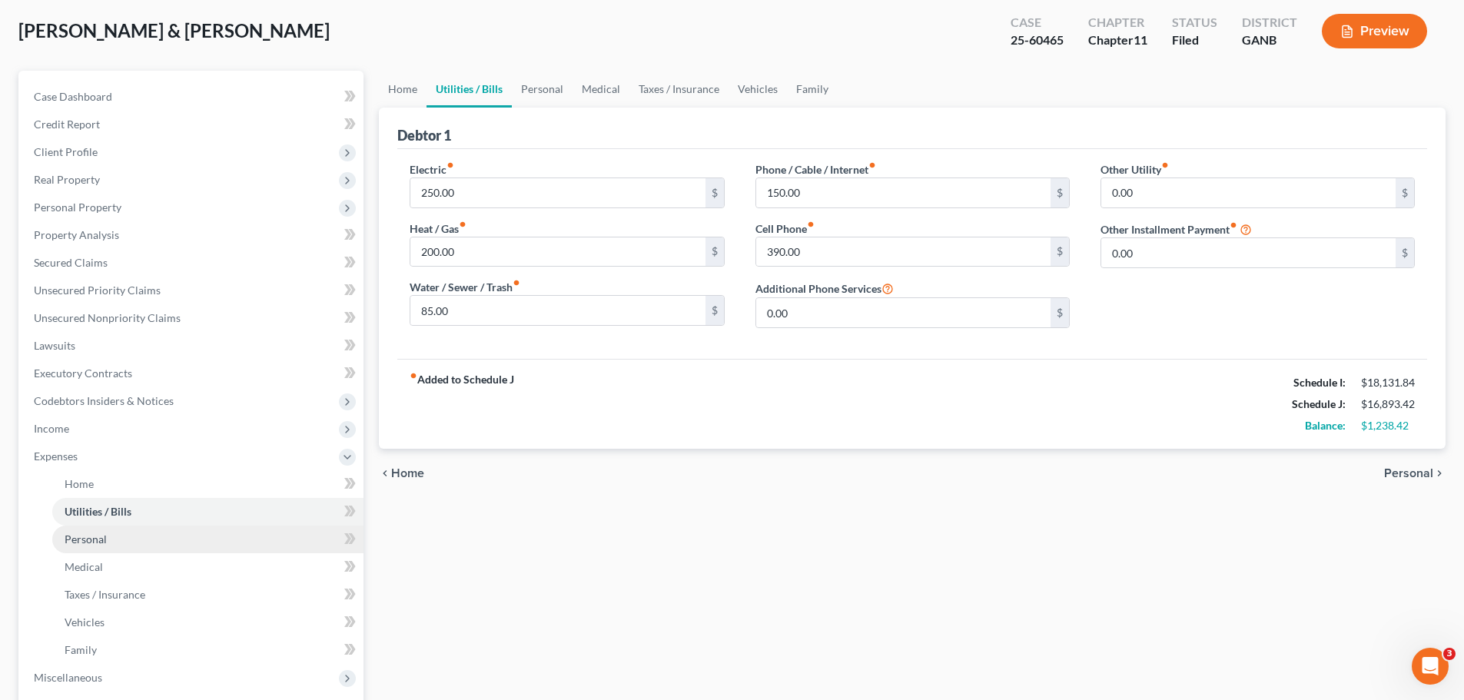
click at [98, 540] on span "Personal" at bounding box center [86, 539] width 42 height 13
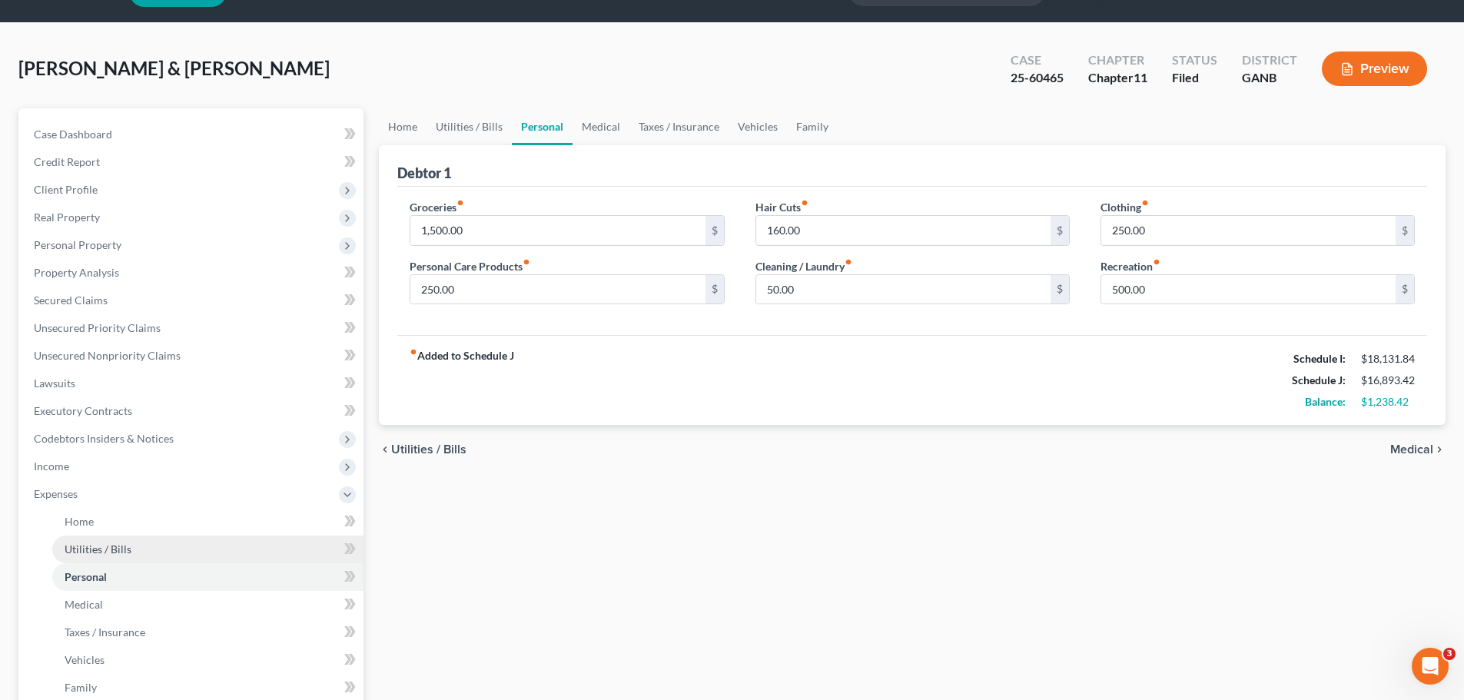
scroll to position [77, 0]
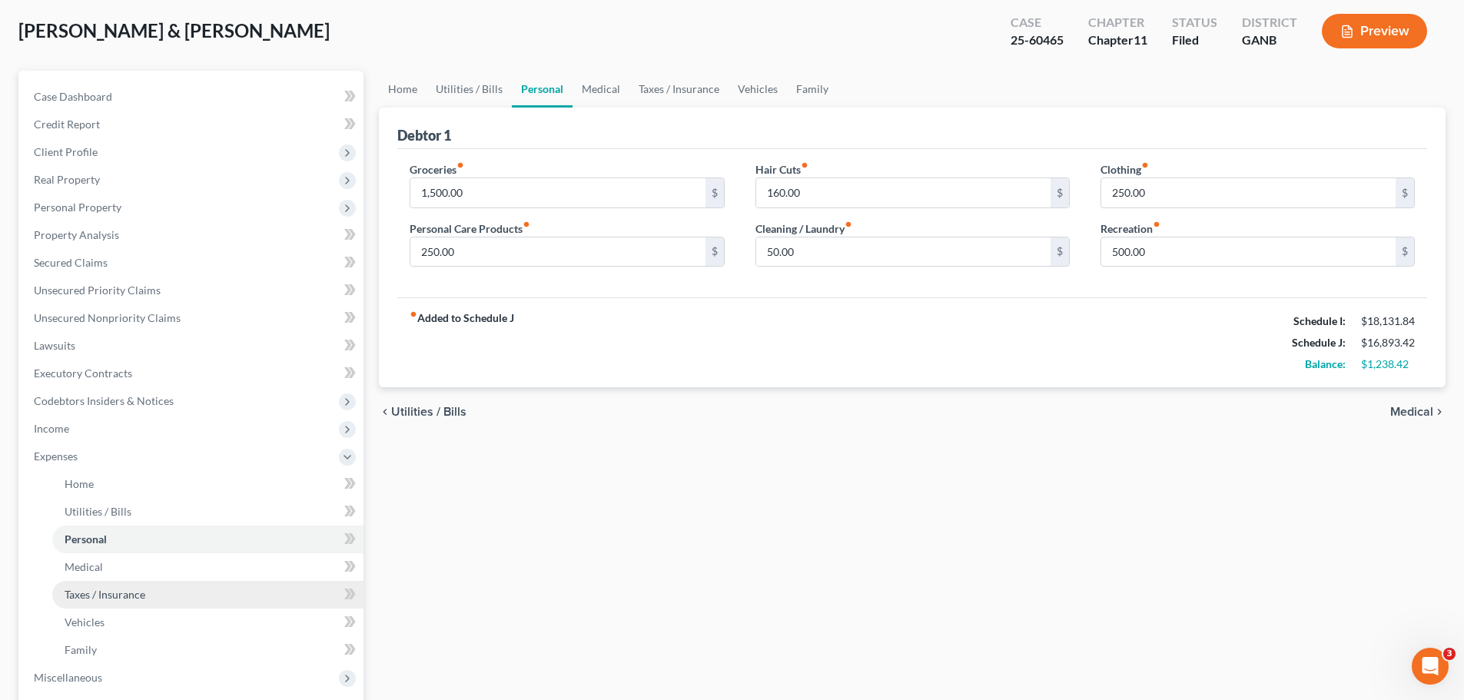
click at [110, 593] on span "Taxes / Insurance" at bounding box center [105, 594] width 81 height 13
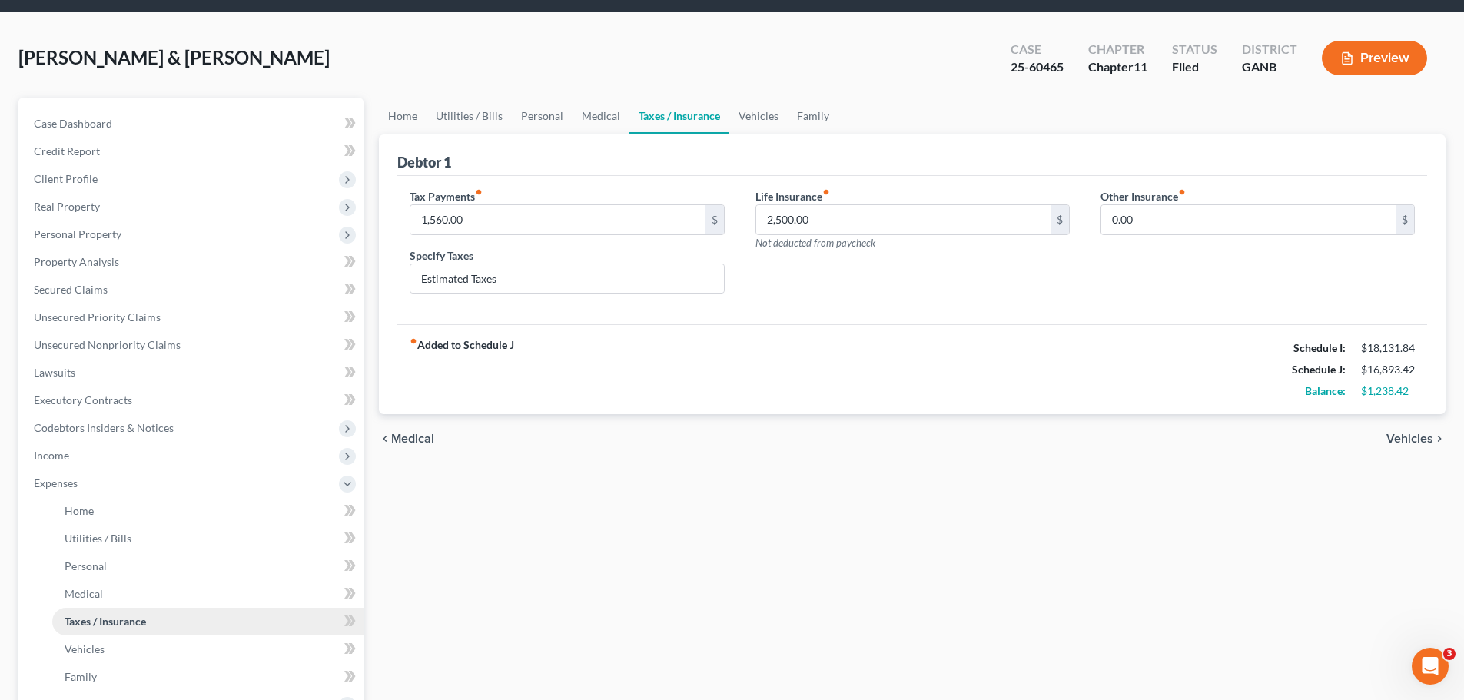
scroll to position [154, 0]
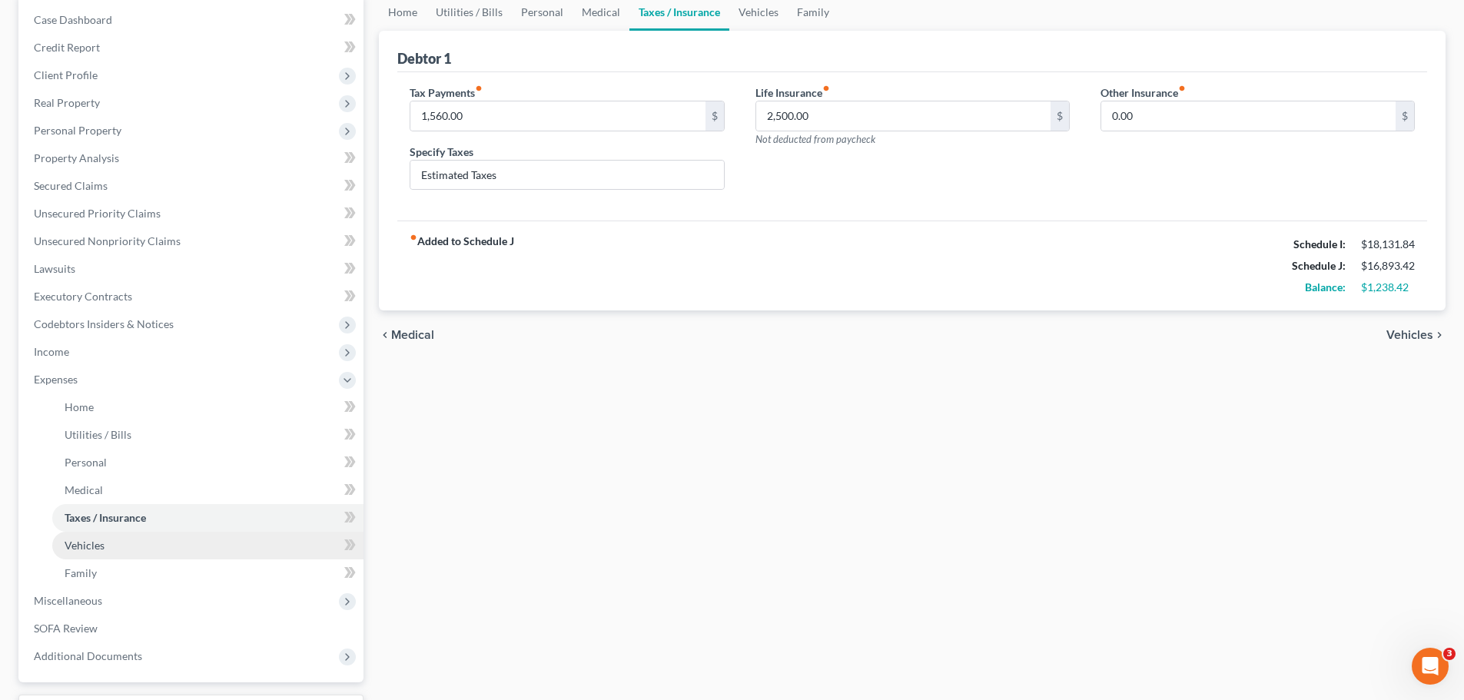
click at [114, 549] on link "Vehicles" at bounding box center [207, 546] width 311 height 28
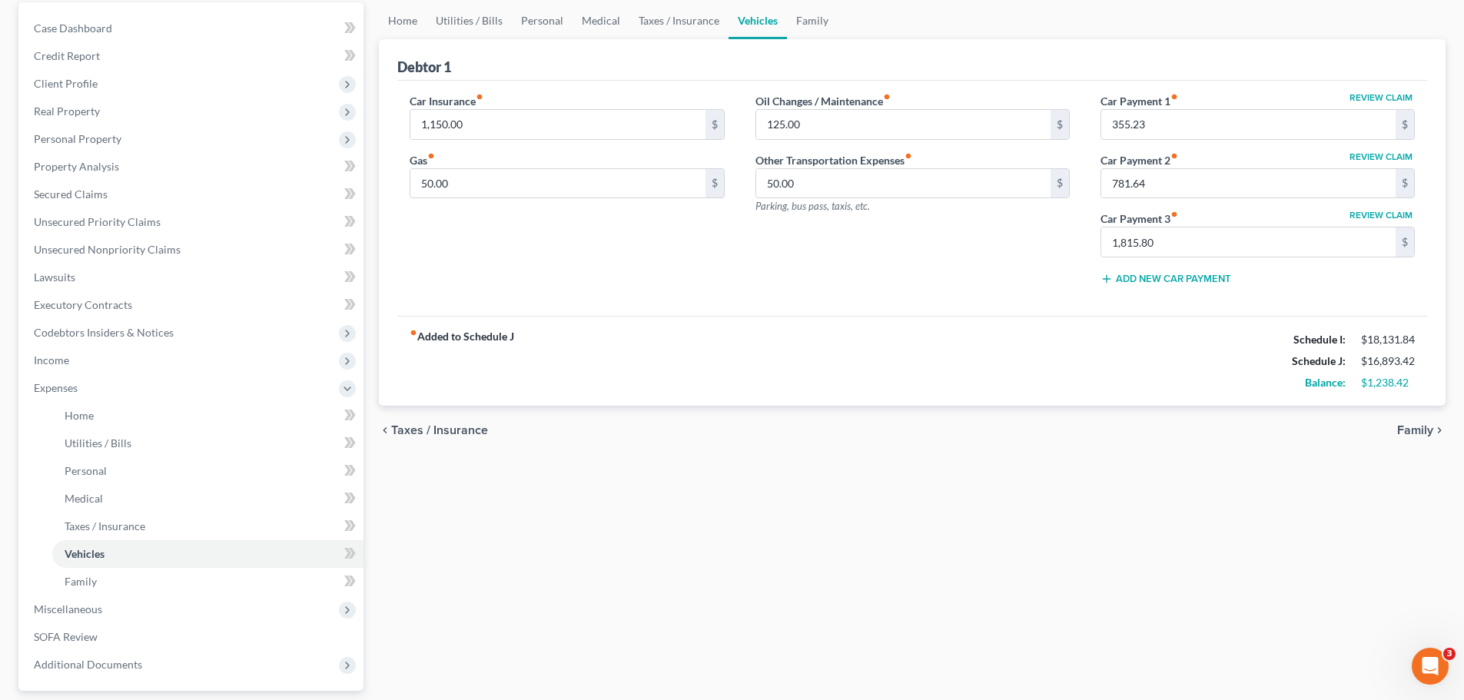
scroll to position [154, 0]
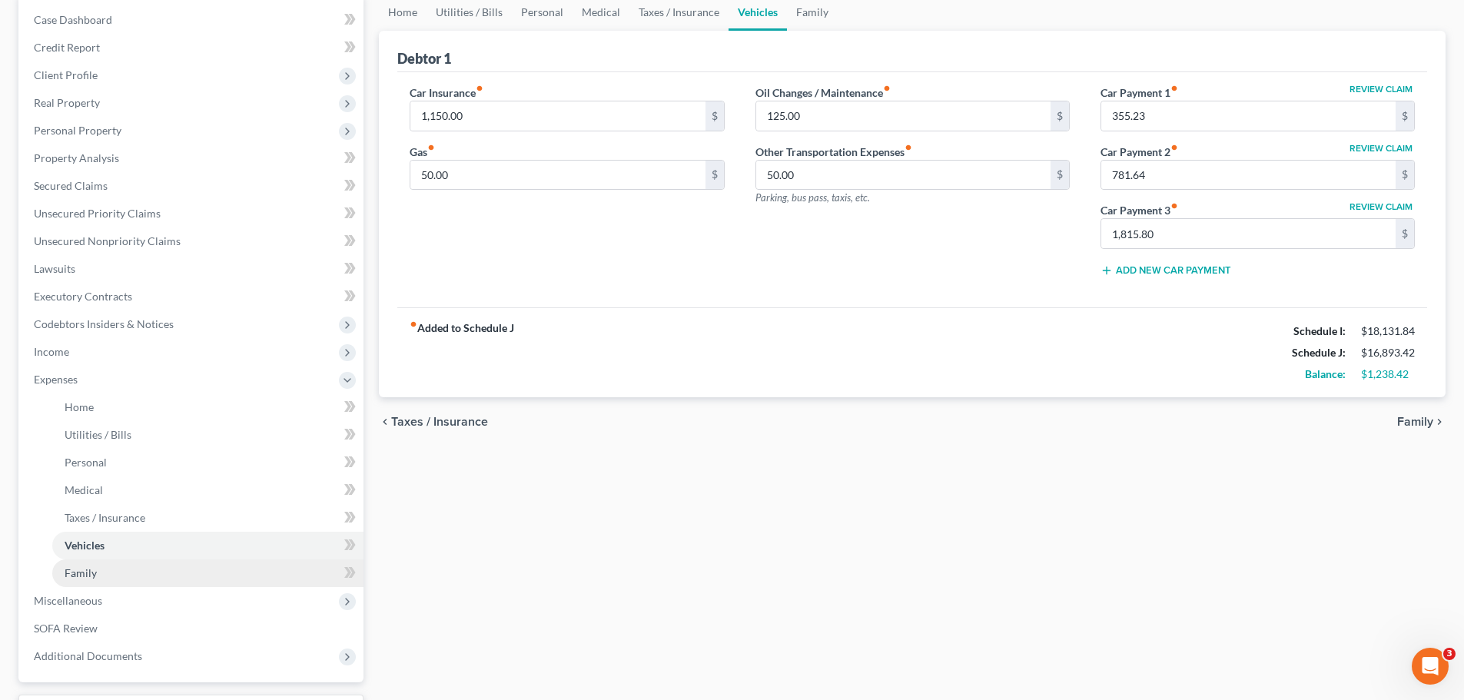
click at [114, 570] on link "Family" at bounding box center [207, 574] width 311 height 28
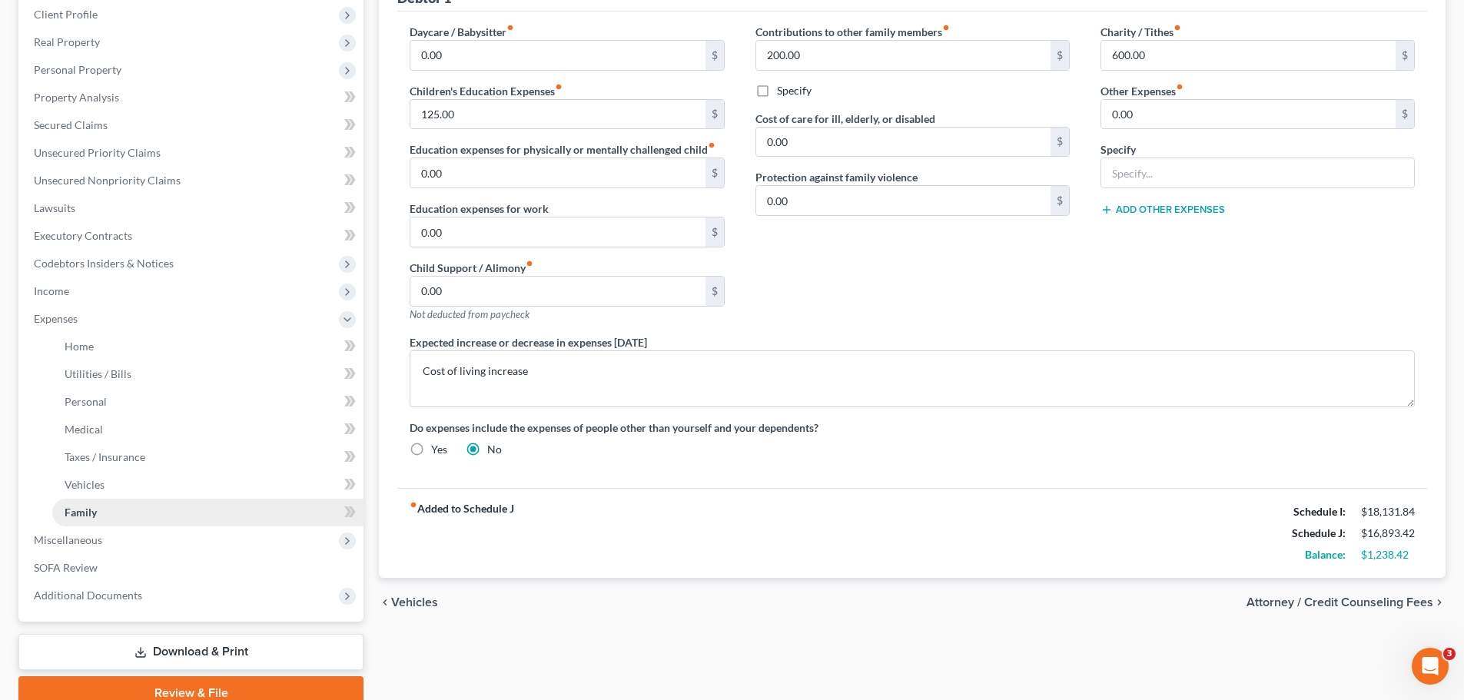
scroll to position [283, 0]
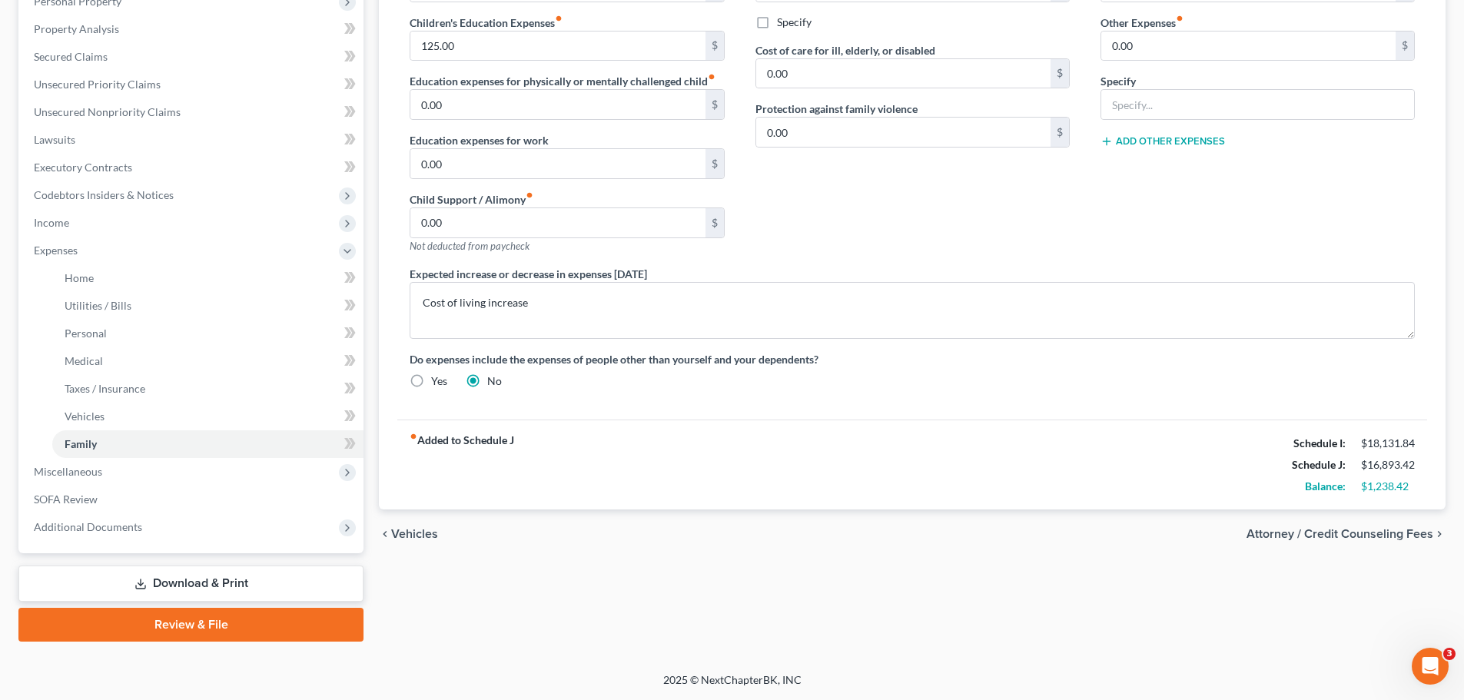
click at [177, 586] on link "Download & Print" at bounding box center [190, 584] width 345 height 36
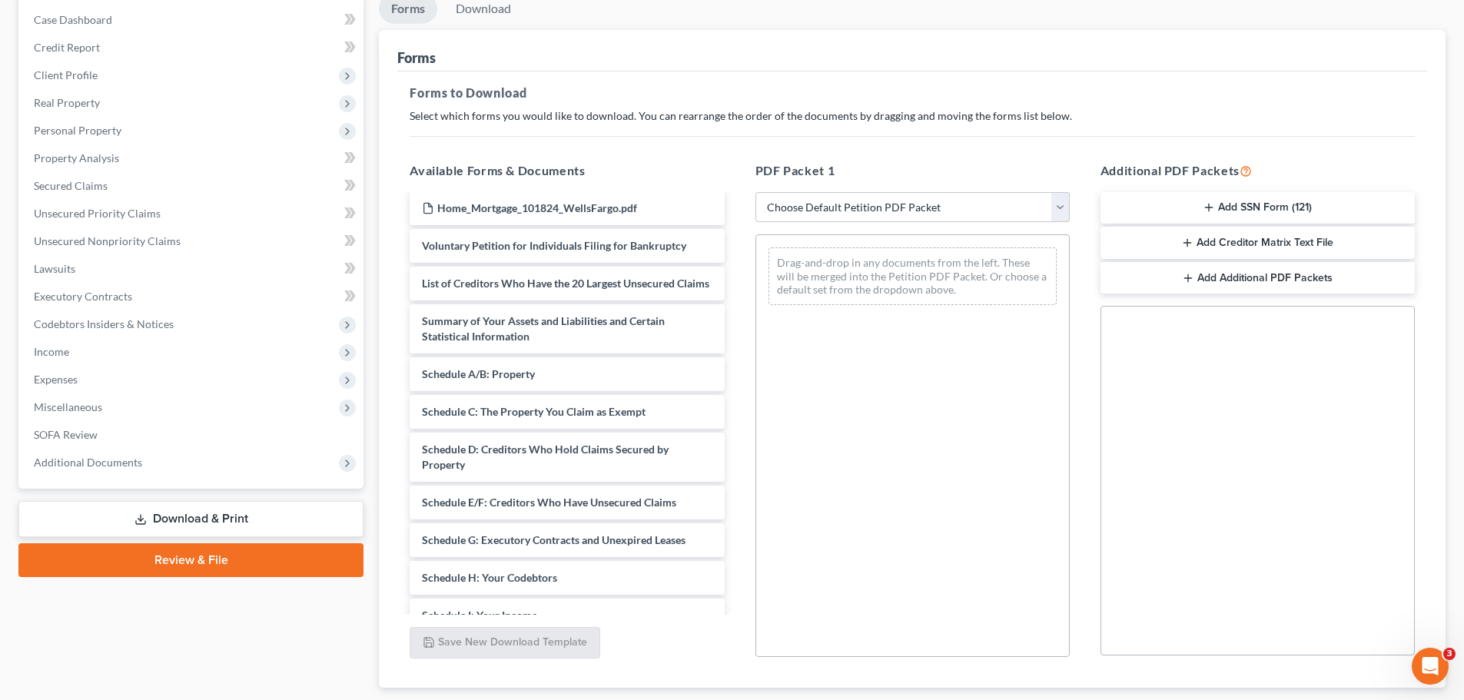
scroll to position [414, 0]
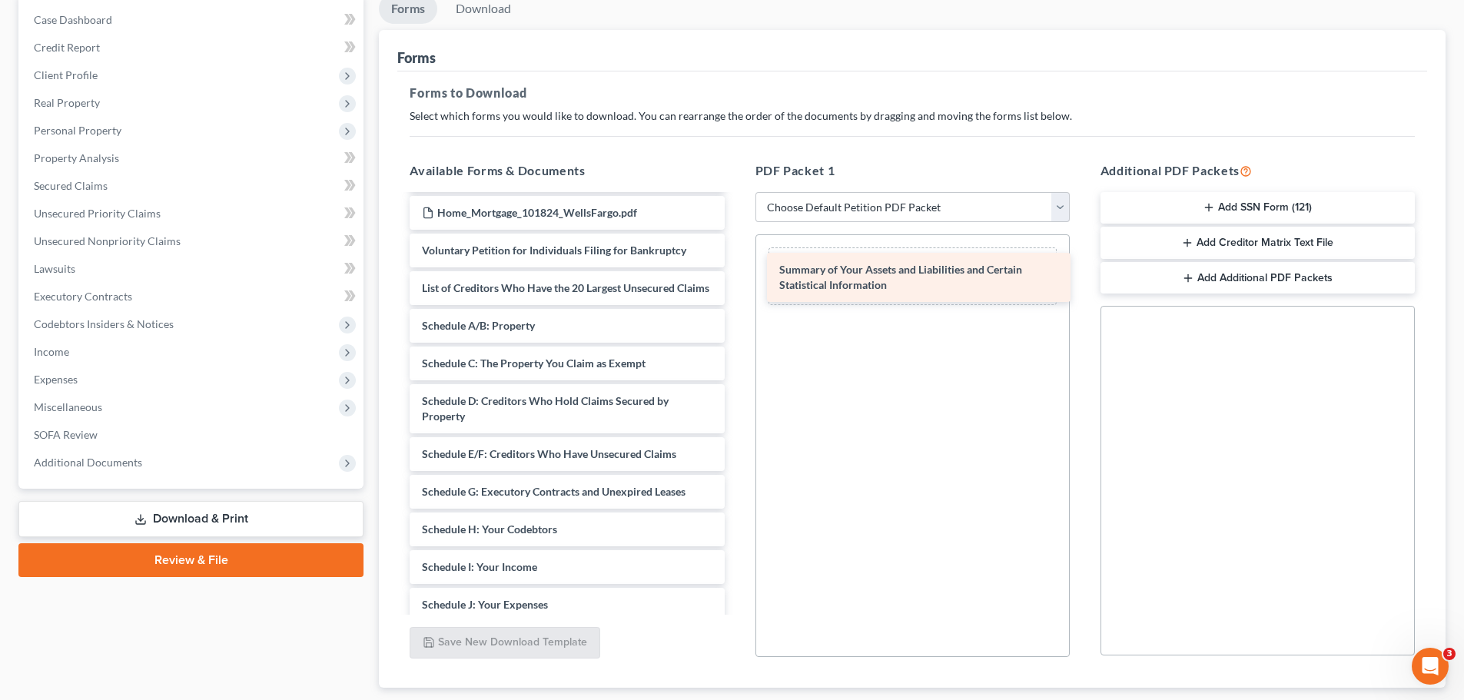
drag, startPoint x: 535, startPoint y: 353, endPoint x: 887, endPoint y: 275, distance: 360.5
click at [736, 275] on div "Summary of Your Assets and Liabilities and Certain Statistical Information Paym…" at bounding box center [566, 349] width 339 height 1135
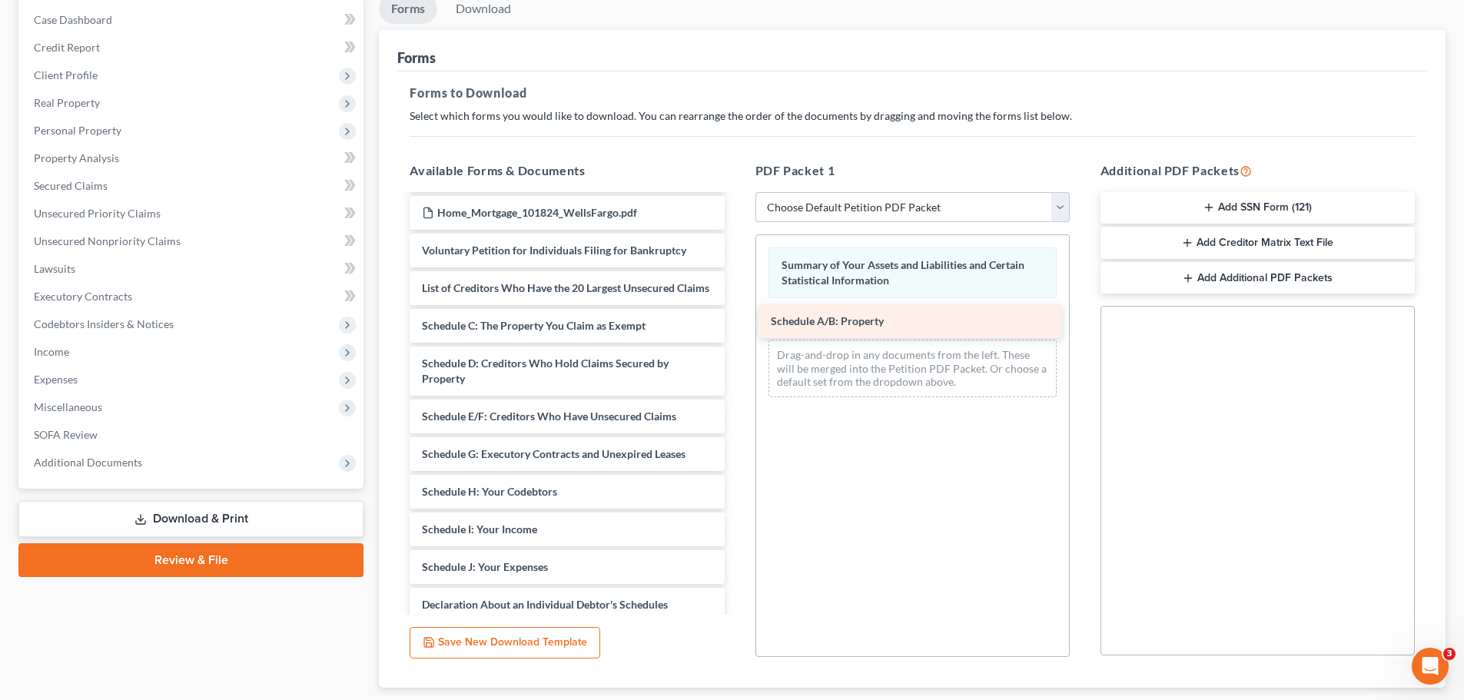
drag, startPoint x: 578, startPoint y: 339, endPoint x: 927, endPoint y: 319, distance: 349.5
click at [736, 319] on div "Schedule A/B: Property Payment Advices Cover Sheet - Joint ([DATE]) [PERSON_NAM…" at bounding box center [566, 330] width 339 height 1097
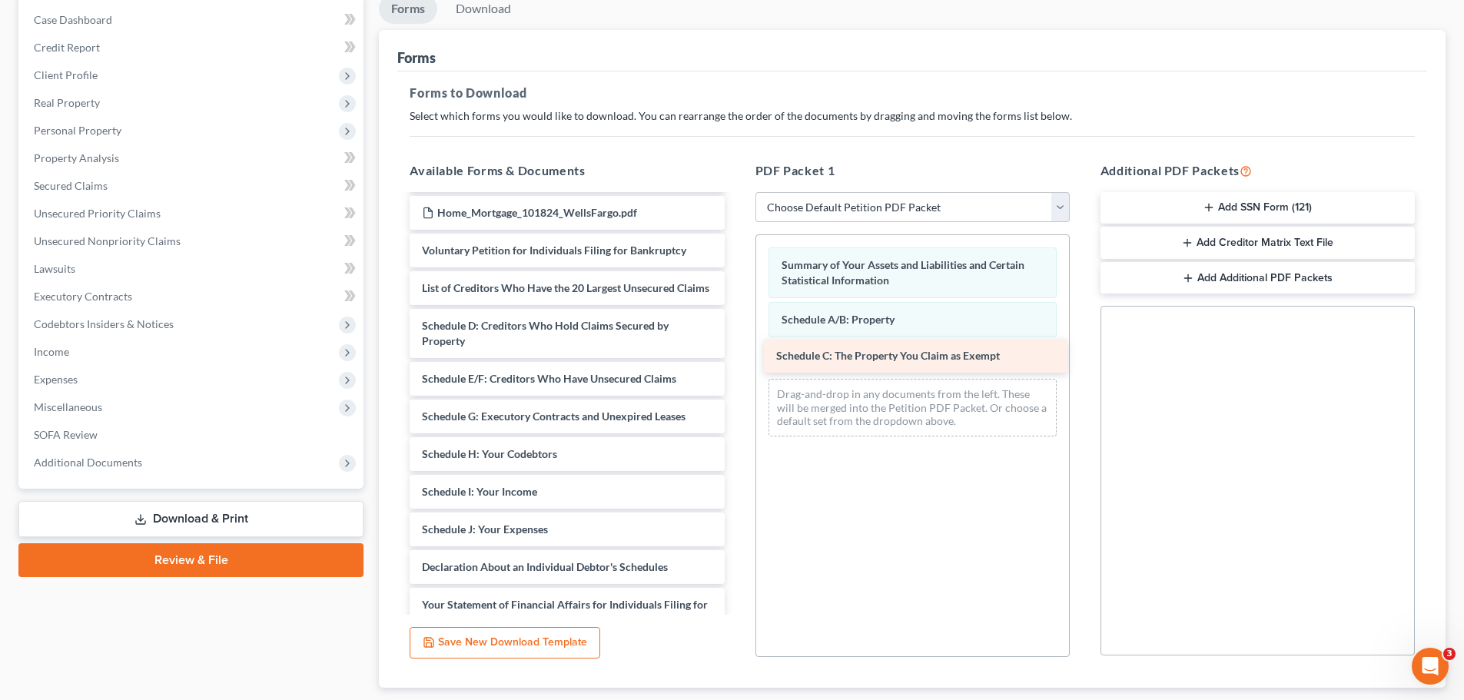
drag, startPoint x: 550, startPoint y: 338, endPoint x: 904, endPoint y: 353, distance: 354.6
click at [736, 353] on div "Schedule C: The Property You Claim as Exempt Payment Advices Cover Sheet - Join…" at bounding box center [566, 311] width 339 height 1059
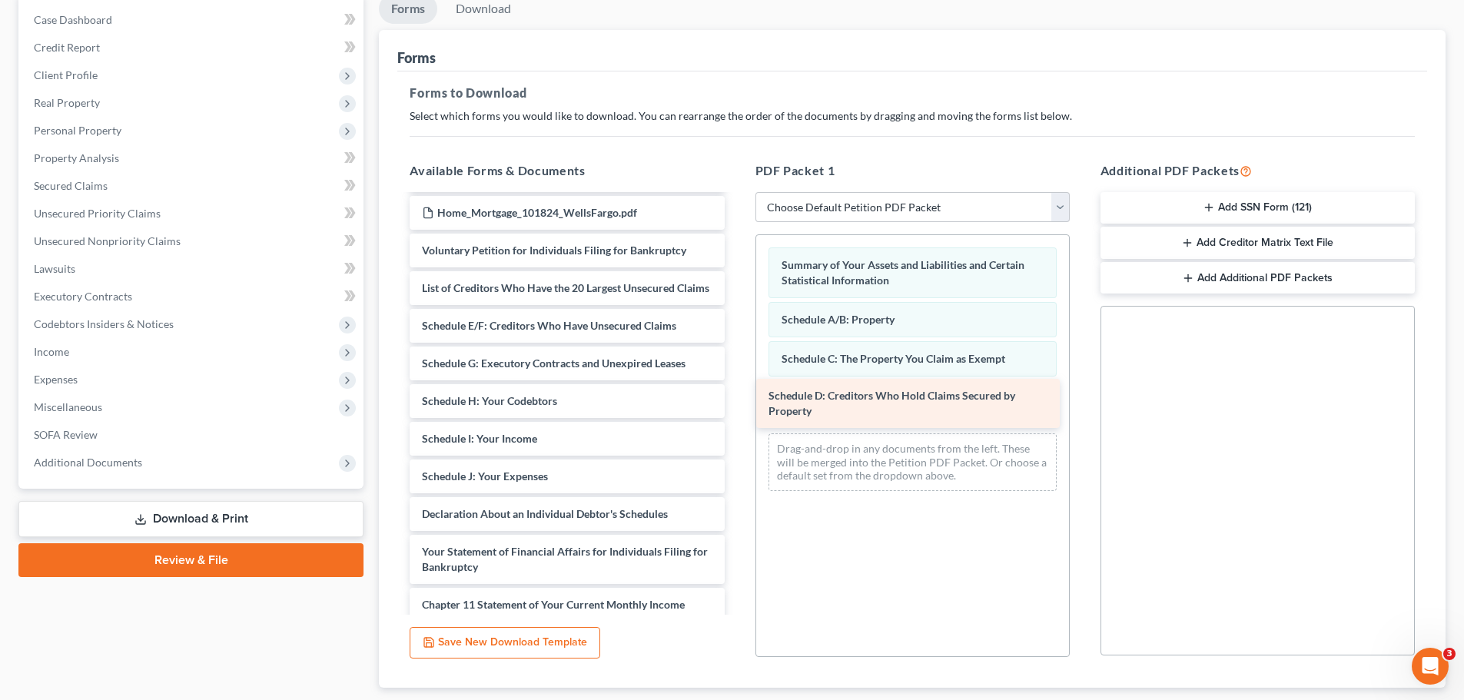
drag, startPoint x: 569, startPoint y: 347, endPoint x: 915, endPoint y: 401, distance: 350.9
click at [736, 401] on div "Schedule D: Creditors Who Hold Claims Secured by Property Payment Advices Cover…" at bounding box center [566, 285] width 339 height 1006
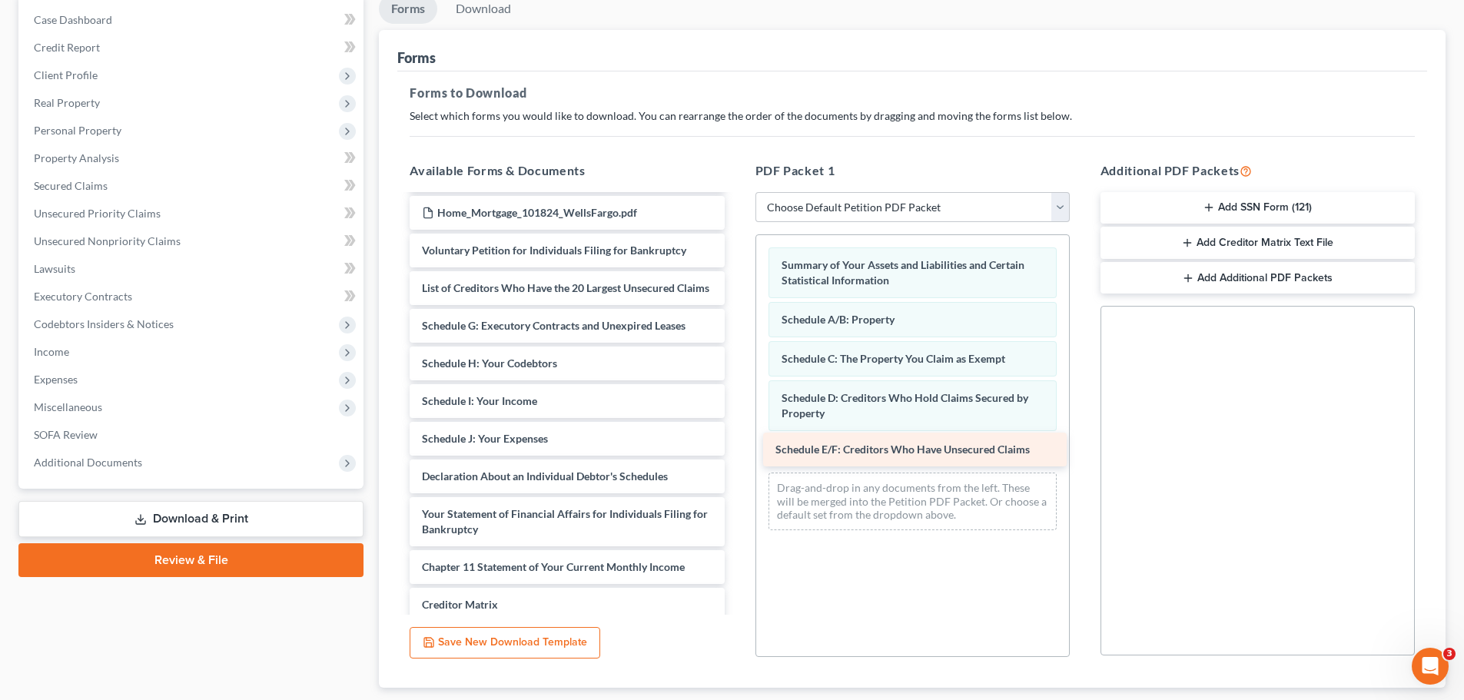
drag, startPoint x: 598, startPoint y: 345, endPoint x: 952, endPoint y: 453, distance: 369.8
click at [736, 453] on div "Schedule E/F: Creditors Who Have Unsecured Claims Payment Advices Cover Sheet -…" at bounding box center [566, 266] width 339 height 968
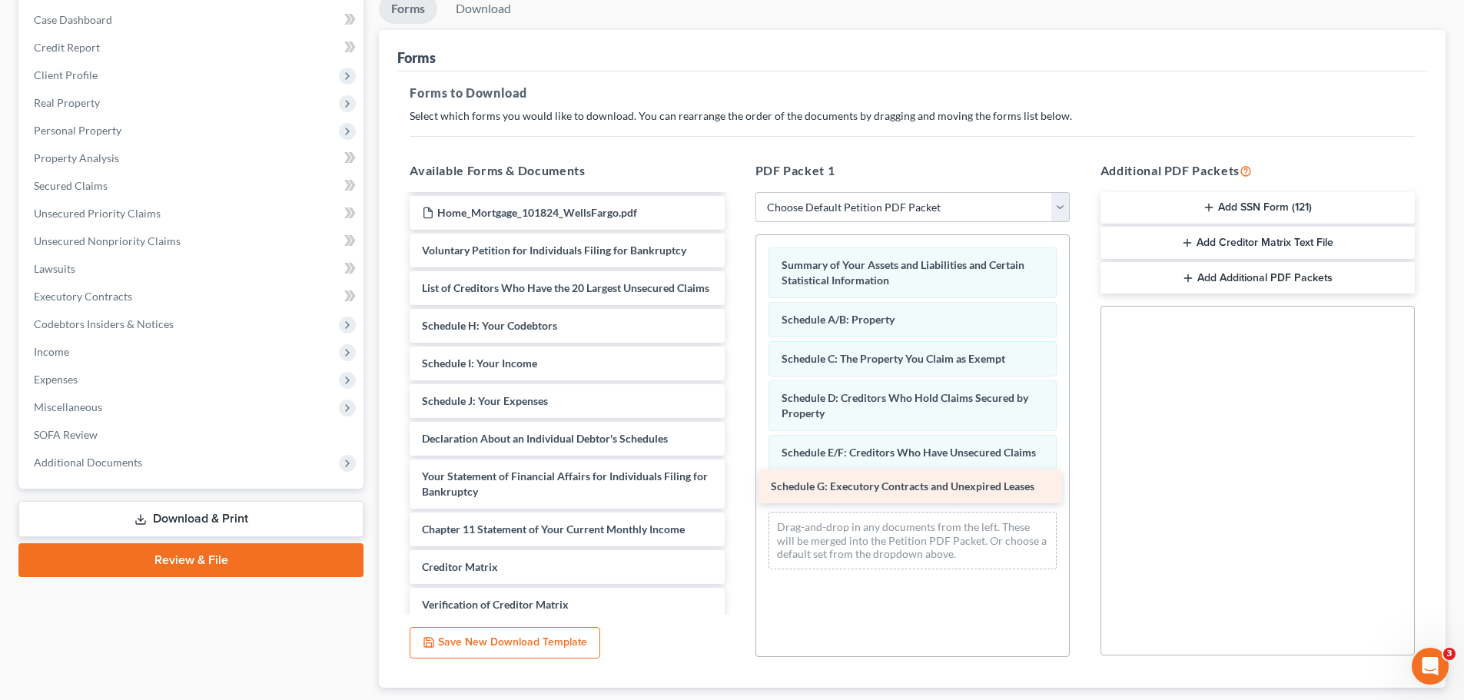
drag, startPoint x: 573, startPoint y: 334, endPoint x: 922, endPoint y: 477, distance: 377.5
click at [736, 477] on div "Schedule G: Executory Contracts and Unexpired Leases Payment Advices Cover Shee…" at bounding box center [566, 247] width 339 height 931
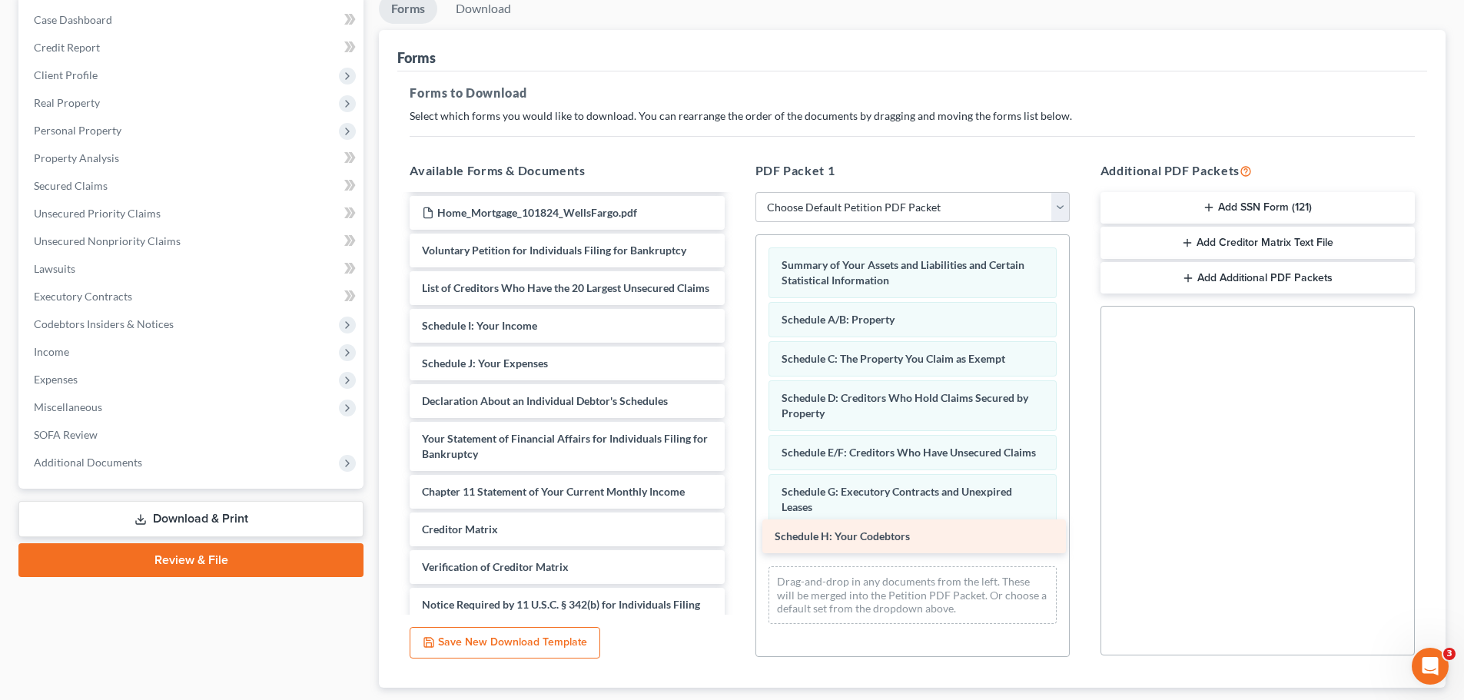
drag, startPoint x: 549, startPoint y: 340, endPoint x: 902, endPoint y: 540, distance: 405.9
click at [736, 540] on div "Schedule H: Your Codebtors Payment Advices Cover Sheet - Joint ([DATE]) [PERSON…" at bounding box center [566, 228] width 339 height 893
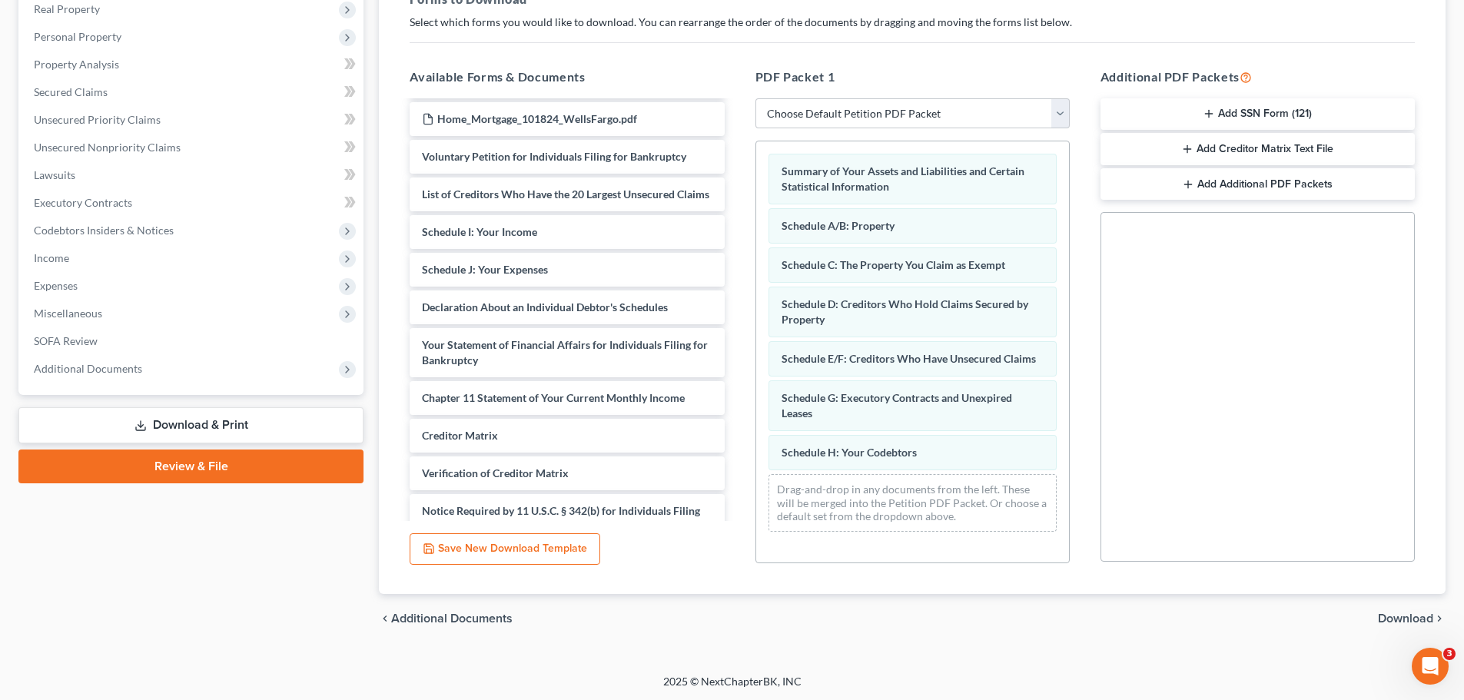
scroll to position [249, 0]
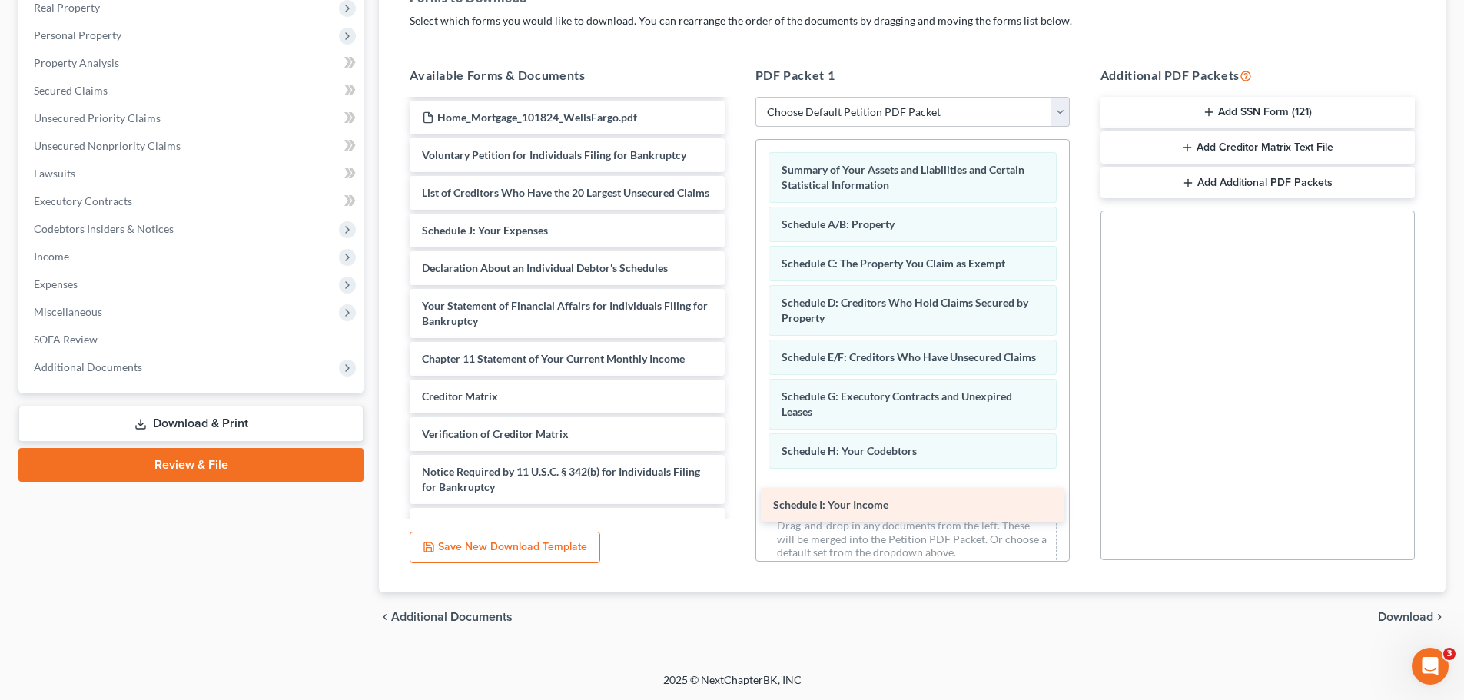
drag, startPoint x: 508, startPoint y: 247, endPoint x: 859, endPoint y: 506, distance: 435.8
click at [736, 506] on div "Schedule I: Your Income Payment Advices Cover Sheet - Joint ([DATE]) [PERSON_NA…" at bounding box center [566, 113] width 339 height 855
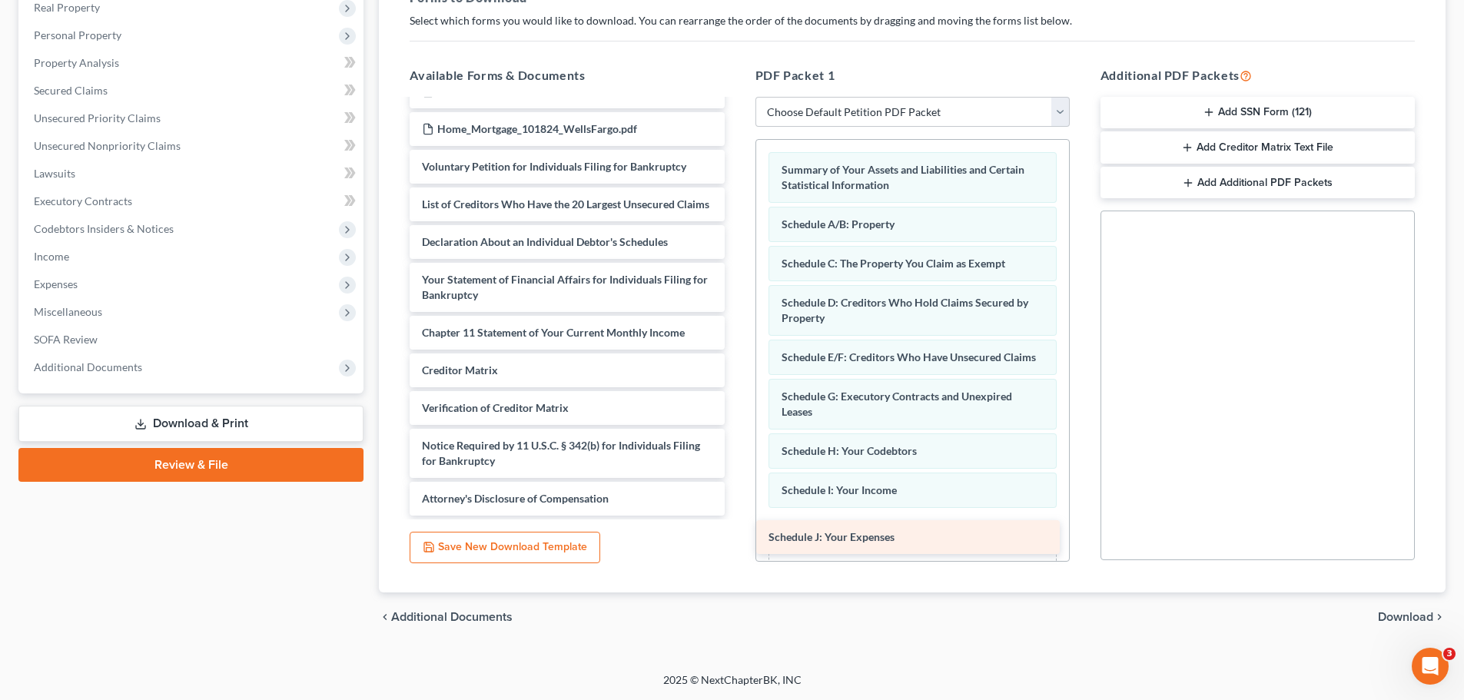
drag, startPoint x: 563, startPoint y: 244, endPoint x: 910, endPoint y: 536, distance: 452.8
click at [736, 516] on div "Schedule J: Your Expenses Payment Advices Cover Sheet - Joint ([DATE]) [PERSON_…" at bounding box center [566, 107] width 339 height 818
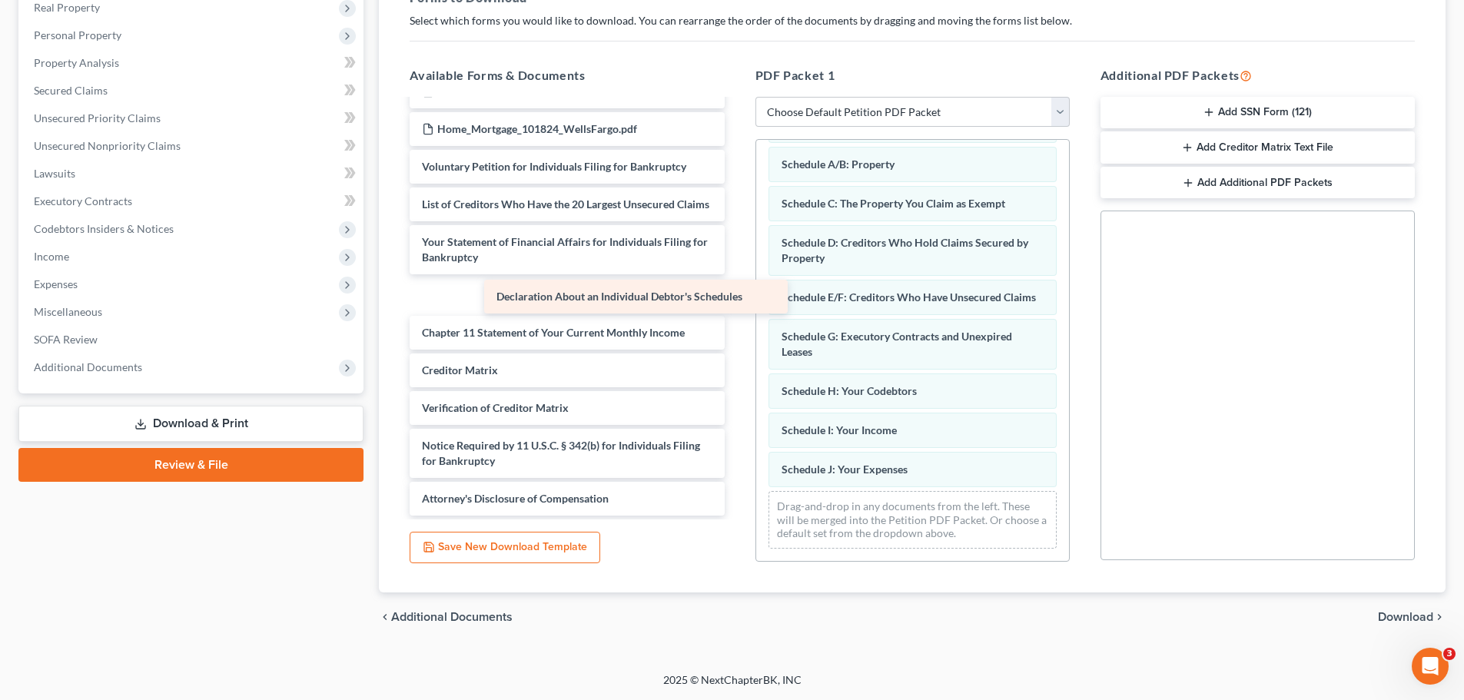
scroll to position [380, 0]
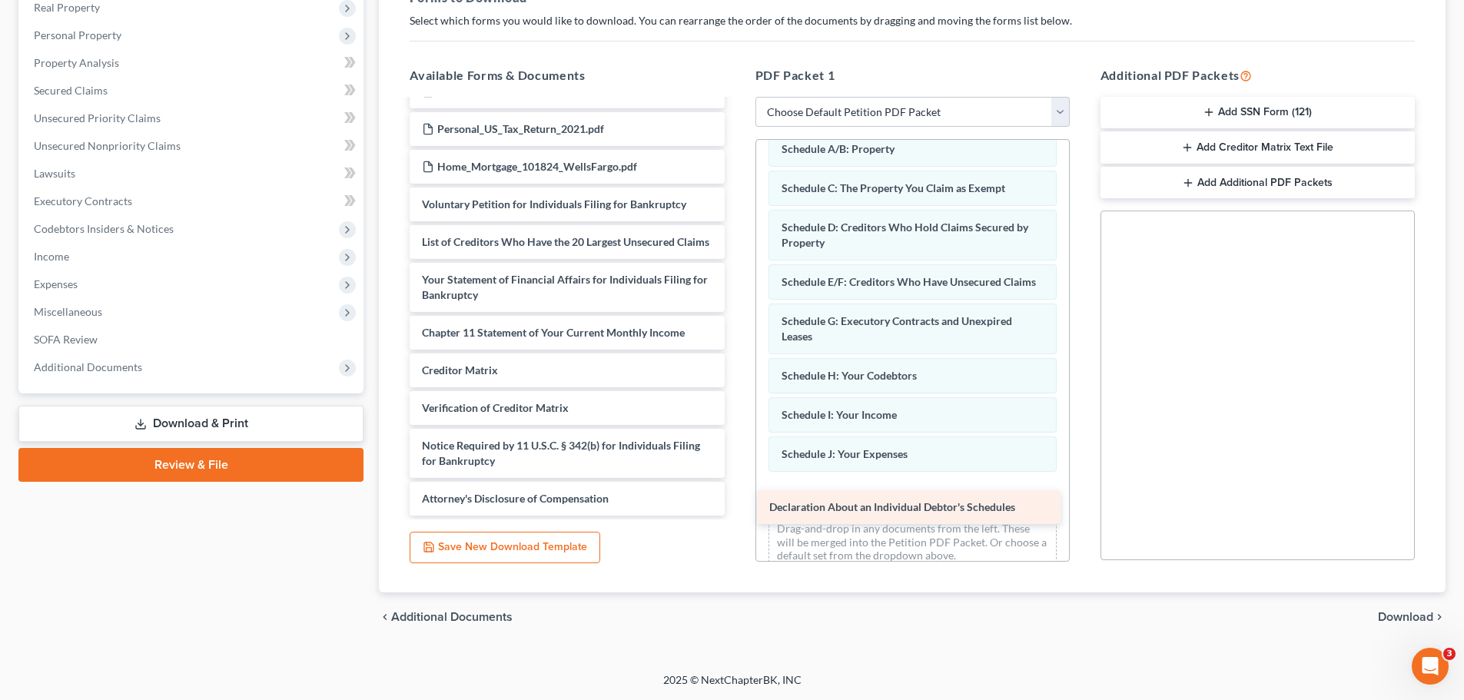
drag, startPoint x: 576, startPoint y: 272, endPoint x: 893, endPoint y: 509, distance: 395.4
click at [736, 509] on div "Declaration About an Individual Debtor's Schedules Payment Advices Cover Sheet …" at bounding box center [566, 126] width 339 height 780
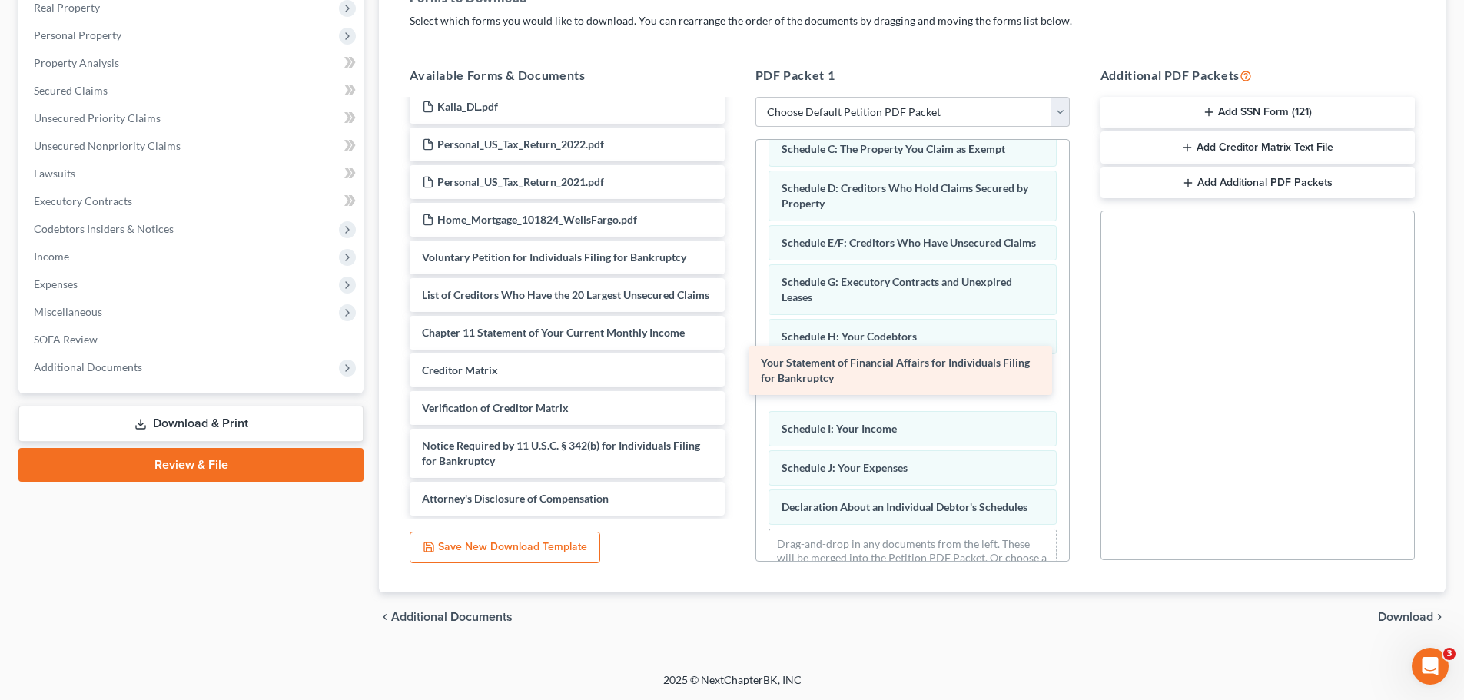
scroll to position [327, 0]
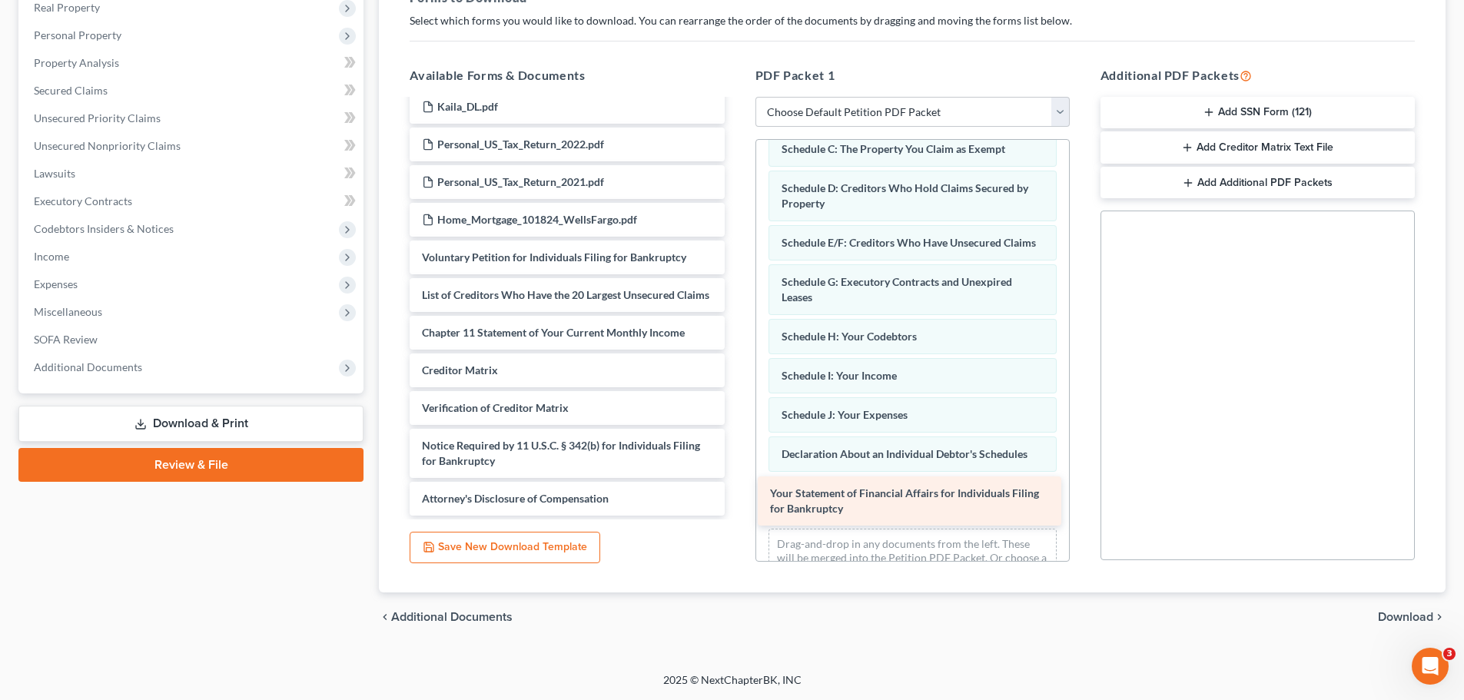
drag, startPoint x: 523, startPoint y: 299, endPoint x: 871, endPoint y: 513, distance: 408.5
click at [736, 513] on div "Your Statement of Financial Affairs for Individuals Filing for Bankruptcy Payme…" at bounding box center [566, 152] width 339 height 727
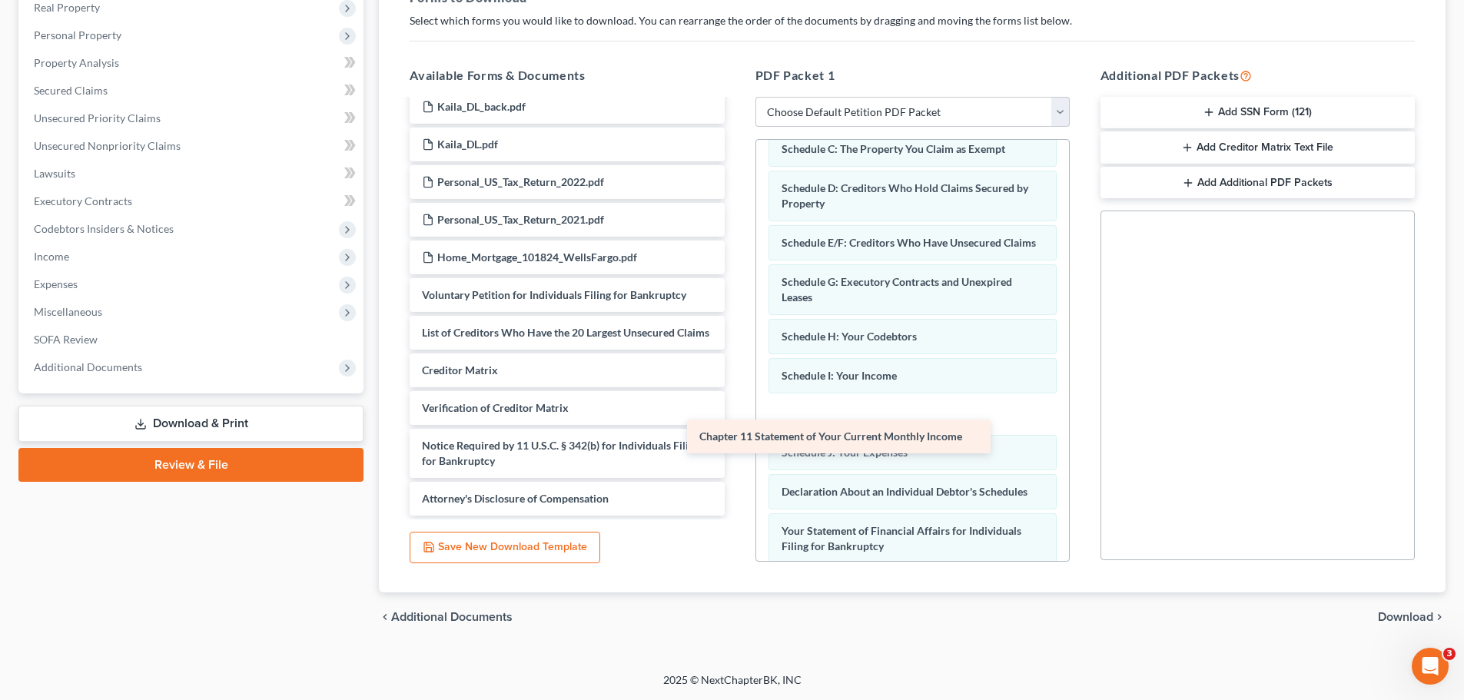
scroll to position [290, 0]
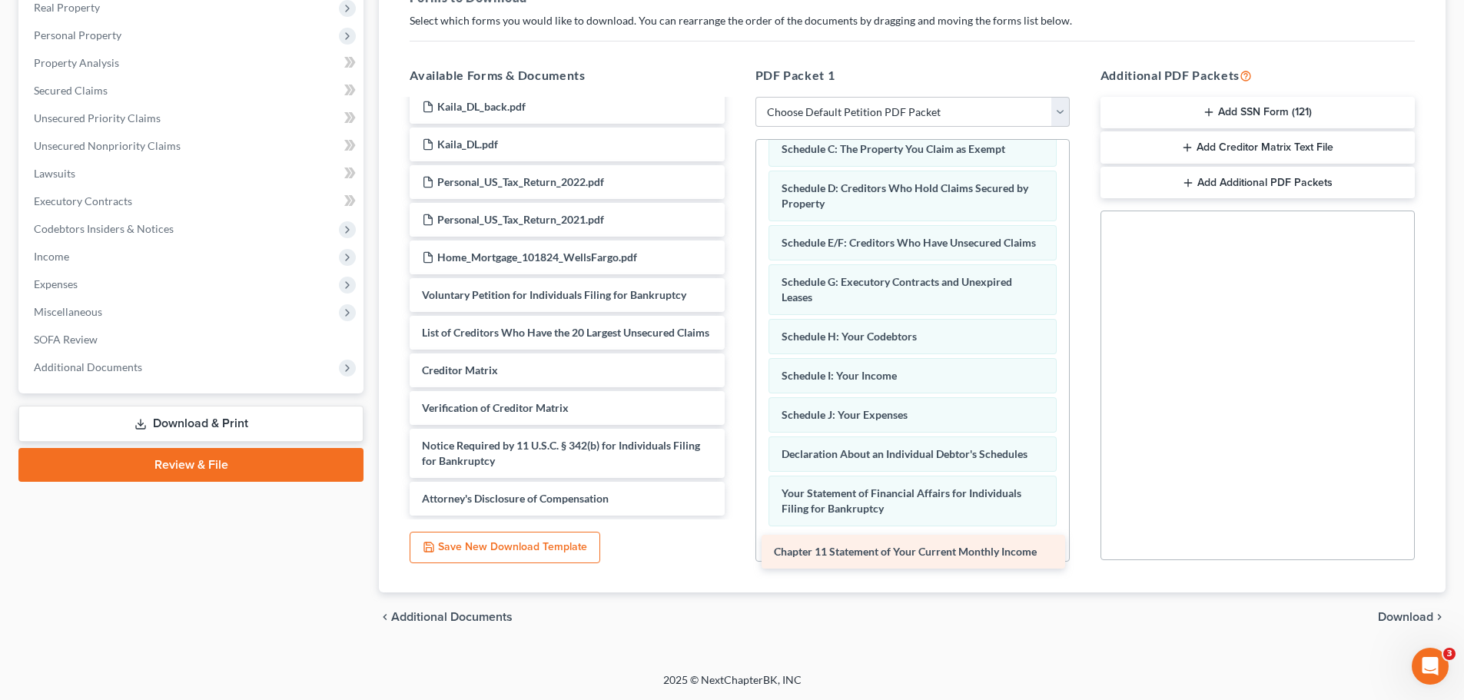
drag, startPoint x: 604, startPoint y: 332, endPoint x: 956, endPoint y: 551, distance: 414.6
click at [736, 516] on div "Chapter 11 Statement of Your Current Monthly Income Payment Advices Cover Sheet…" at bounding box center [566, 170] width 339 height 689
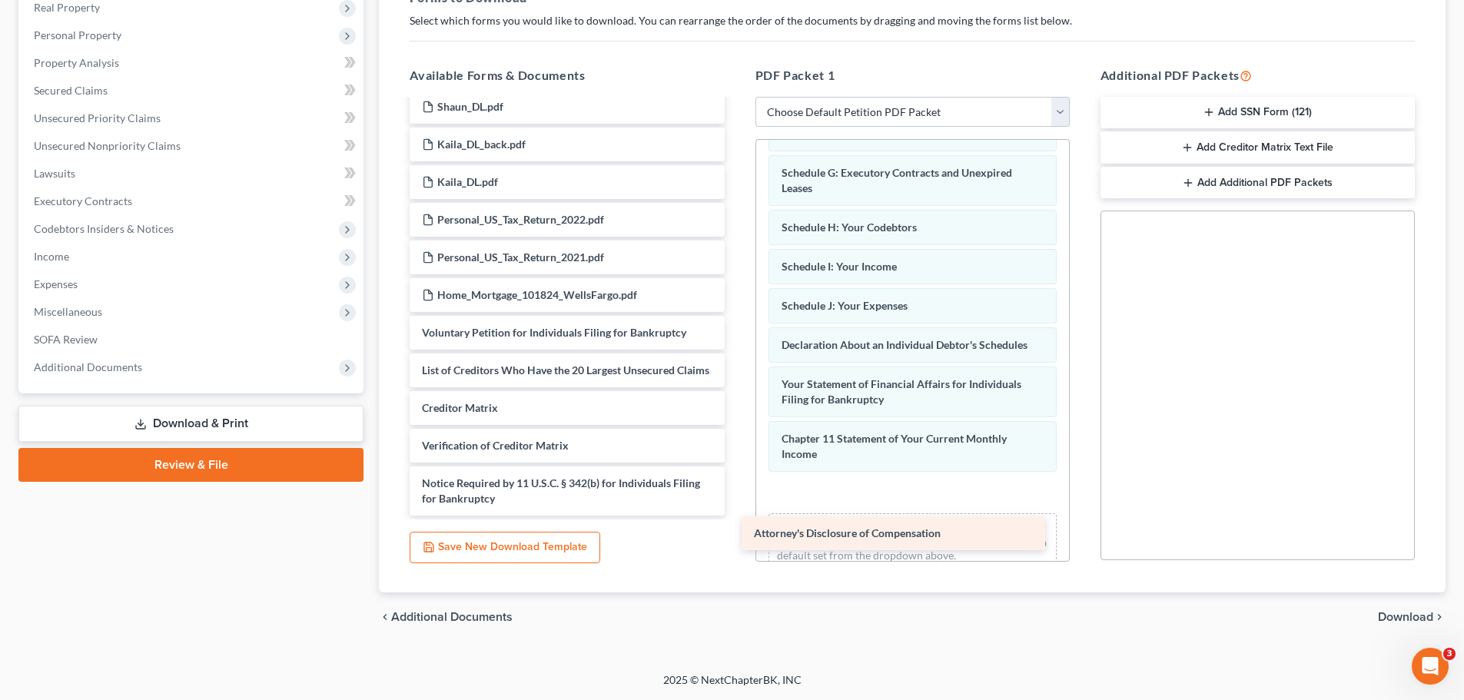
scroll to position [252, 0]
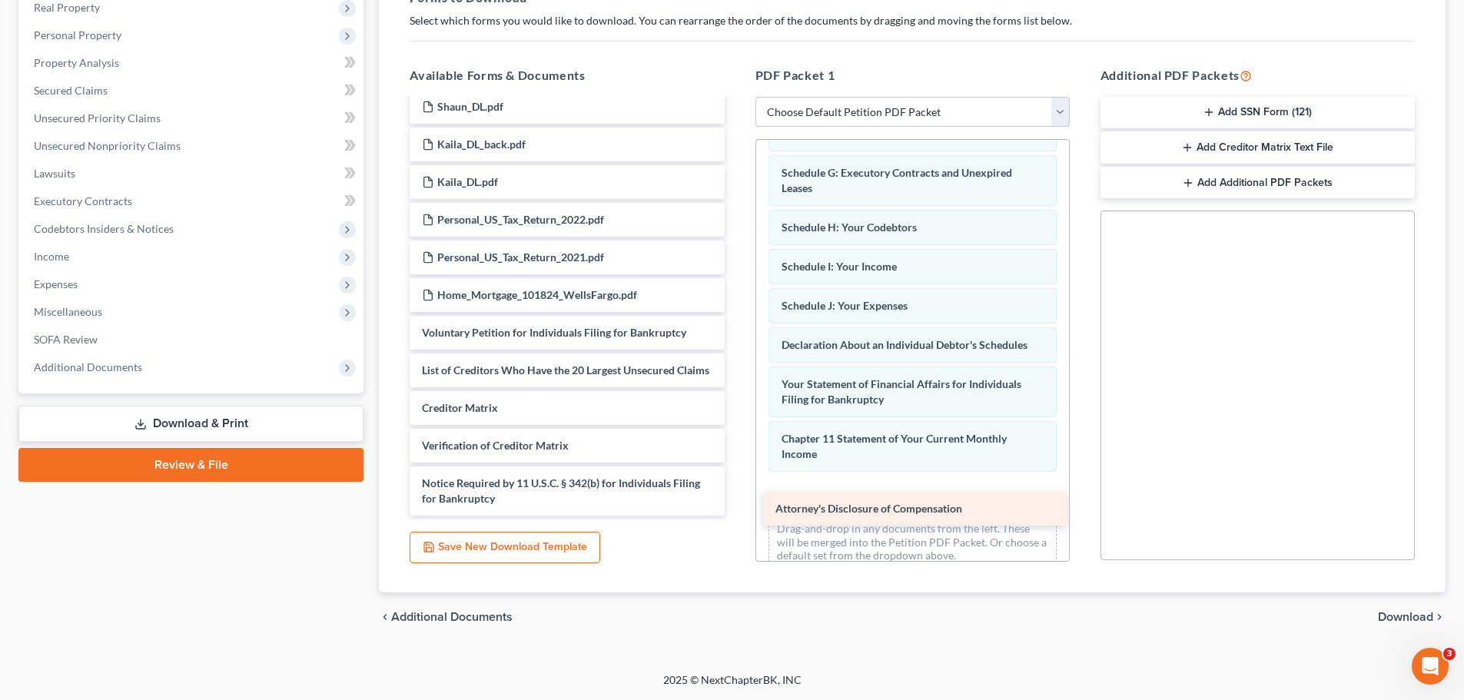
drag, startPoint x: 508, startPoint y: 501, endPoint x: 858, endPoint y: 507, distance: 349.8
click at [736, 507] on div "Attorney's Disclosure of Compensation Payment Advices Cover Sheet - Joint ([DAT…" at bounding box center [566, 190] width 339 height 652
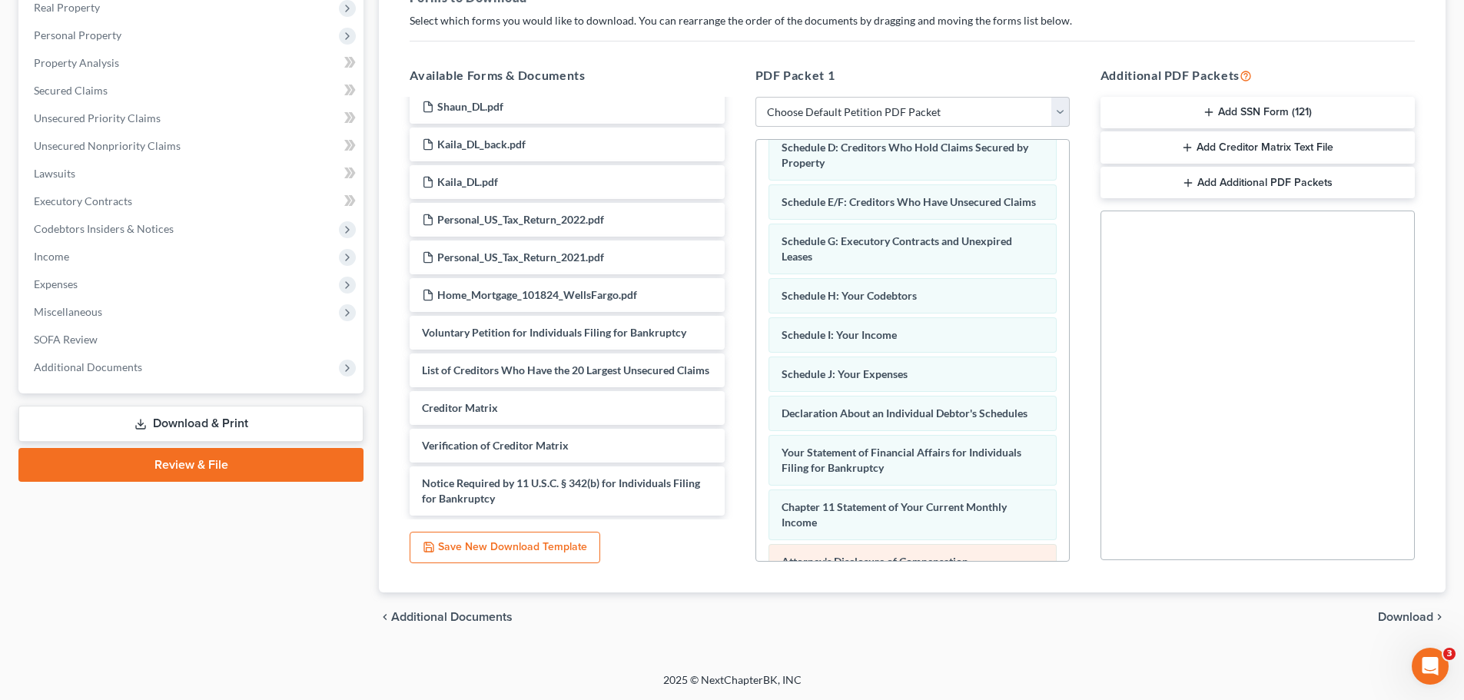
scroll to position [263, 0]
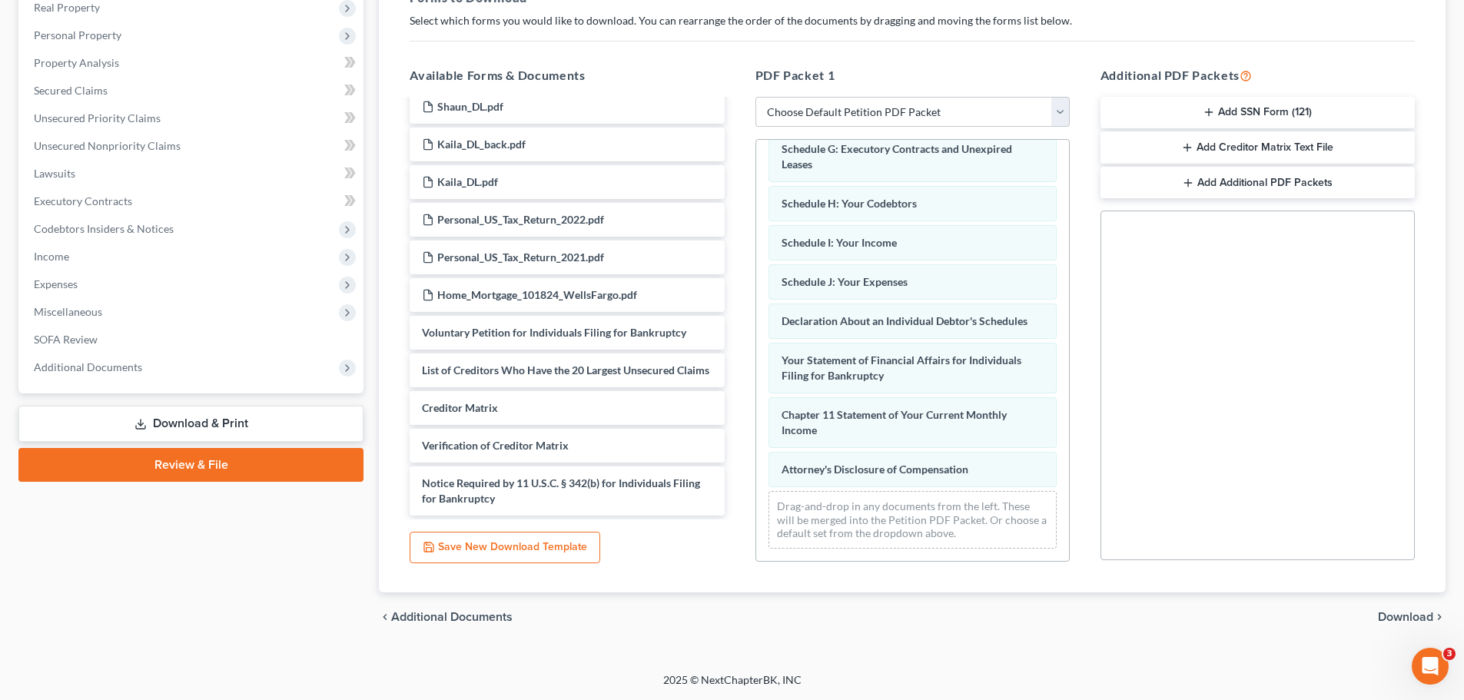
click at [1399, 616] on span "Download" at bounding box center [1405, 617] width 55 height 12
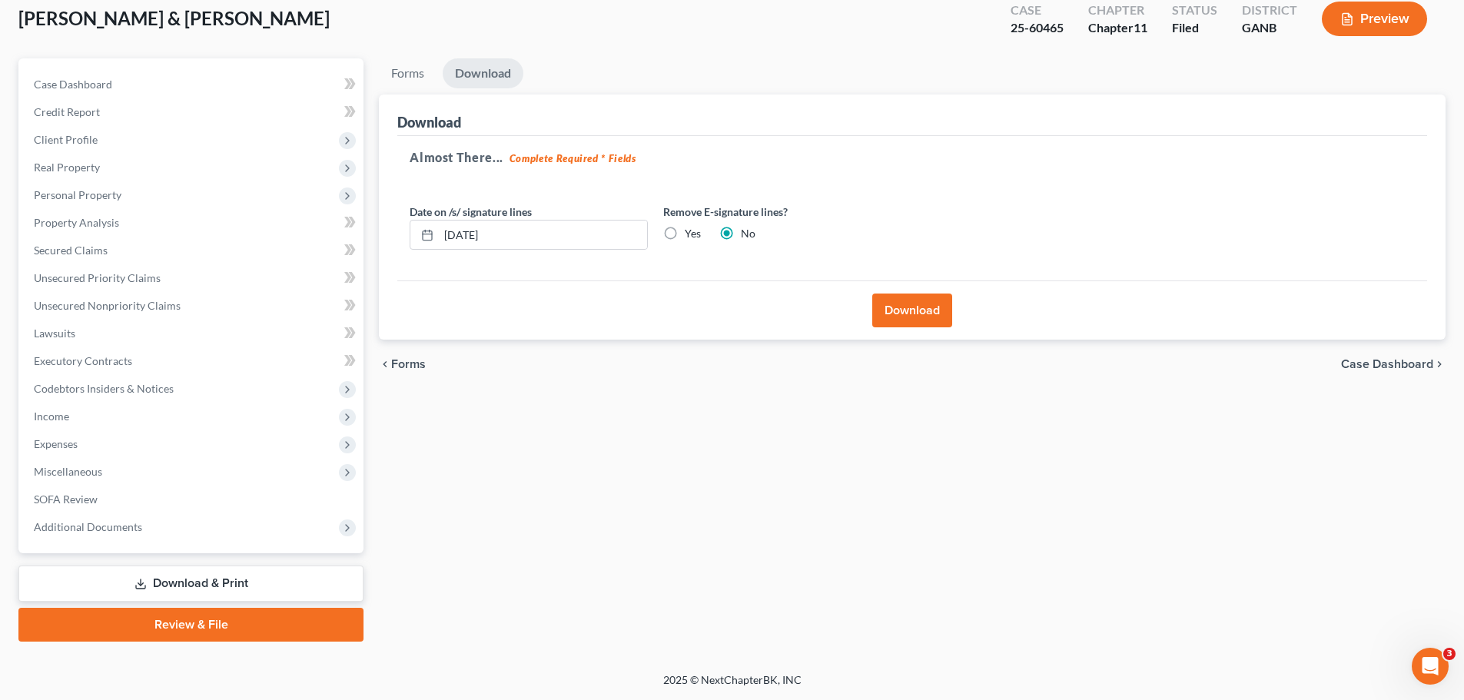
click at [905, 306] on button "Download" at bounding box center [912, 311] width 80 height 34
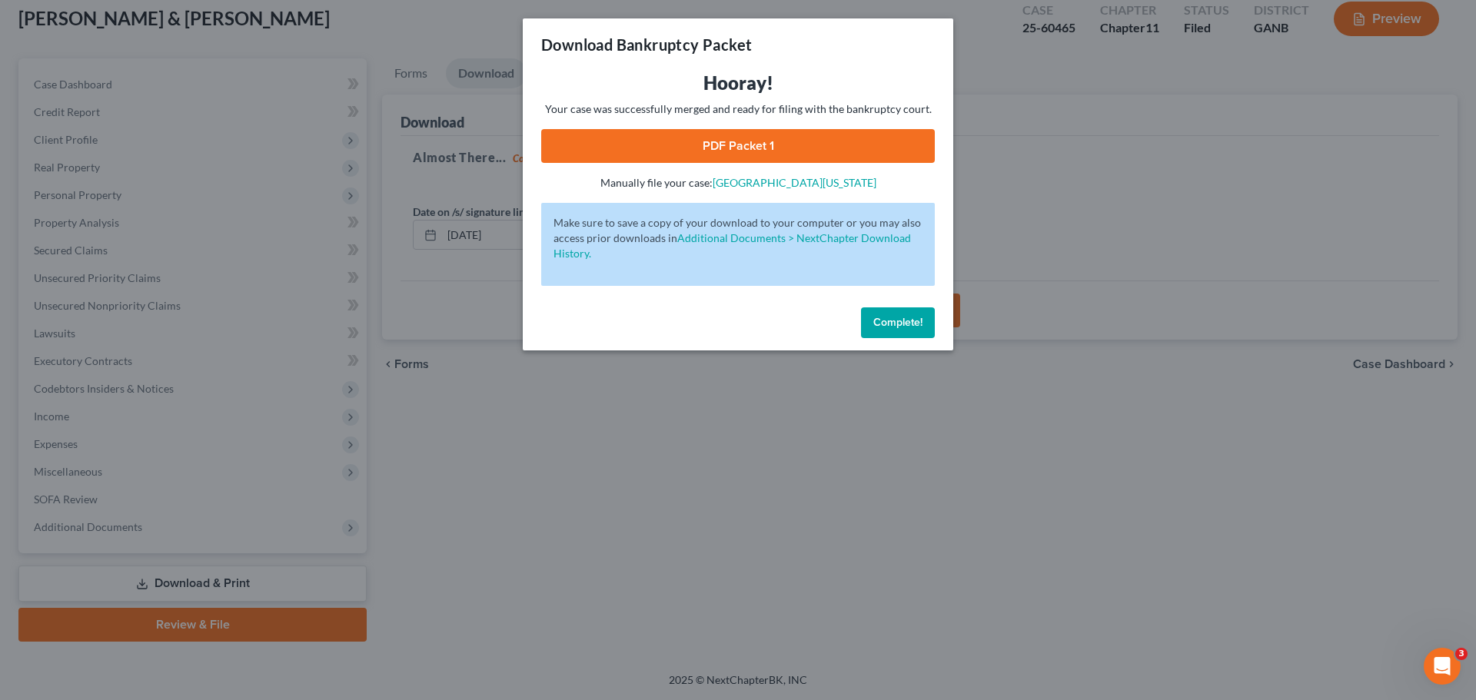
click at [720, 140] on link "PDF Packet 1" at bounding box center [738, 146] width 394 height 34
click at [892, 317] on span "Complete!" at bounding box center [897, 322] width 49 height 13
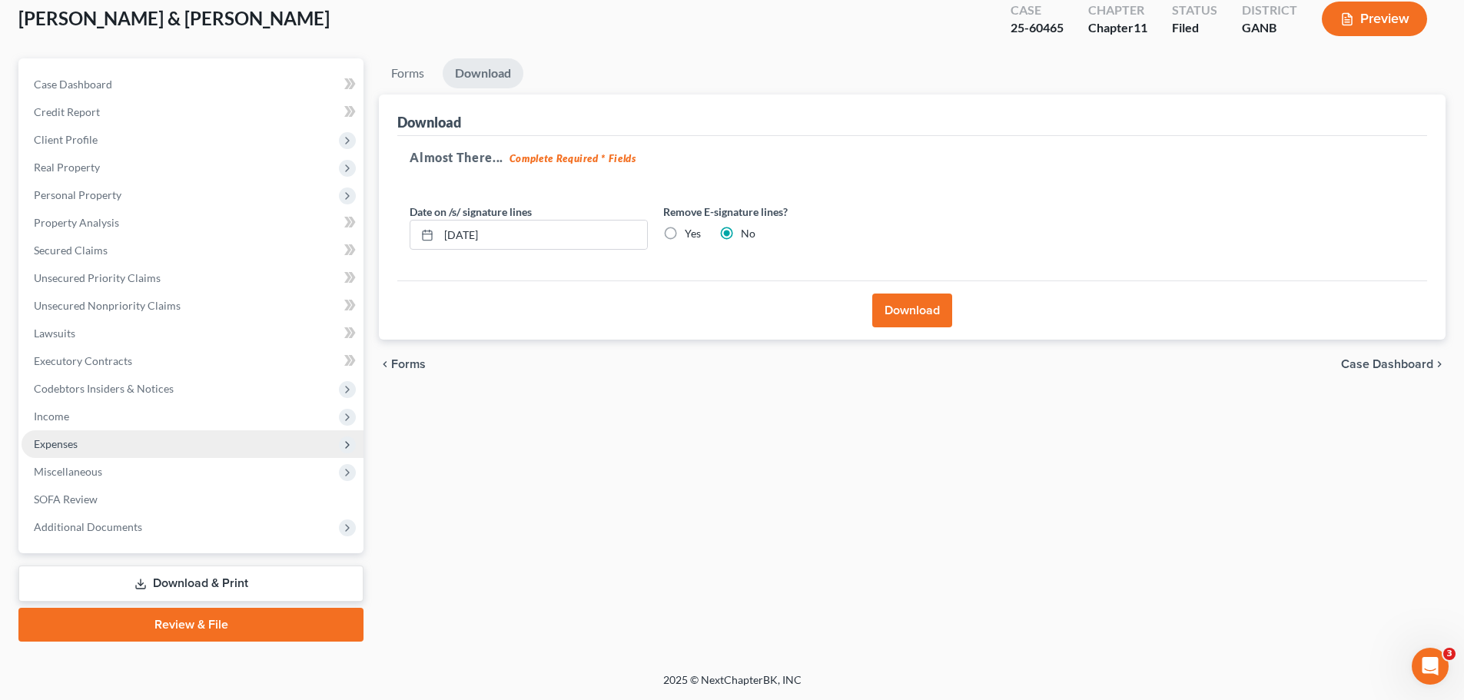
click at [65, 443] on span "Expenses" at bounding box center [56, 443] width 44 height 13
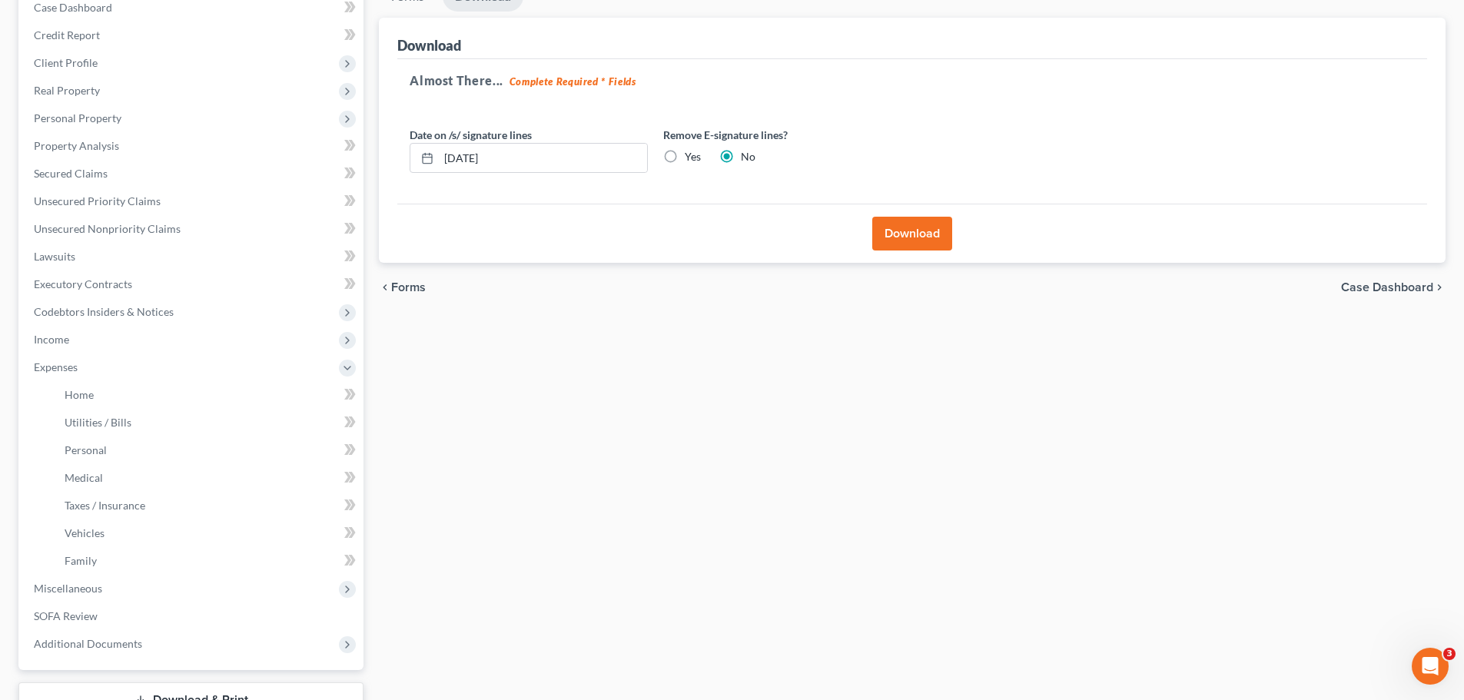
scroll to position [283, 0]
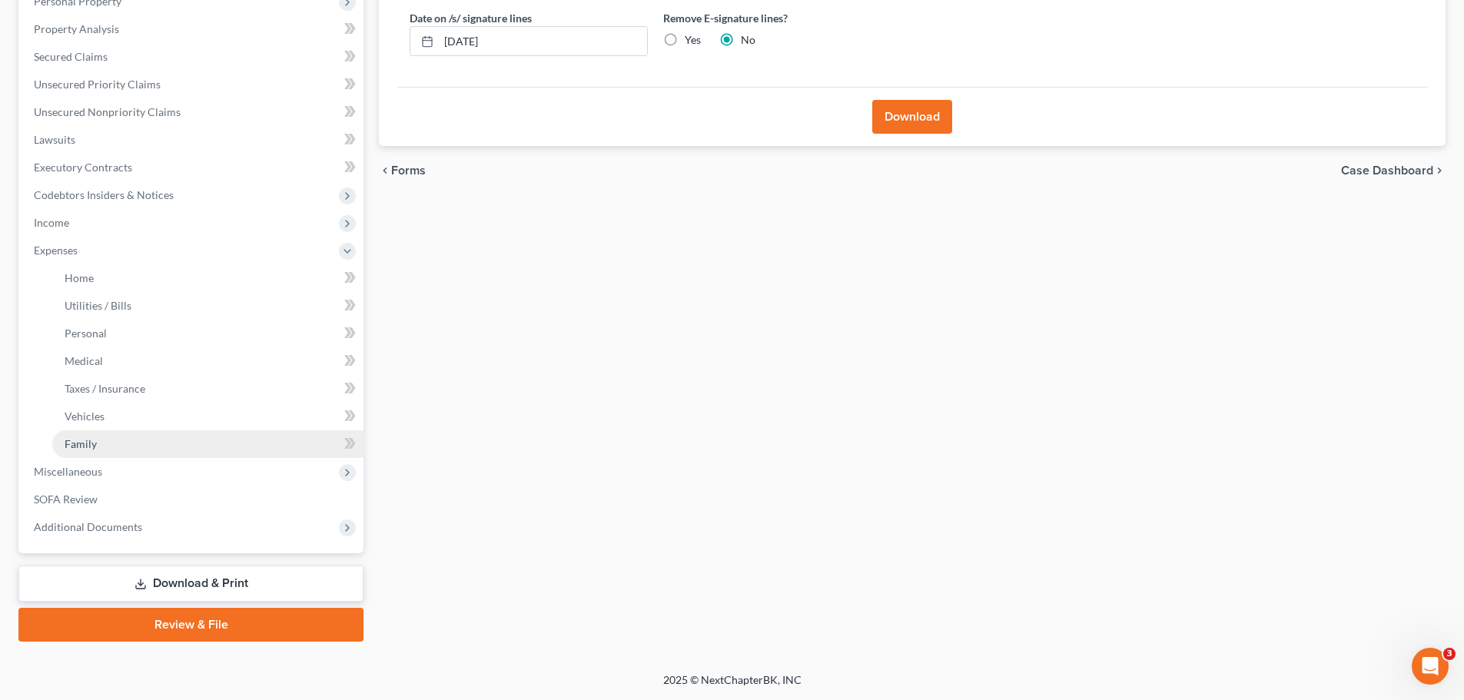
click at [100, 440] on link "Family" at bounding box center [207, 444] width 311 height 28
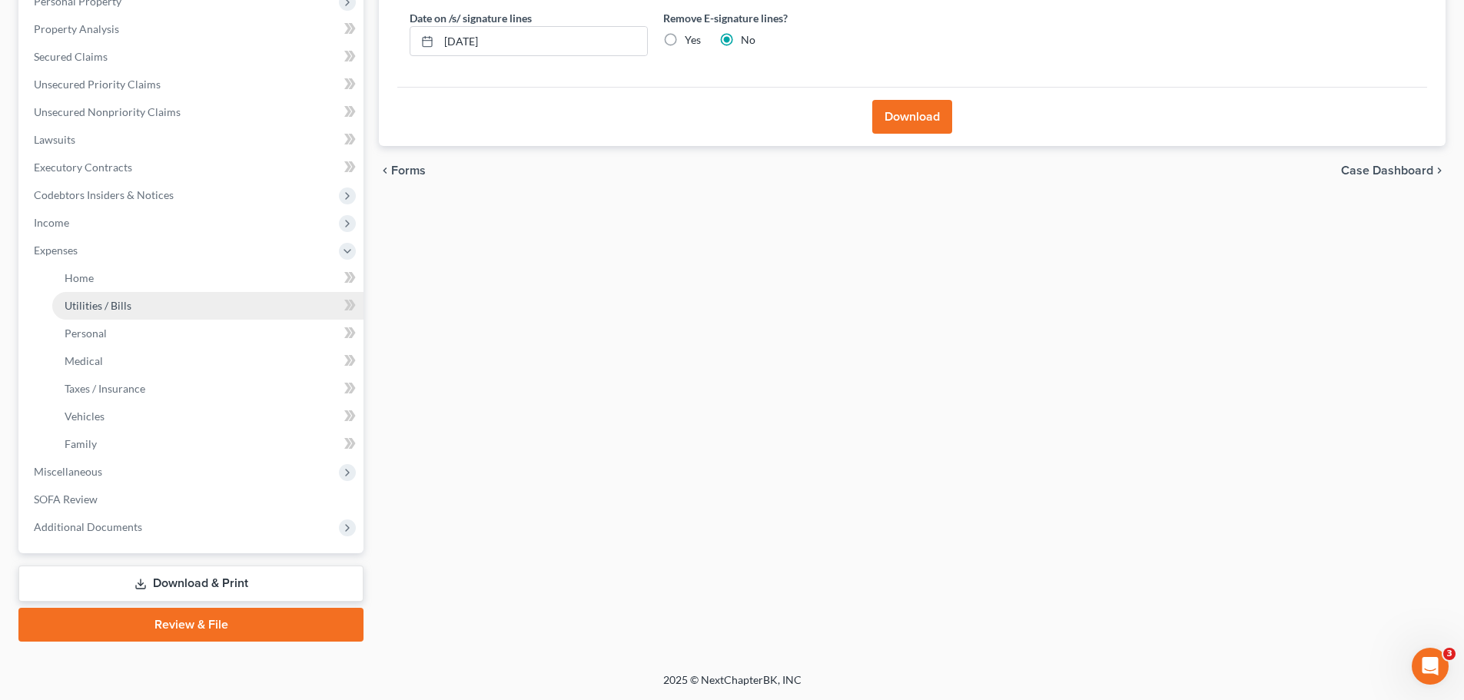
click at [101, 312] on link "Utilities / Bills" at bounding box center [207, 306] width 311 height 28
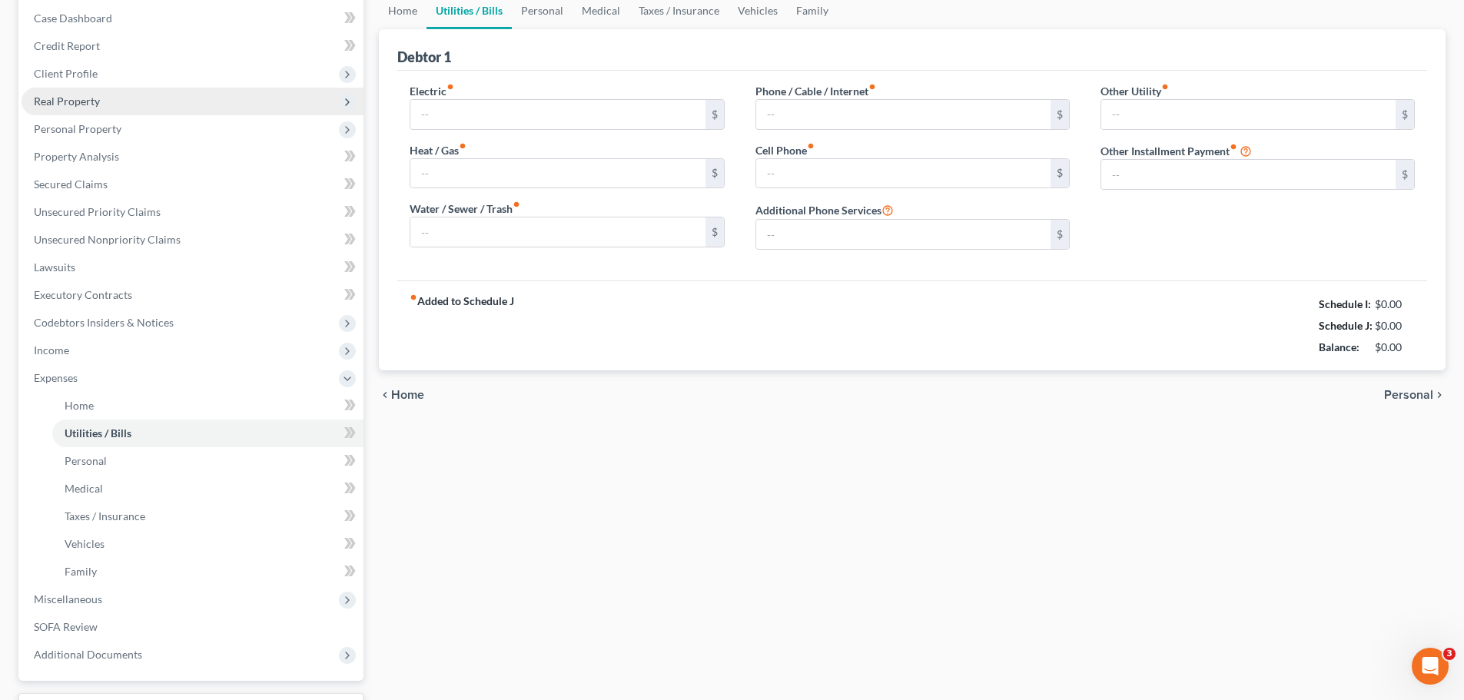
type input "250.00"
type input "200.00"
type input "85.00"
type input "150.00"
type input "390.00"
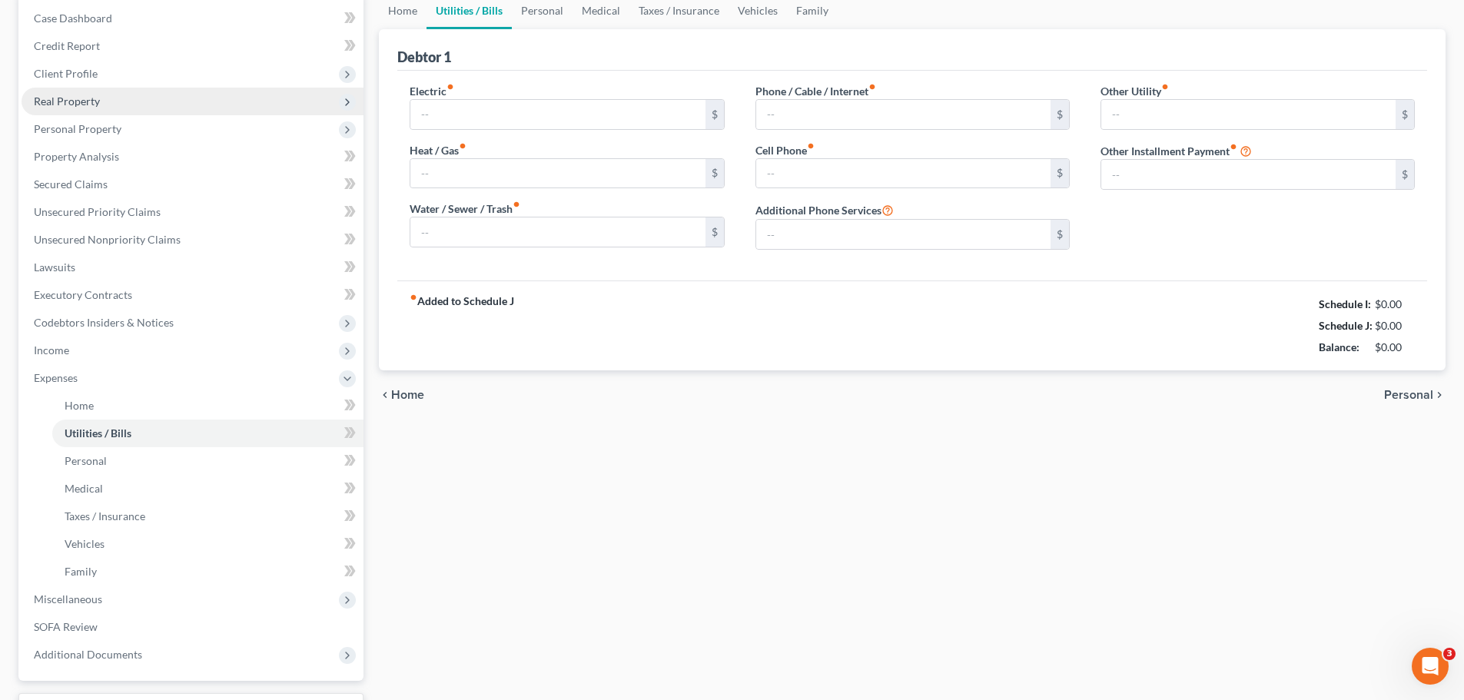
type input "0.00"
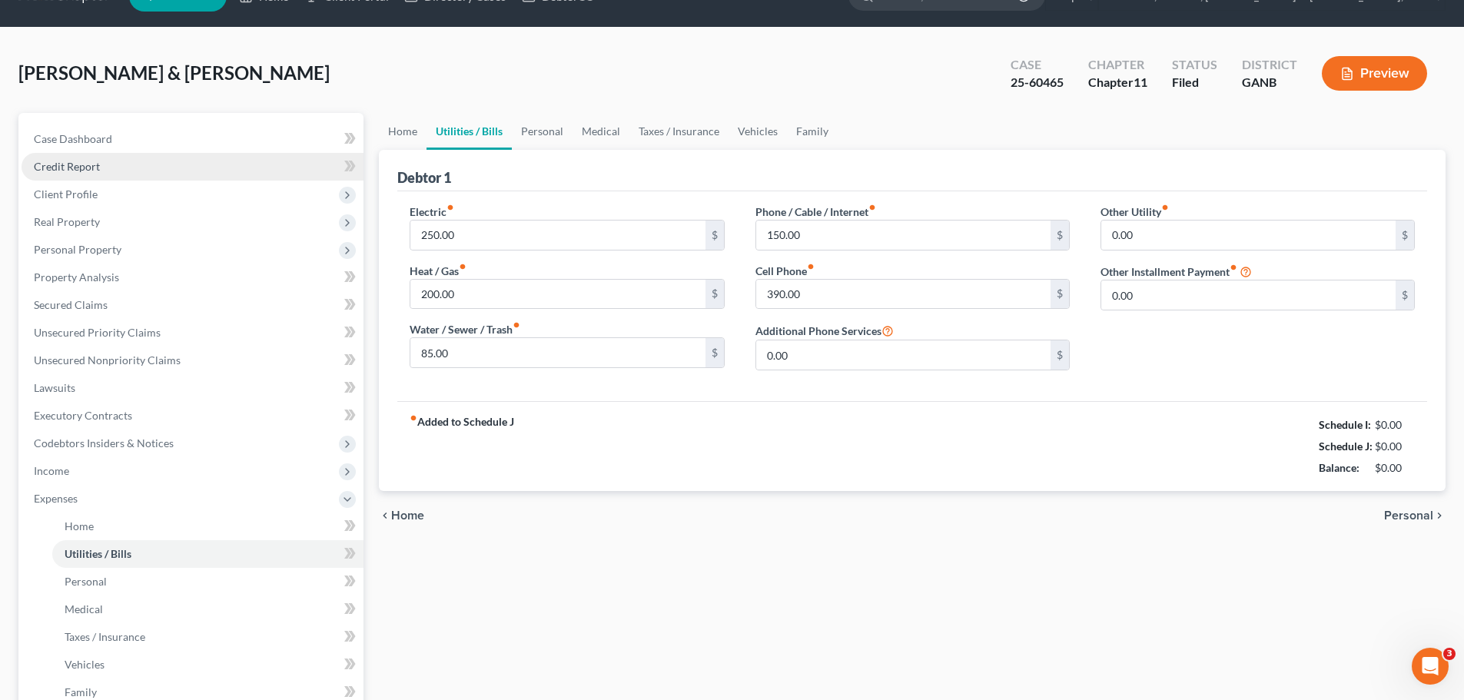
click at [74, 172] on ul "Case Dashboard Payments Invoices Payments Payments Credit Report Client Profile" at bounding box center [193, 457] width 342 height 664
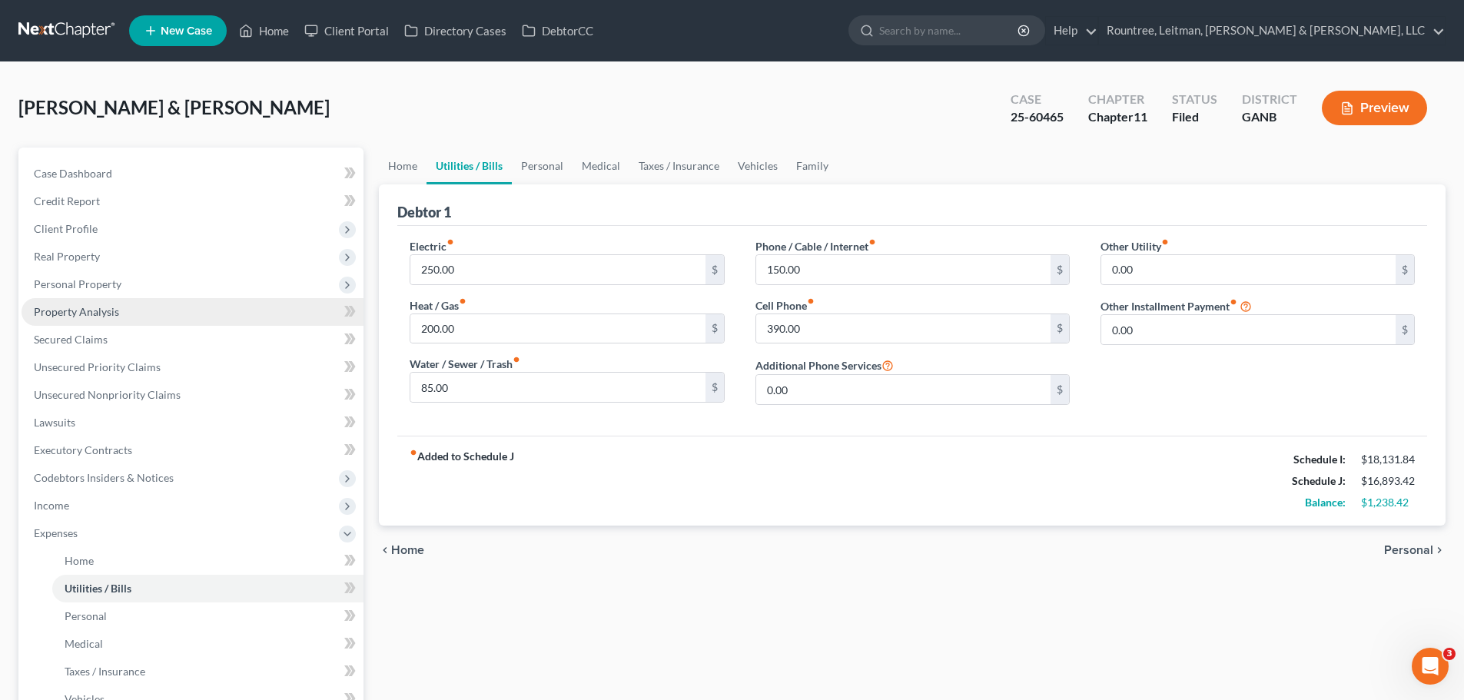
click at [85, 321] on link "Property Analysis" at bounding box center [193, 312] width 342 height 28
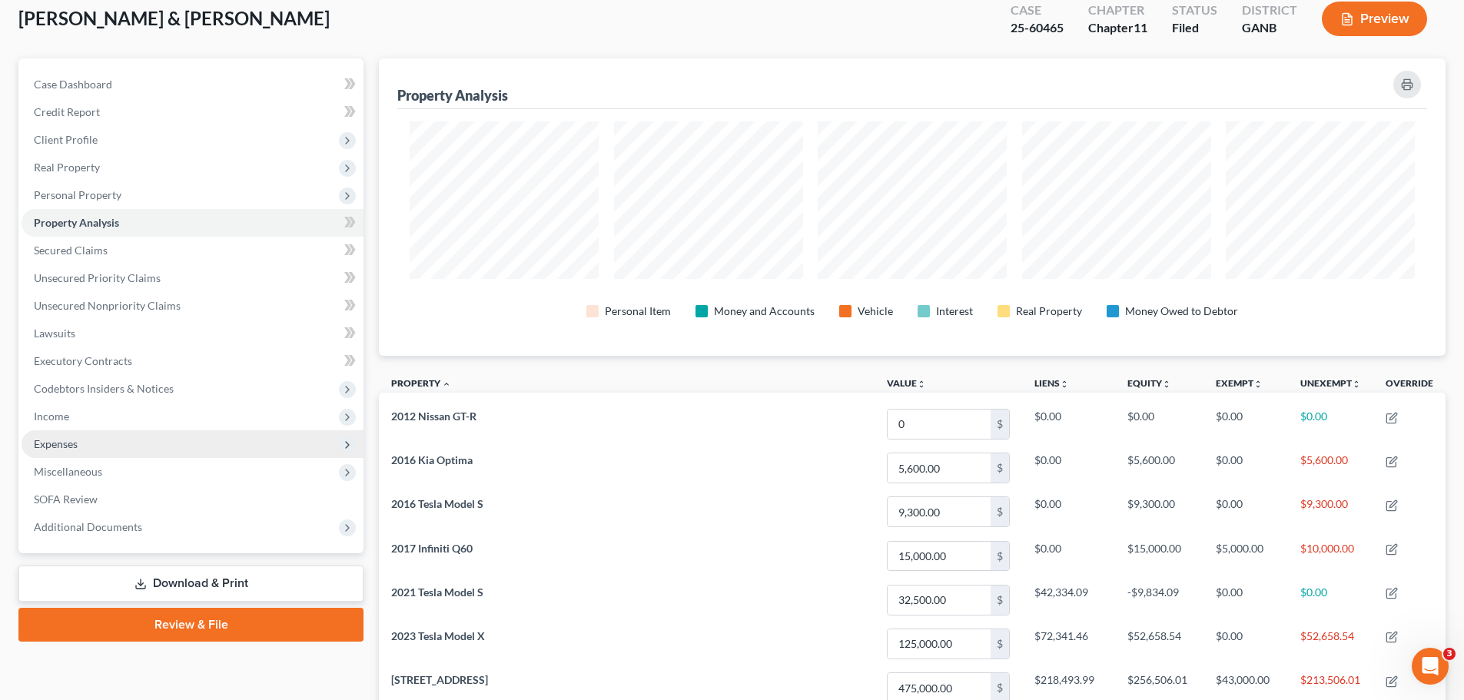
drag, startPoint x: 59, startPoint y: 448, endPoint x: 91, endPoint y: 447, distance: 31.6
click at [59, 448] on span "Expenses" at bounding box center [56, 443] width 44 height 13
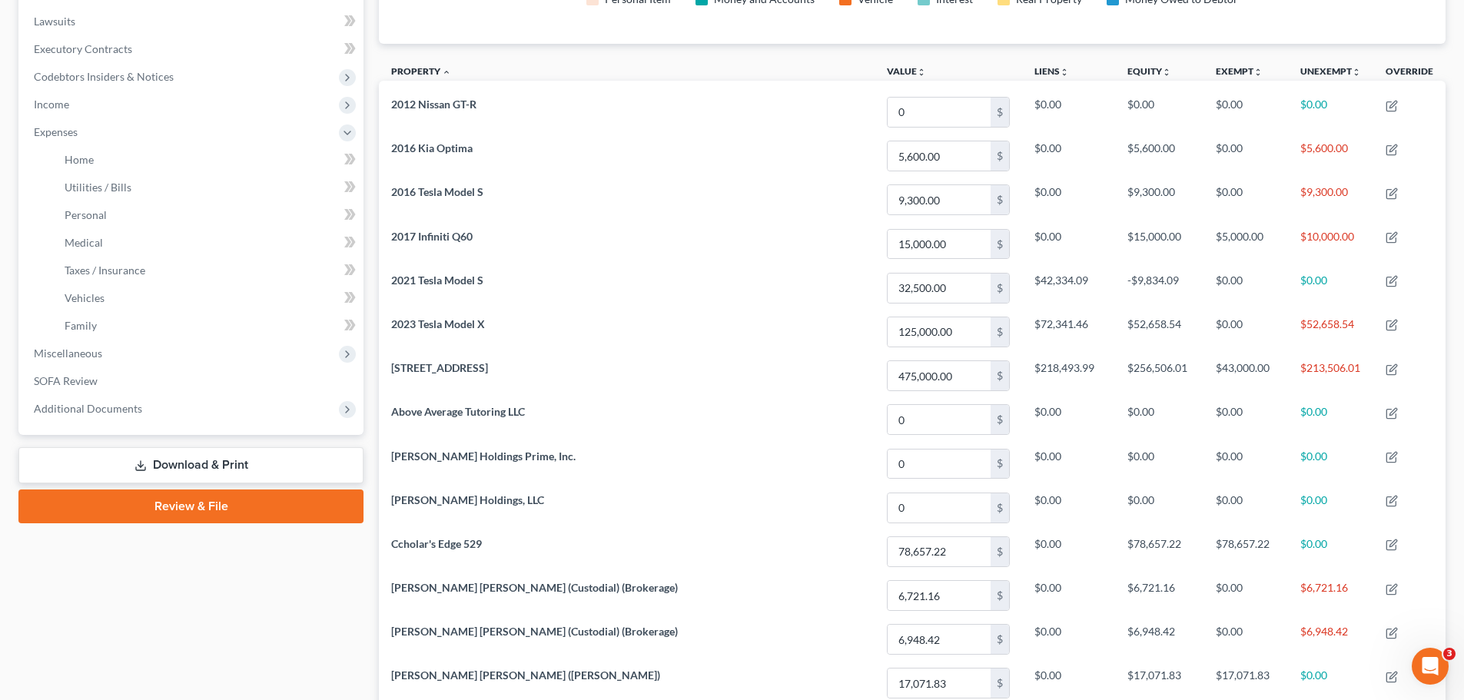
scroll to position [397, 0]
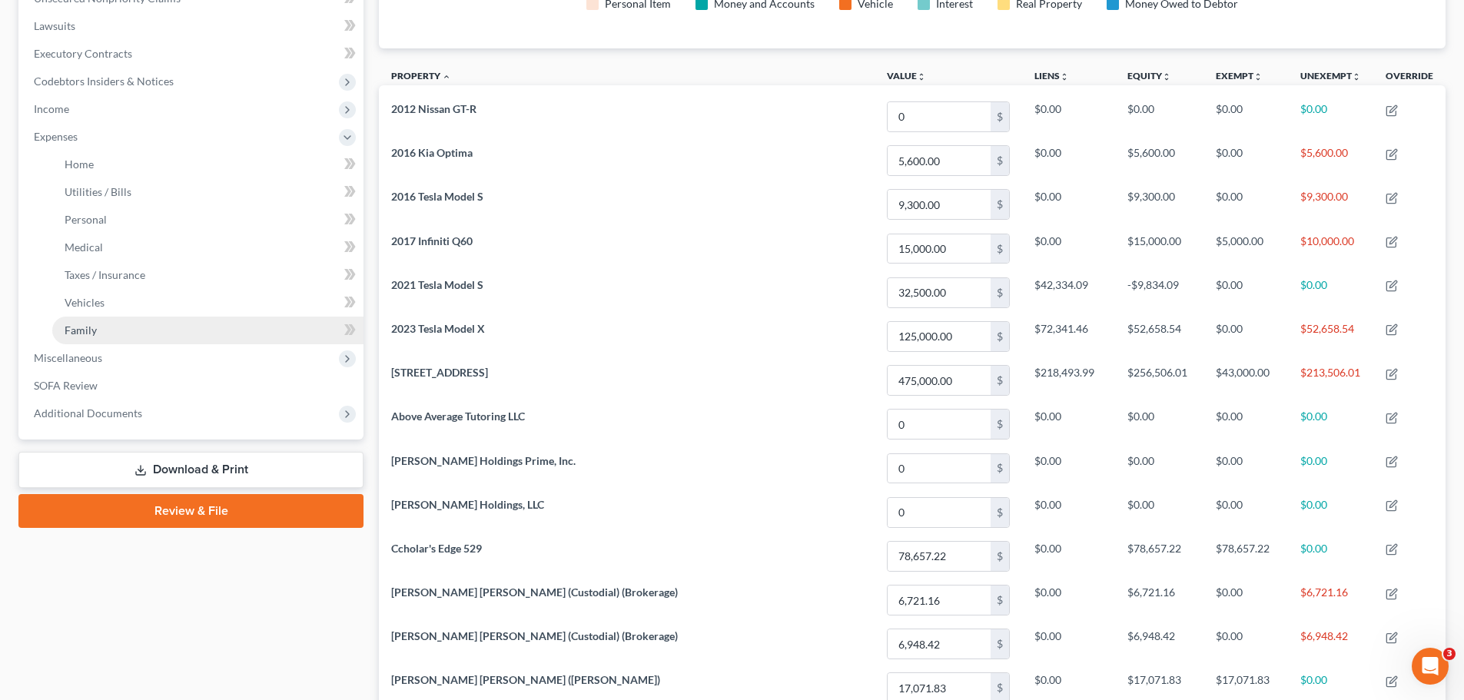
click at [88, 329] on span "Family" at bounding box center [81, 330] width 32 height 13
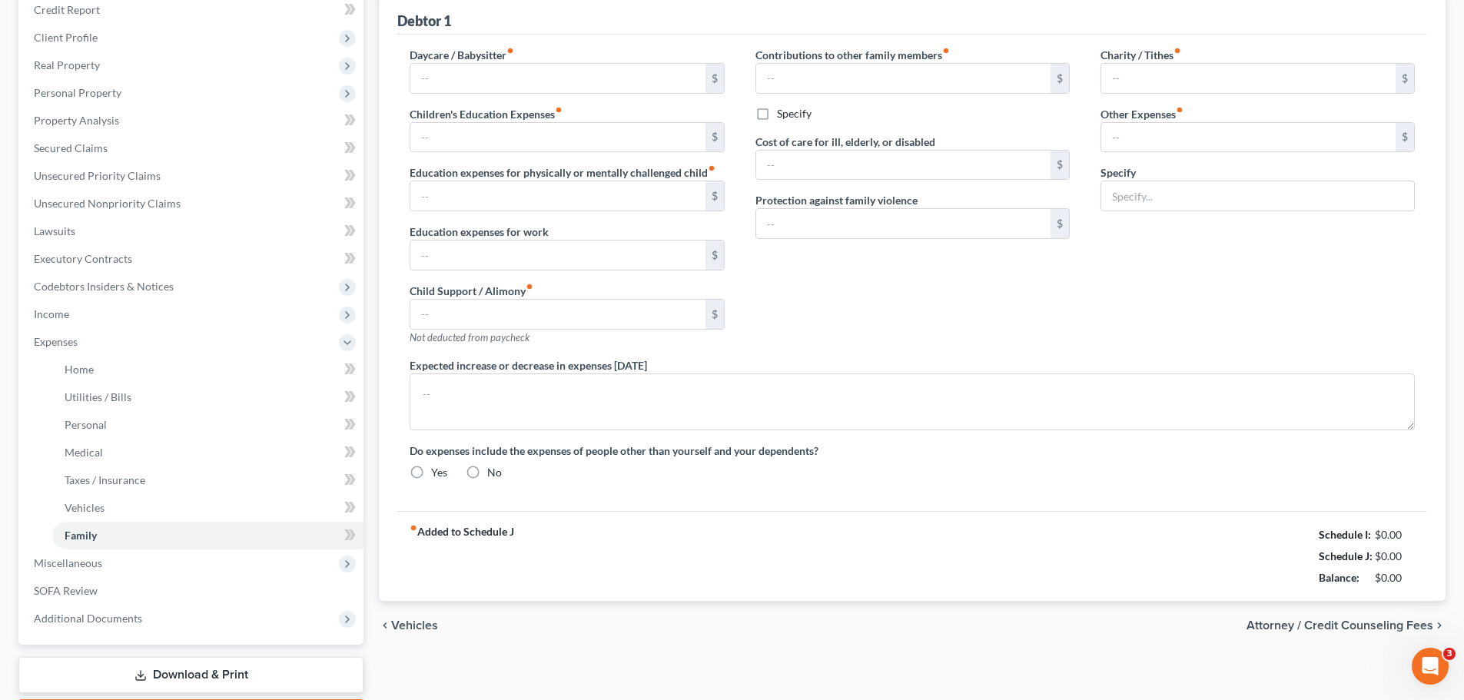
type input "0.00"
type input "125.00"
type input "0.00"
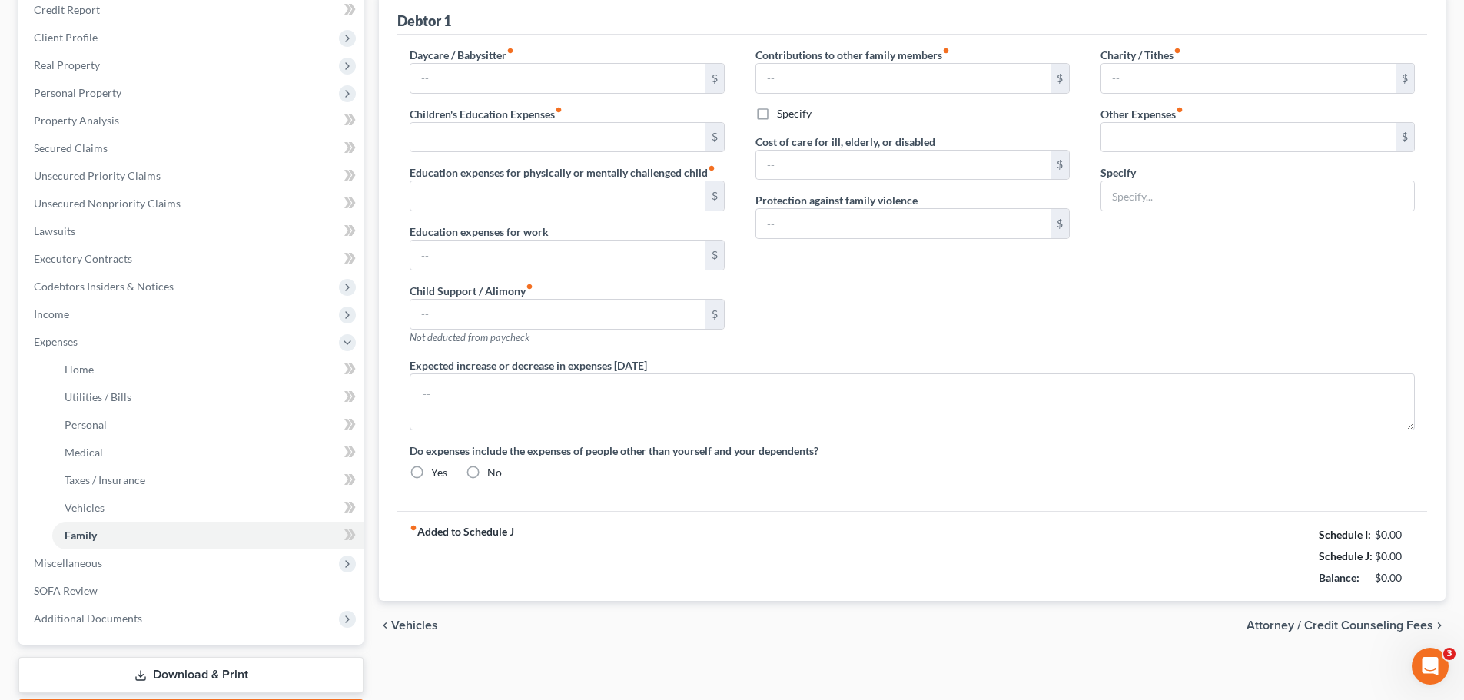
type input "200.00"
type input "0.00"
type input "600.00"
type input "0.00"
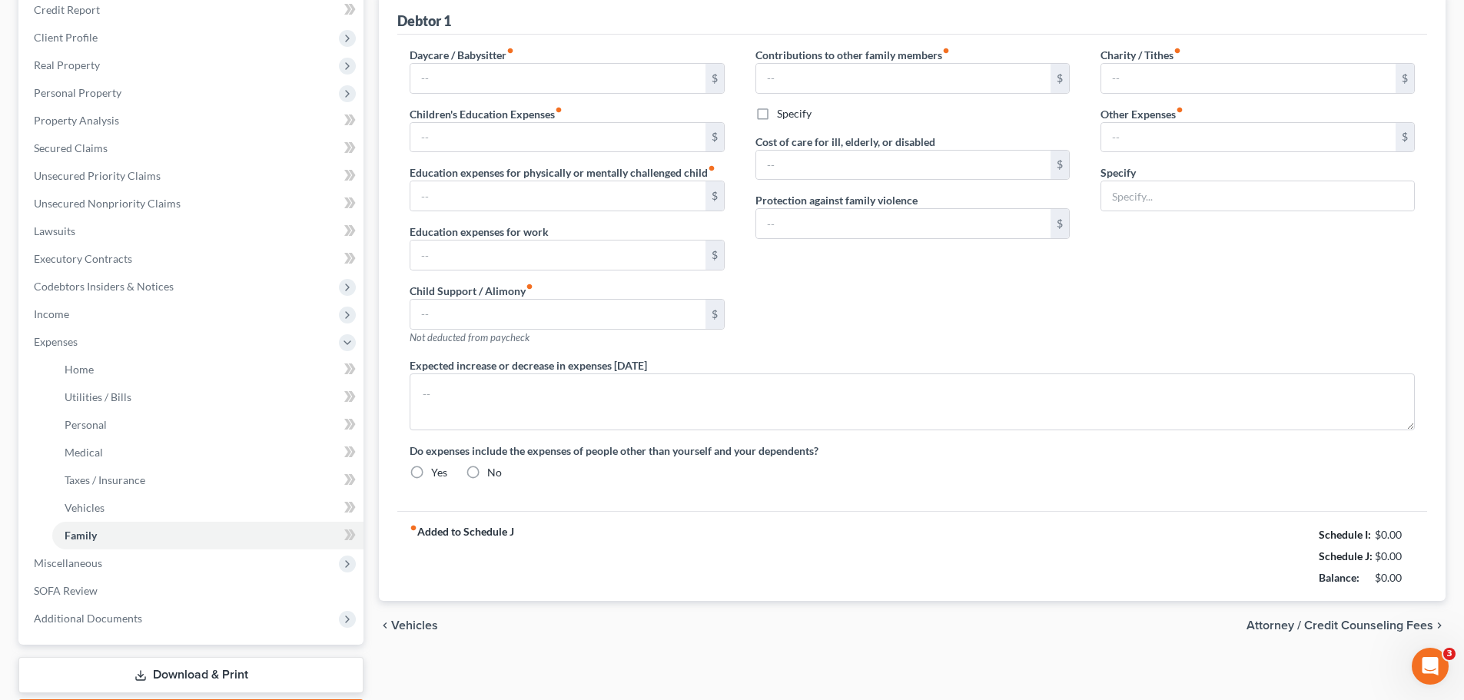
type textarea "Cost of living increase"
radio input "true"
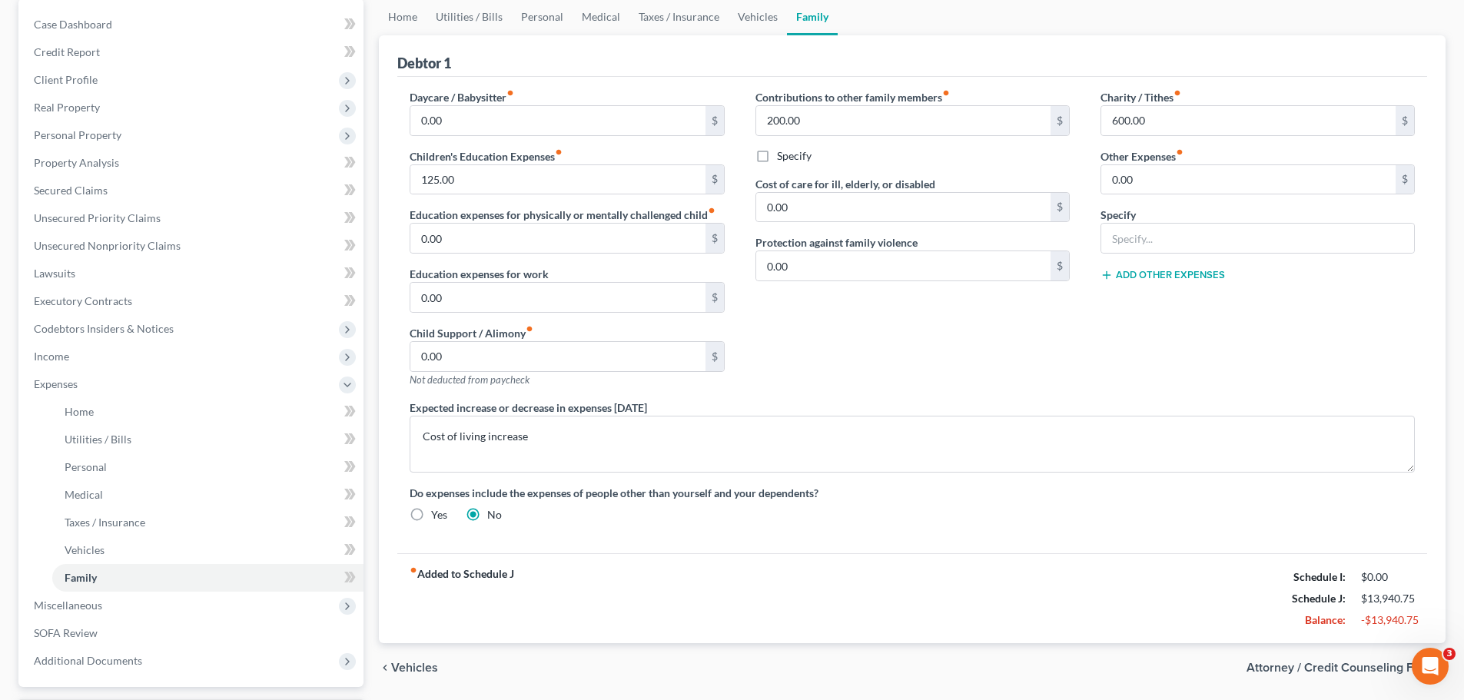
scroll to position [283, 0]
